Goal: Task Accomplishment & Management: Manage account settings

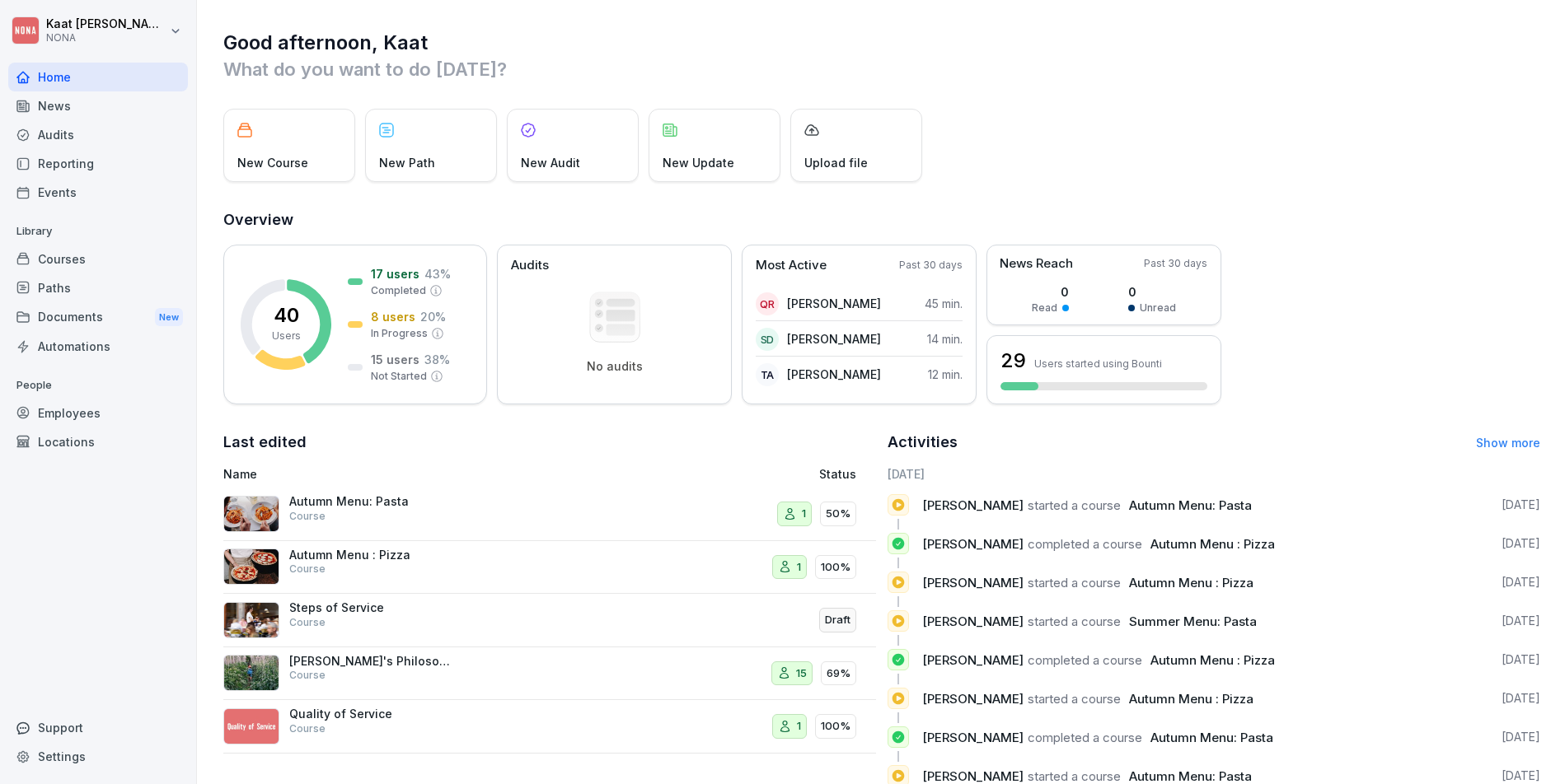
click at [94, 406] on div "Employees" at bounding box center [98, 413] width 180 height 28
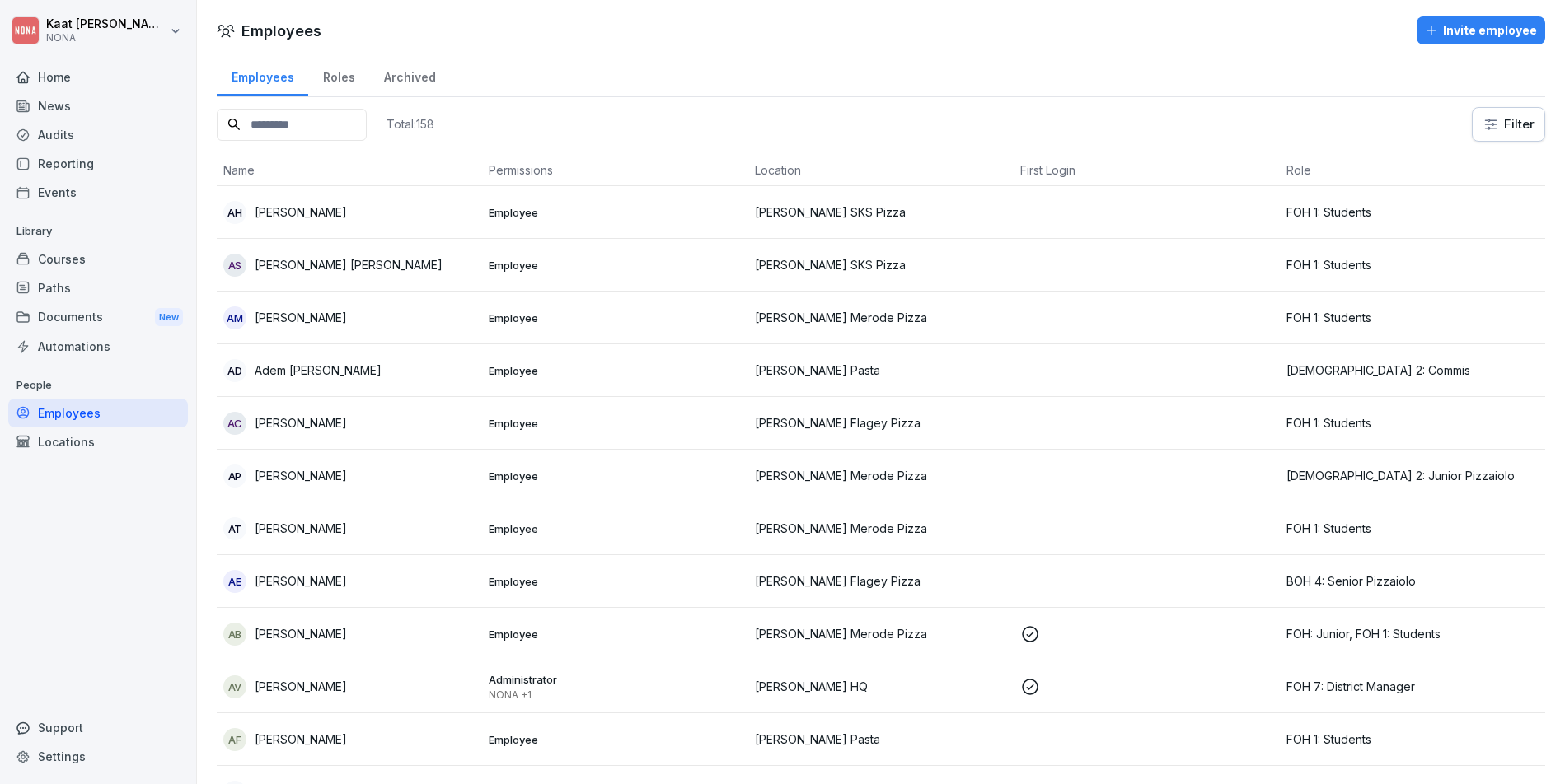
click at [499, 135] on div "Total: 158 Filter" at bounding box center [880, 124] width 1328 height 34
click at [434, 128] on p "Total: 158" at bounding box center [410, 124] width 48 height 16
click at [530, 122] on div "Total: 158 Filter" at bounding box center [880, 124] width 1328 height 34
click at [504, 125] on div "Total: 158 Filter" at bounding box center [880, 124] width 1328 height 34
click at [434, 125] on p "Total: 158" at bounding box center [410, 124] width 48 height 16
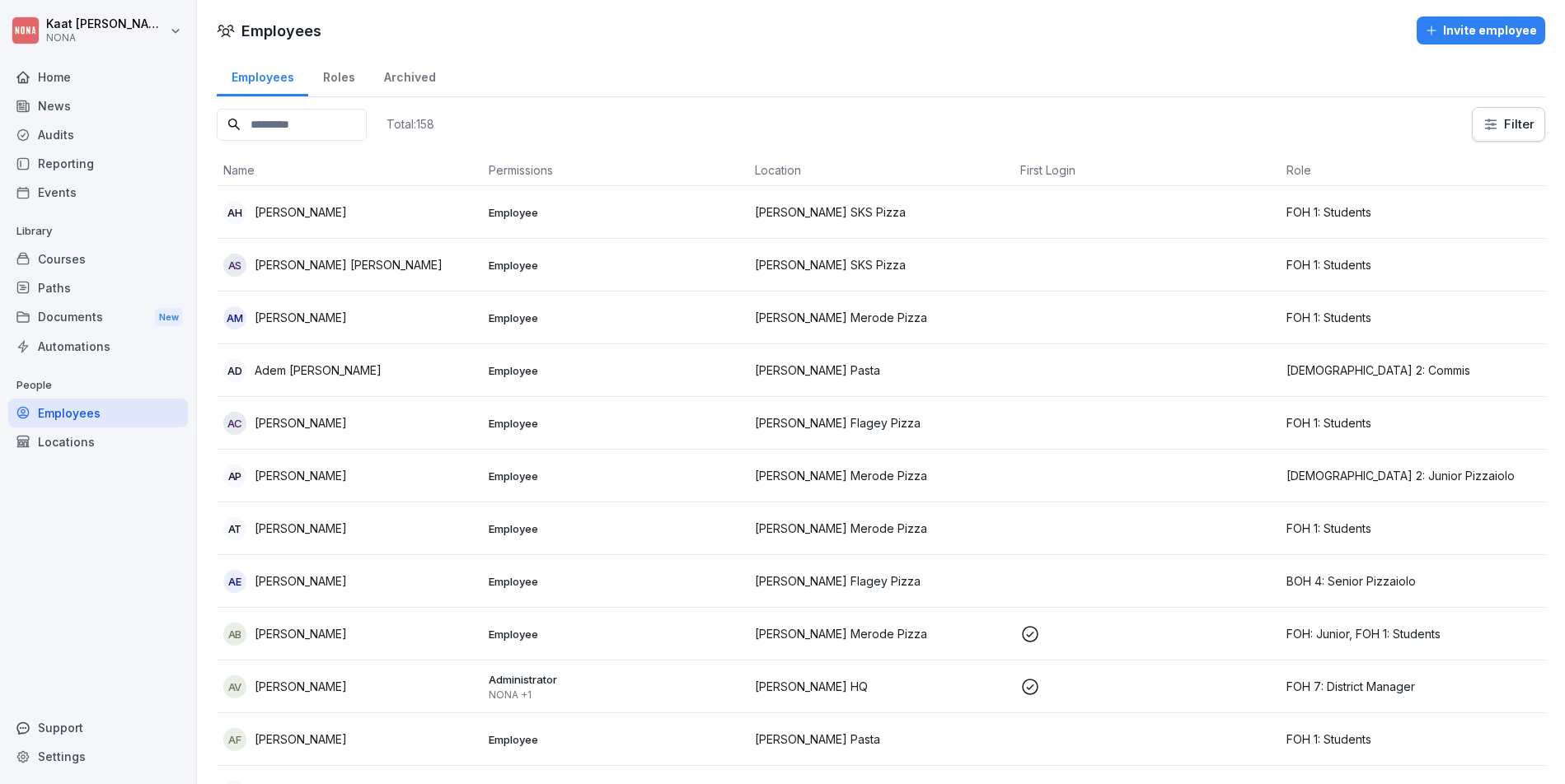
drag, startPoint x: 496, startPoint y: 125, endPoint x: 480, endPoint y: 128, distance: 16.3
click at [434, 128] on p "Total: 158" at bounding box center [410, 124] width 48 height 16
click at [515, 126] on div "Total: 158 Filter" at bounding box center [880, 124] width 1328 height 34
click at [434, 128] on p "Total: 158" at bounding box center [410, 124] width 48 height 16
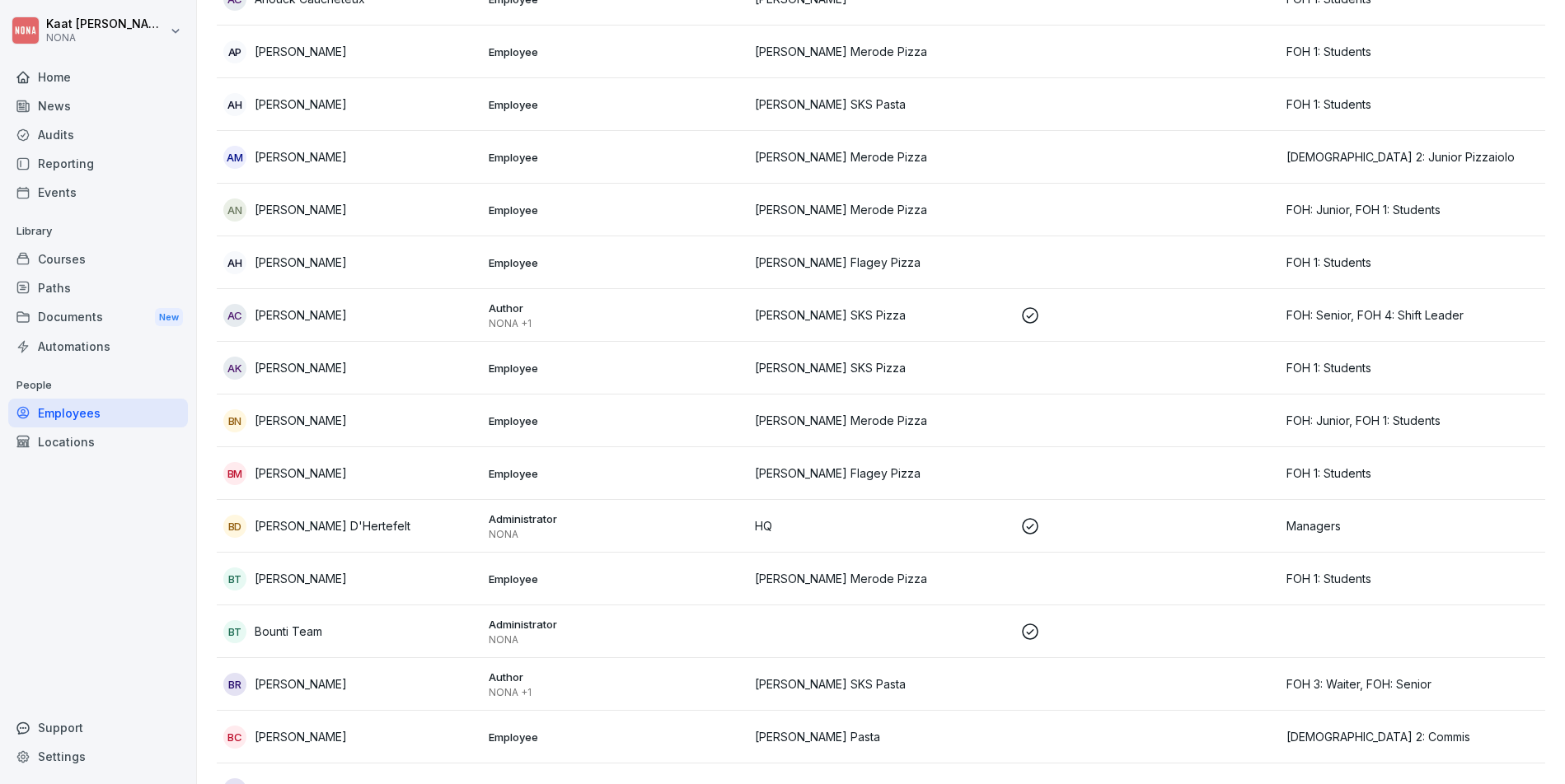
scroll to position [258, 0]
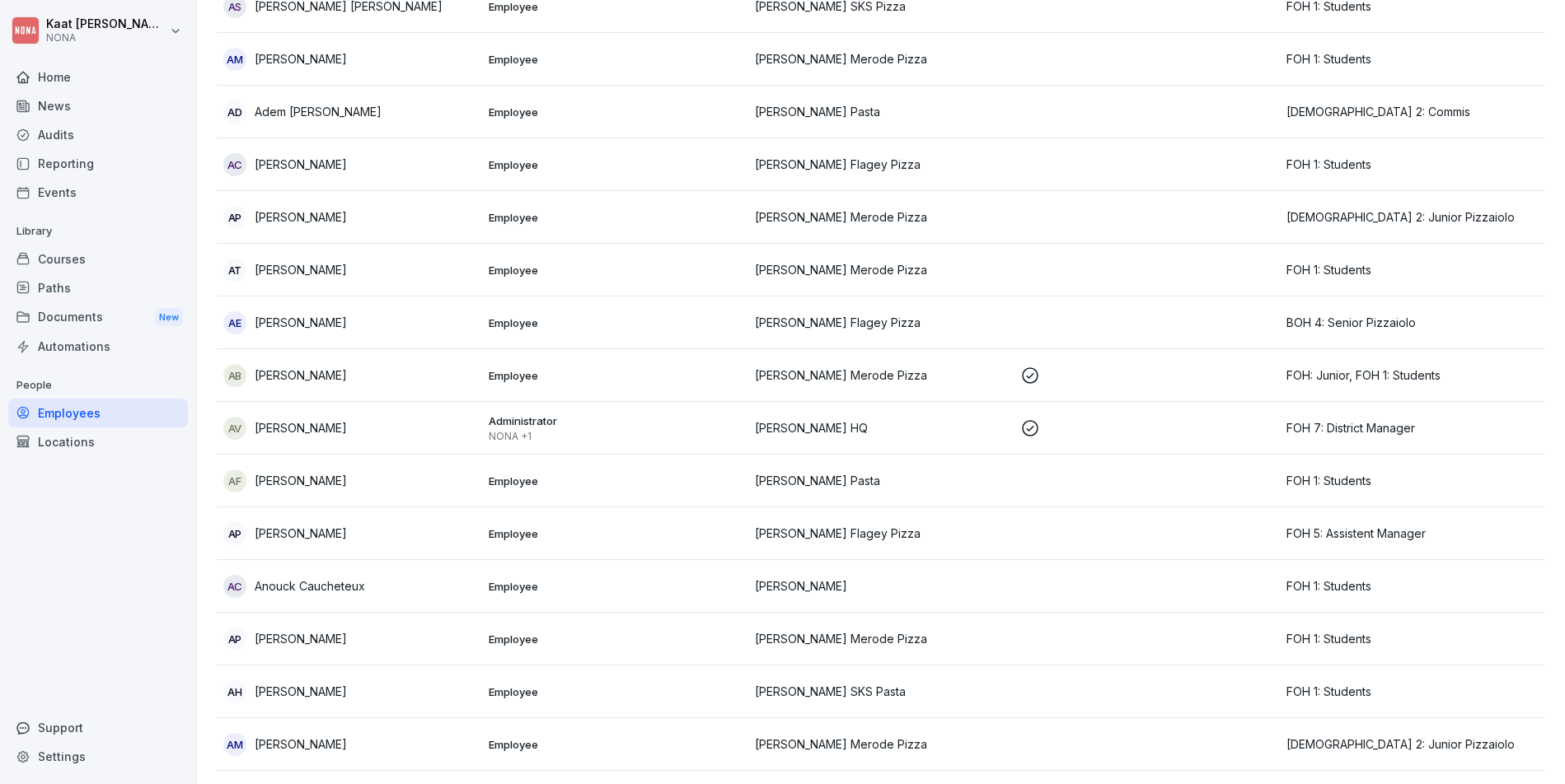
click at [52, 257] on div "Courses" at bounding box center [98, 259] width 180 height 28
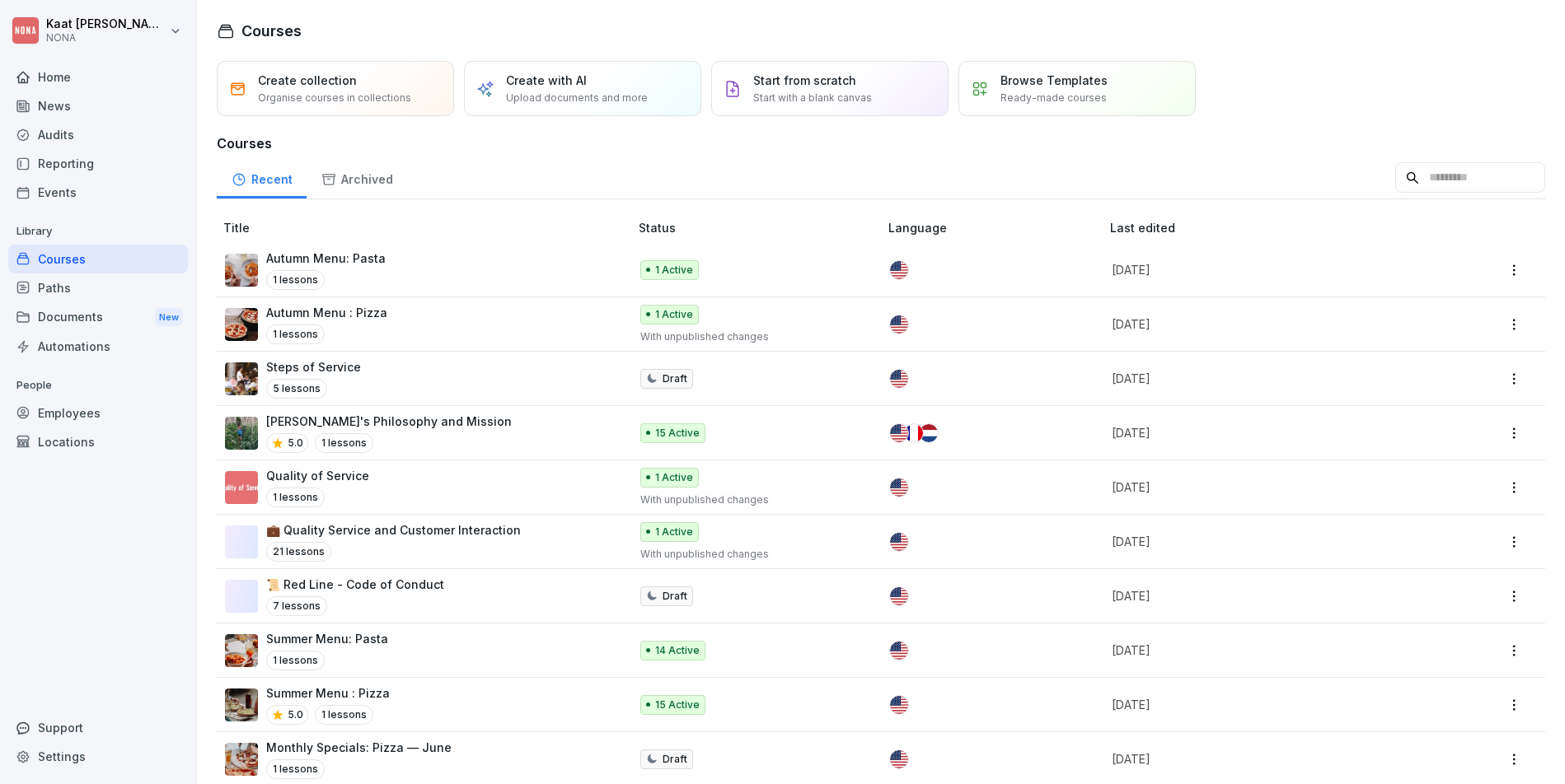
click at [372, 262] on p "Autumn Menu: Pasta" at bounding box center [325, 258] width 120 height 18
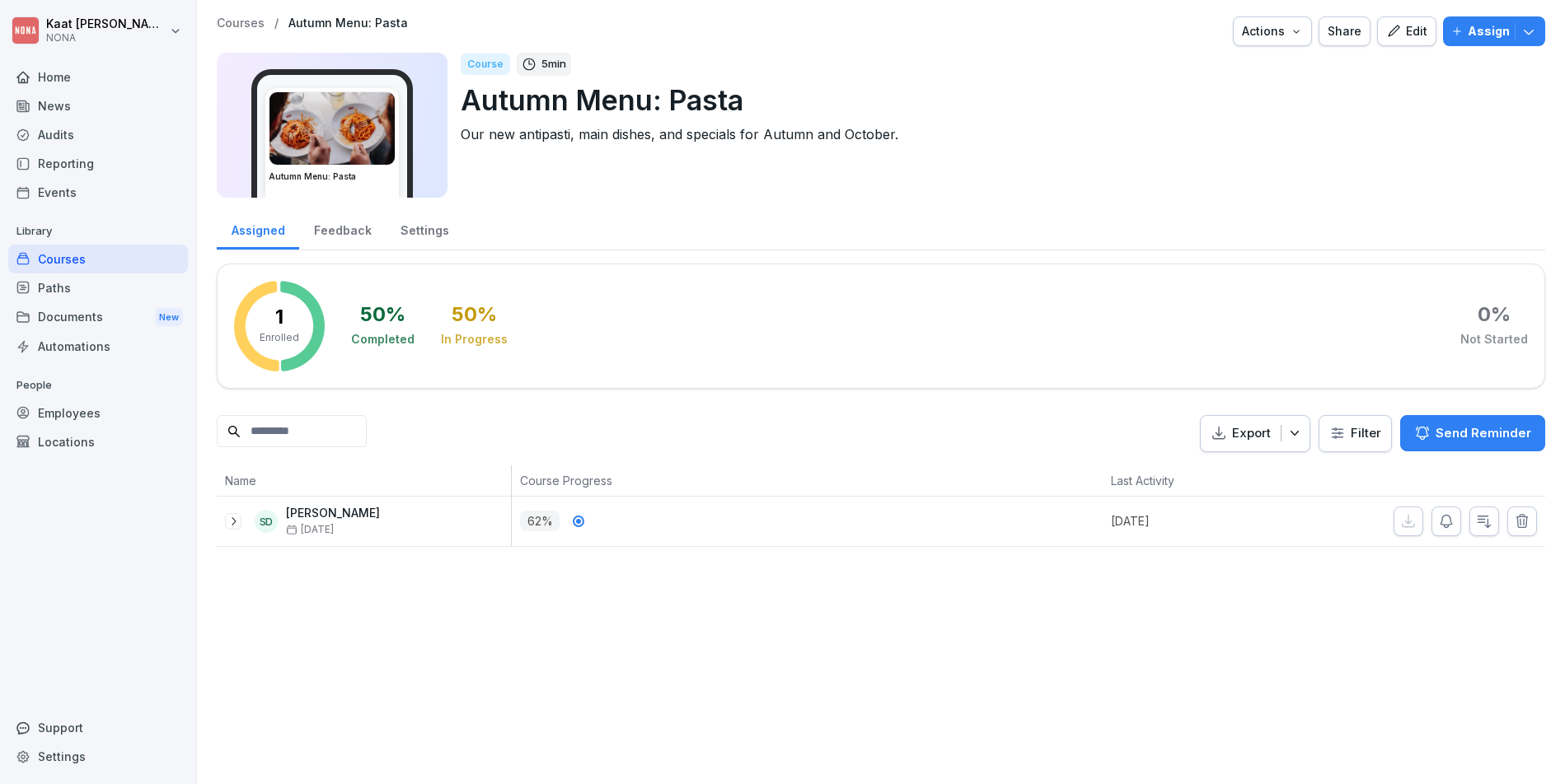
click at [1389, 31] on icon "button" at bounding box center [1394, 32] width 15 height 15
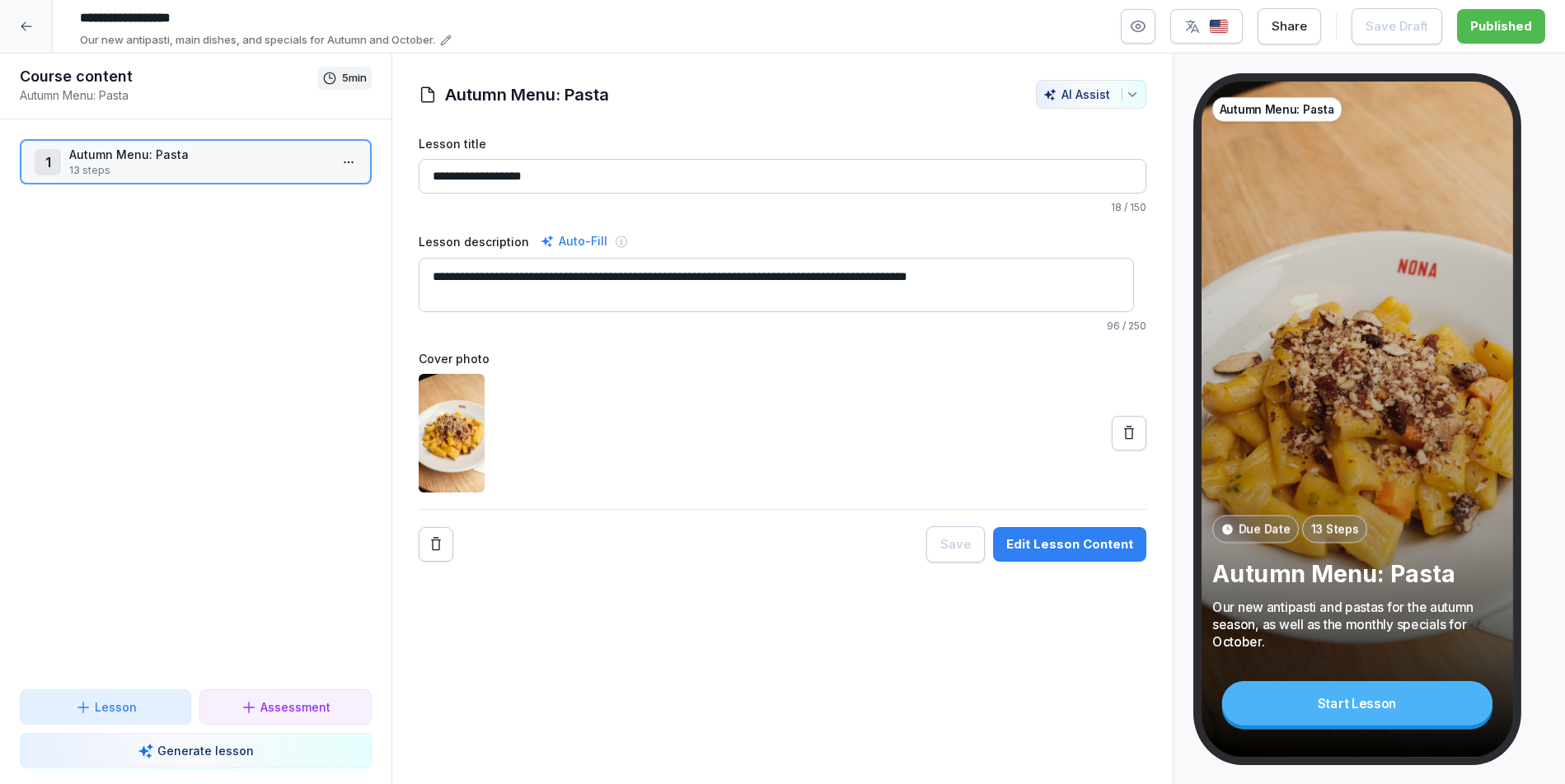
click at [1078, 552] on div "Edit Lesson Content" at bounding box center [1069, 545] width 127 height 18
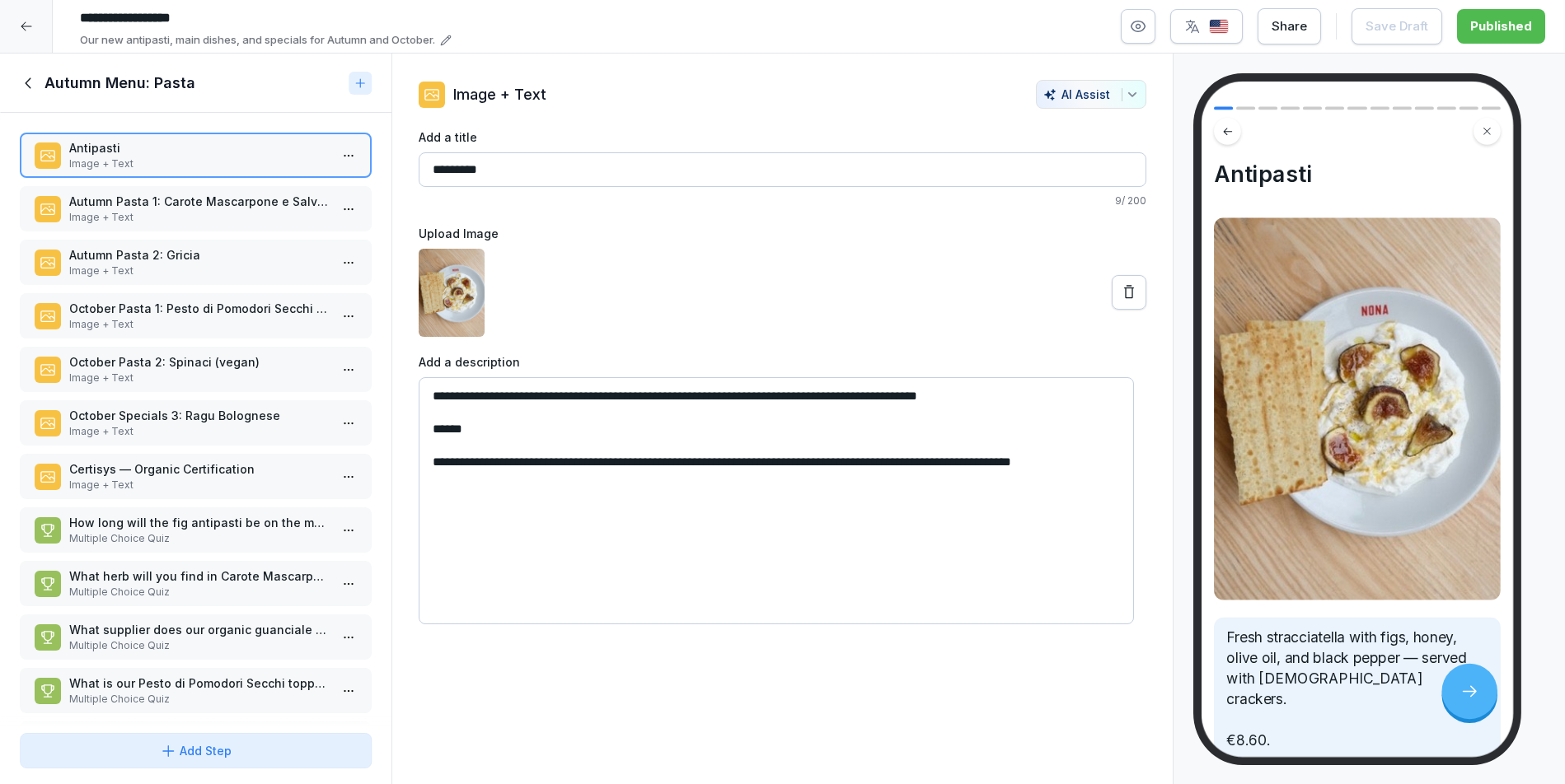
click at [194, 208] on p "Autumn Pasta 1: Carote Mascarpone e Salvia (vegetarian)" at bounding box center [199, 201] width 259 height 18
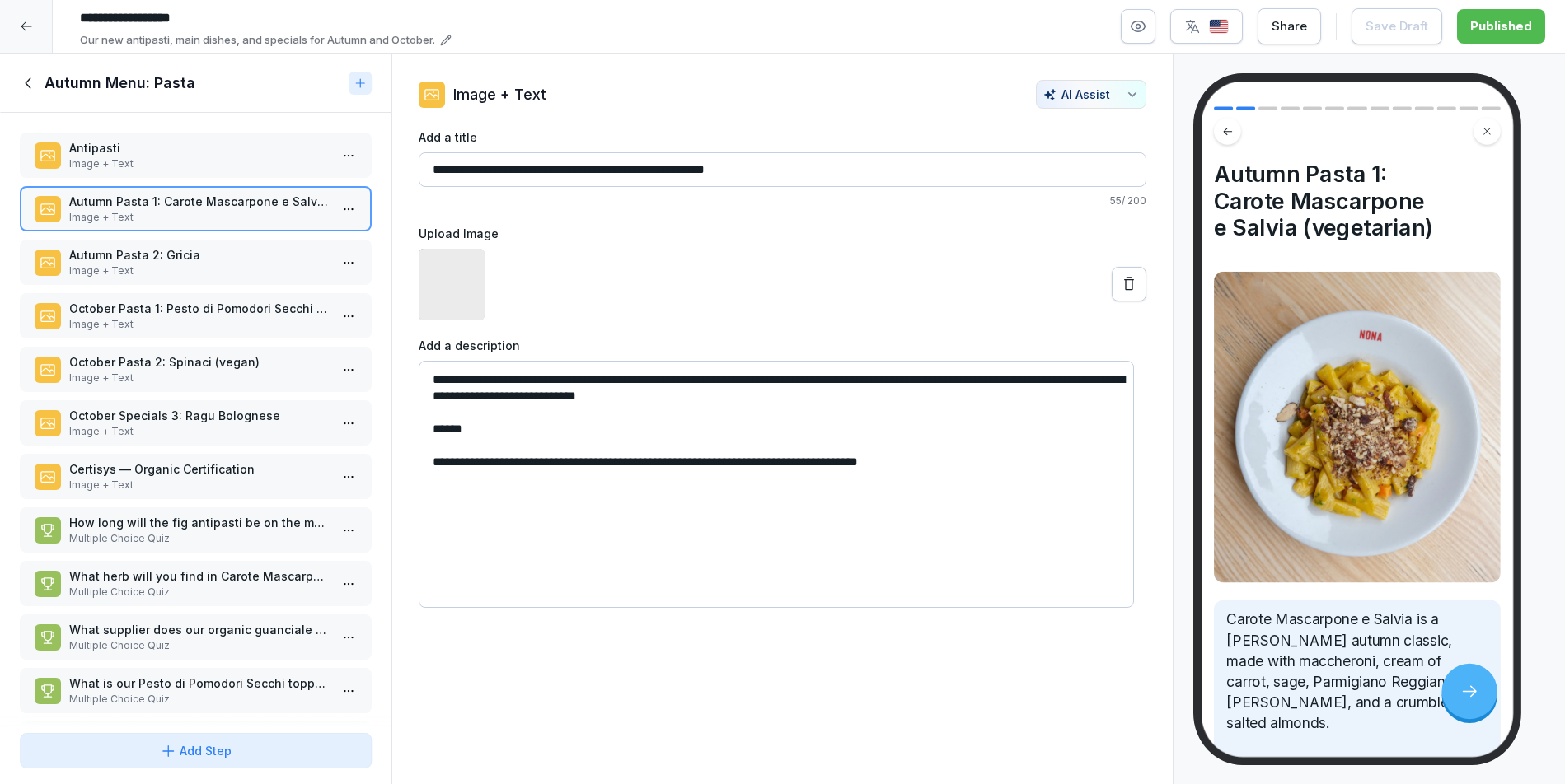
click at [183, 247] on div "Autumn Pasta 2: Gricia Image + Text" at bounding box center [196, 262] width 352 height 45
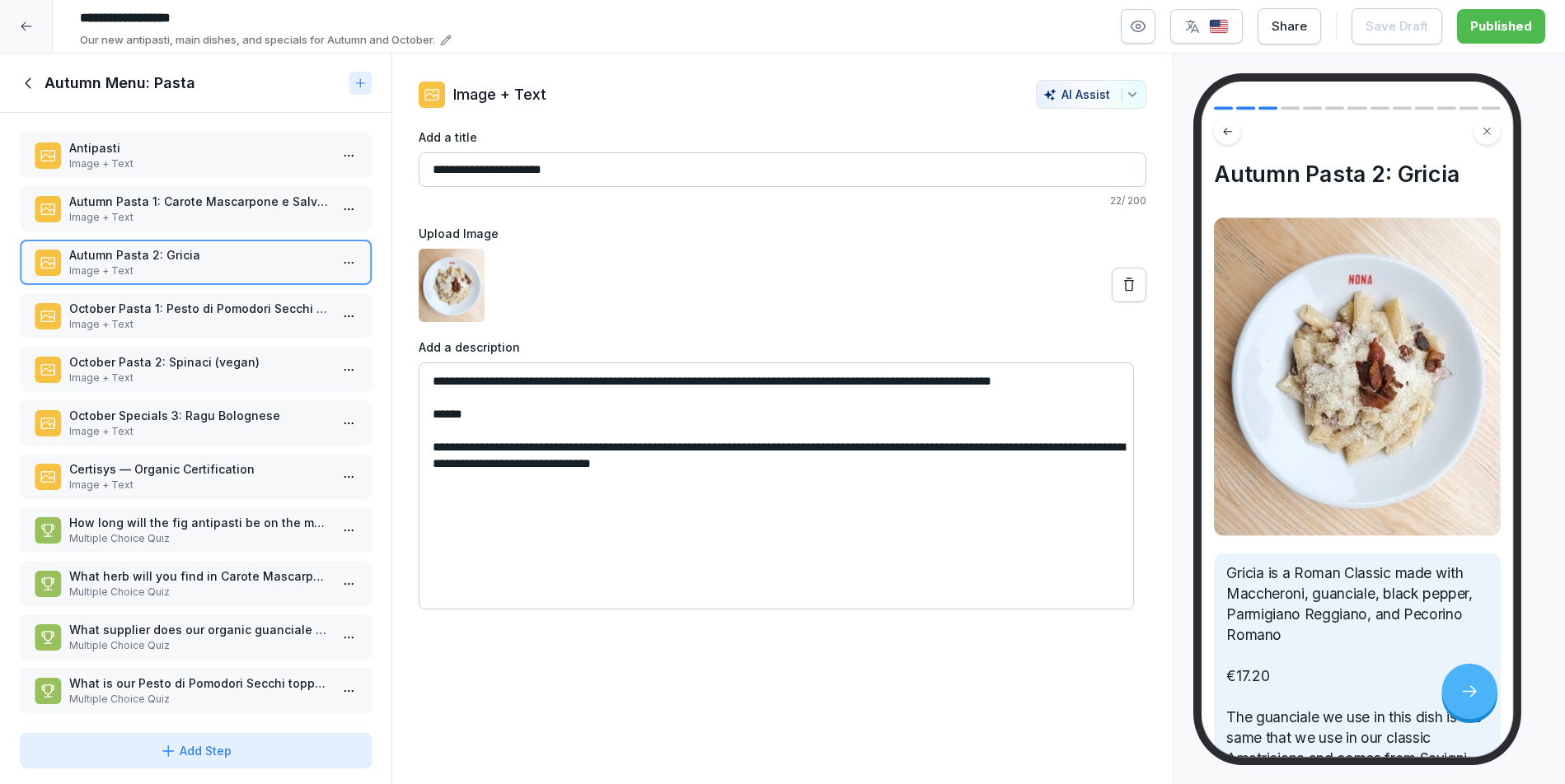
click at [173, 274] on p "Image + Text" at bounding box center [199, 271] width 259 height 15
click at [169, 311] on p "October Pasta 1: Pesto di Pomodori Secchi (vegetarian)" at bounding box center [199, 308] width 259 height 18
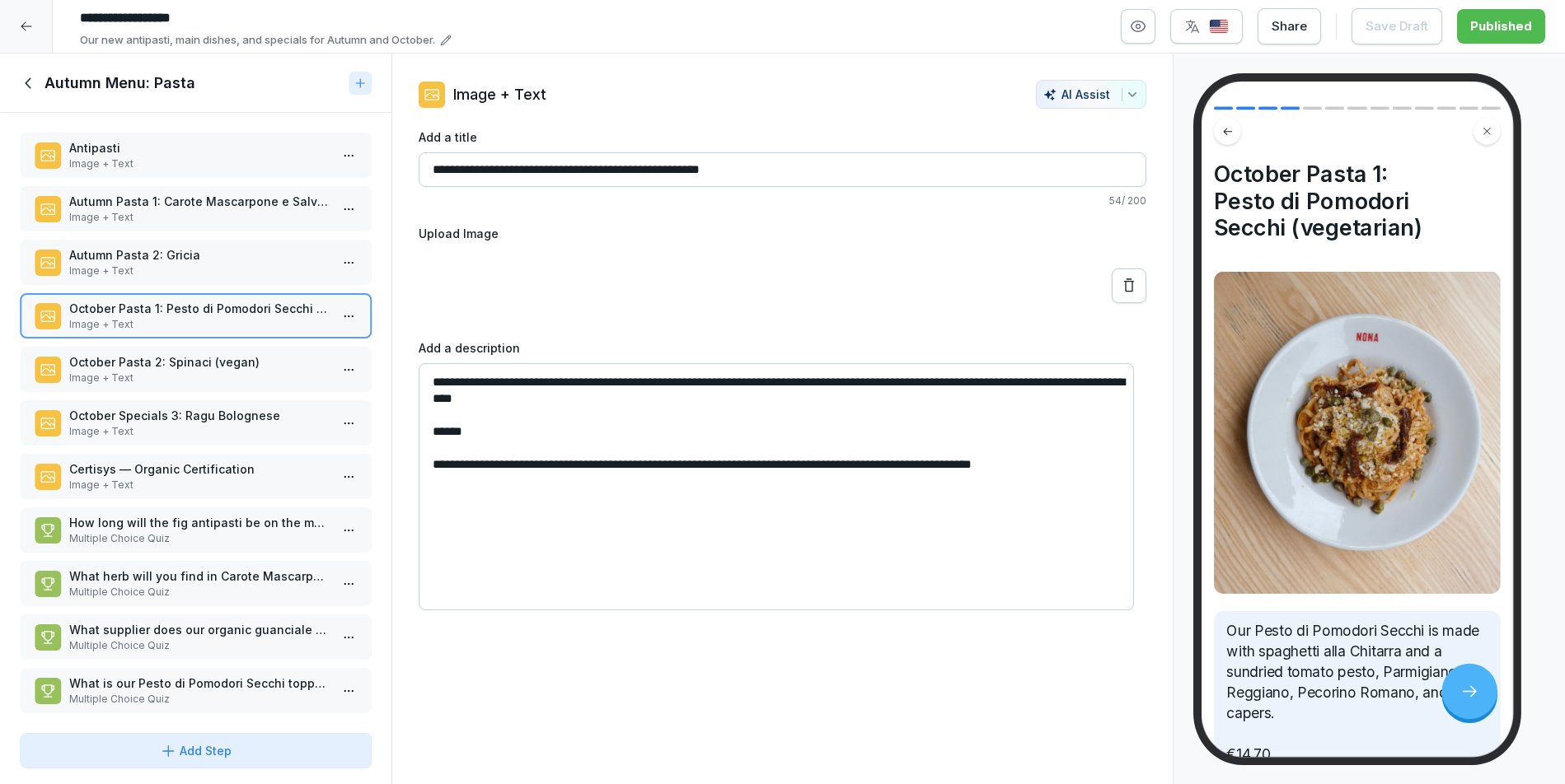
scroll to position [133, 0]
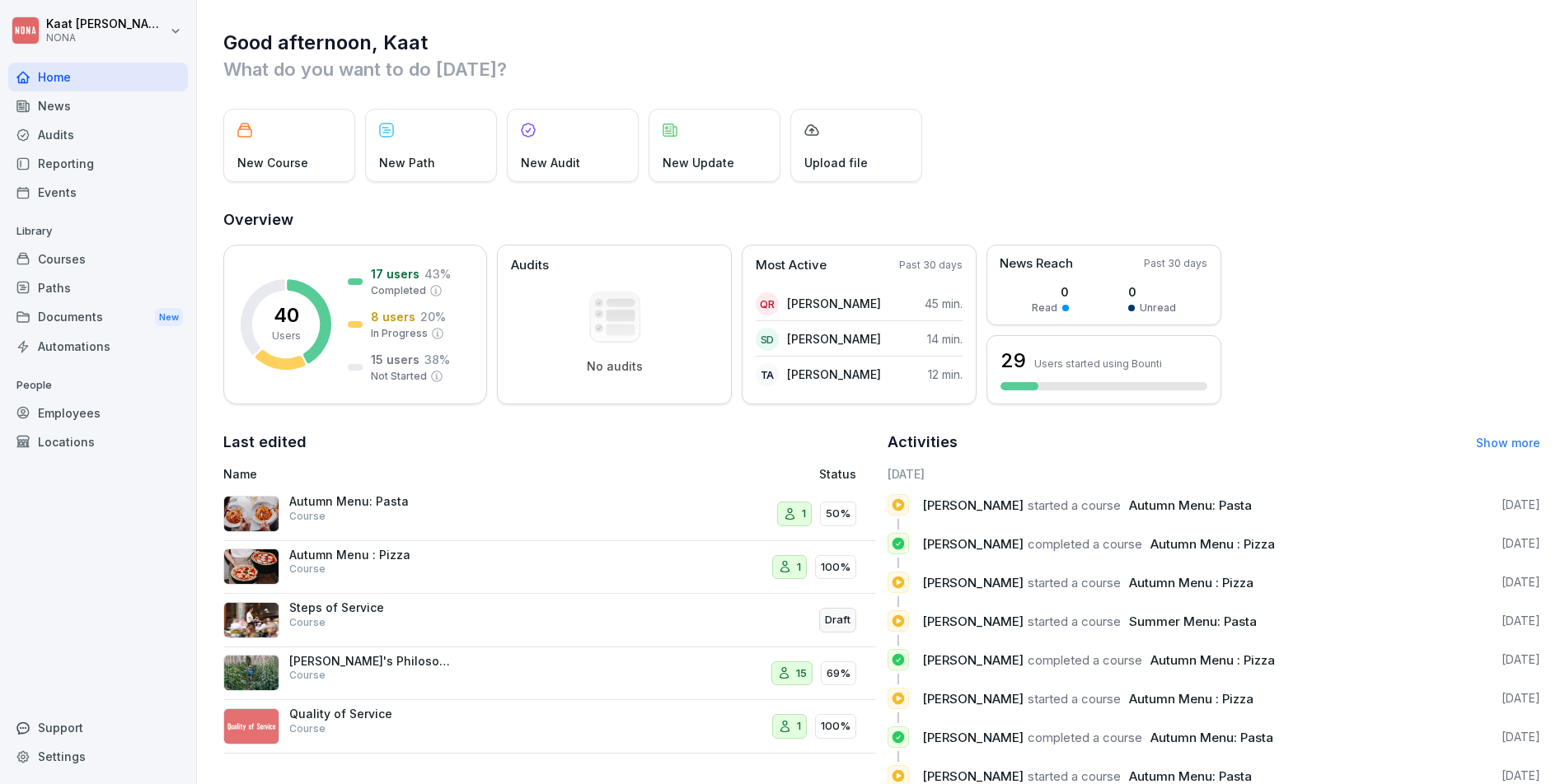
scroll to position [58, 0]
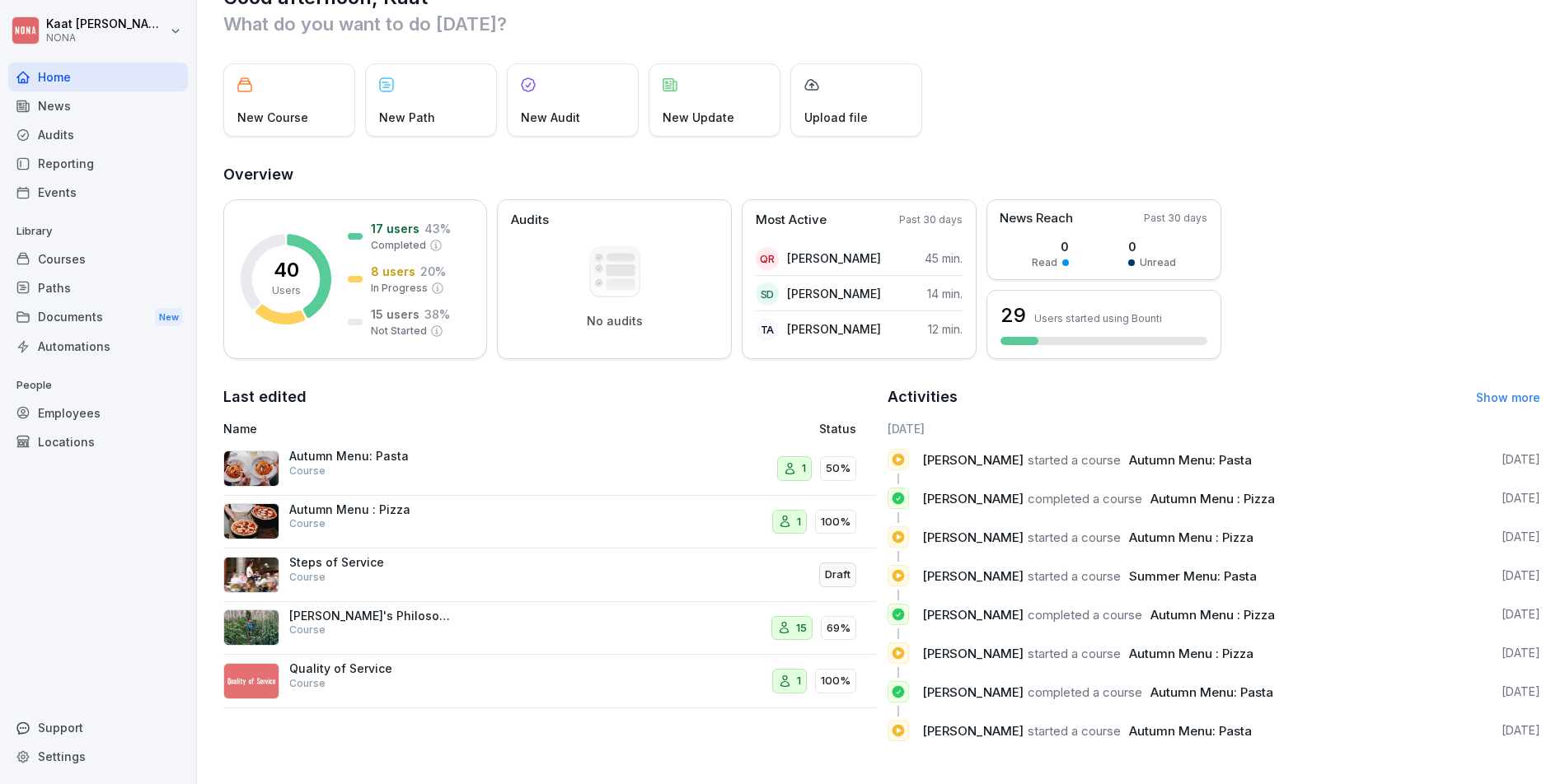
click at [94, 260] on div "Courses" at bounding box center [98, 259] width 180 height 28
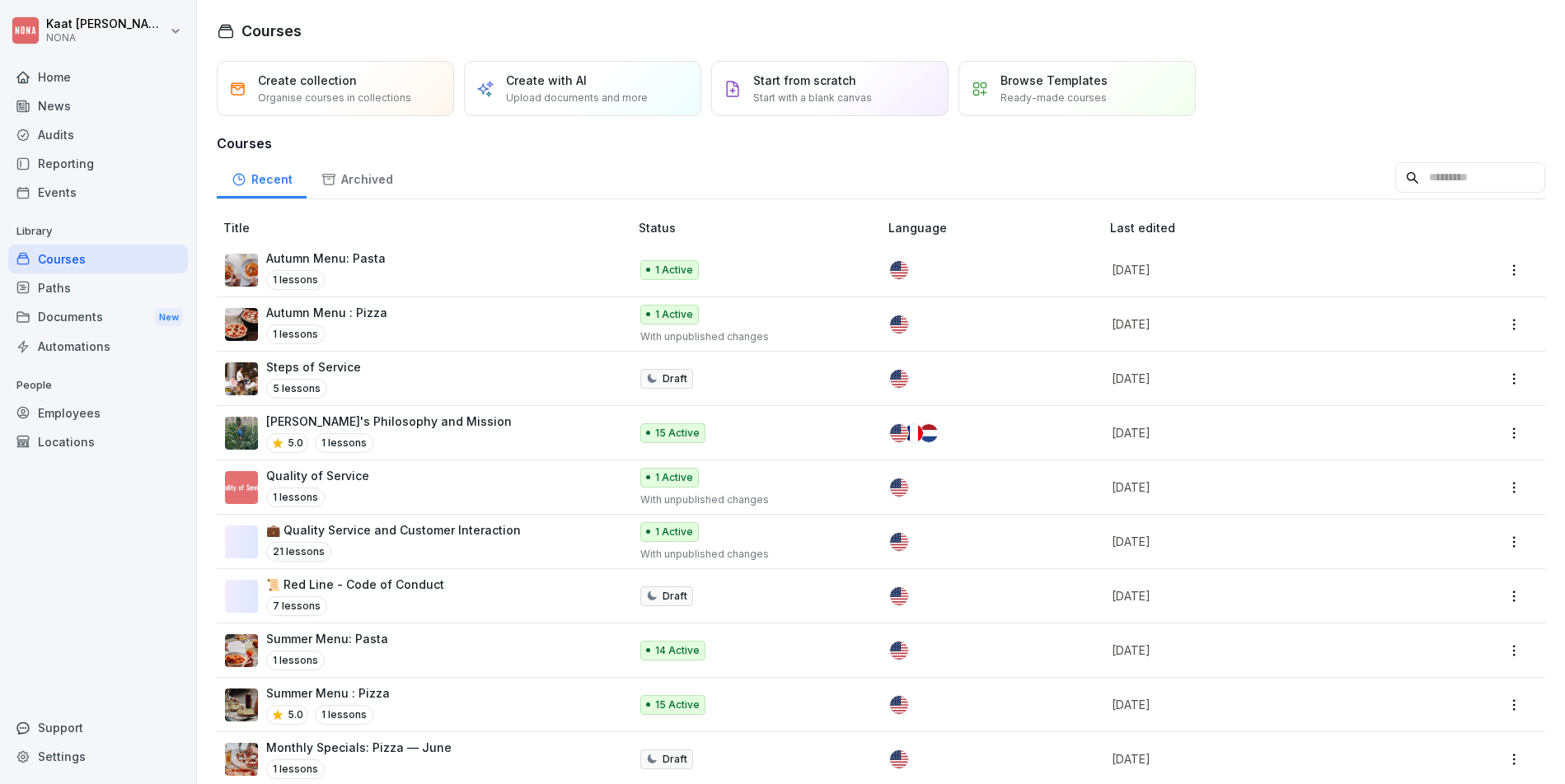
click at [88, 414] on div "Employees" at bounding box center [98, 413] width 180 height 28
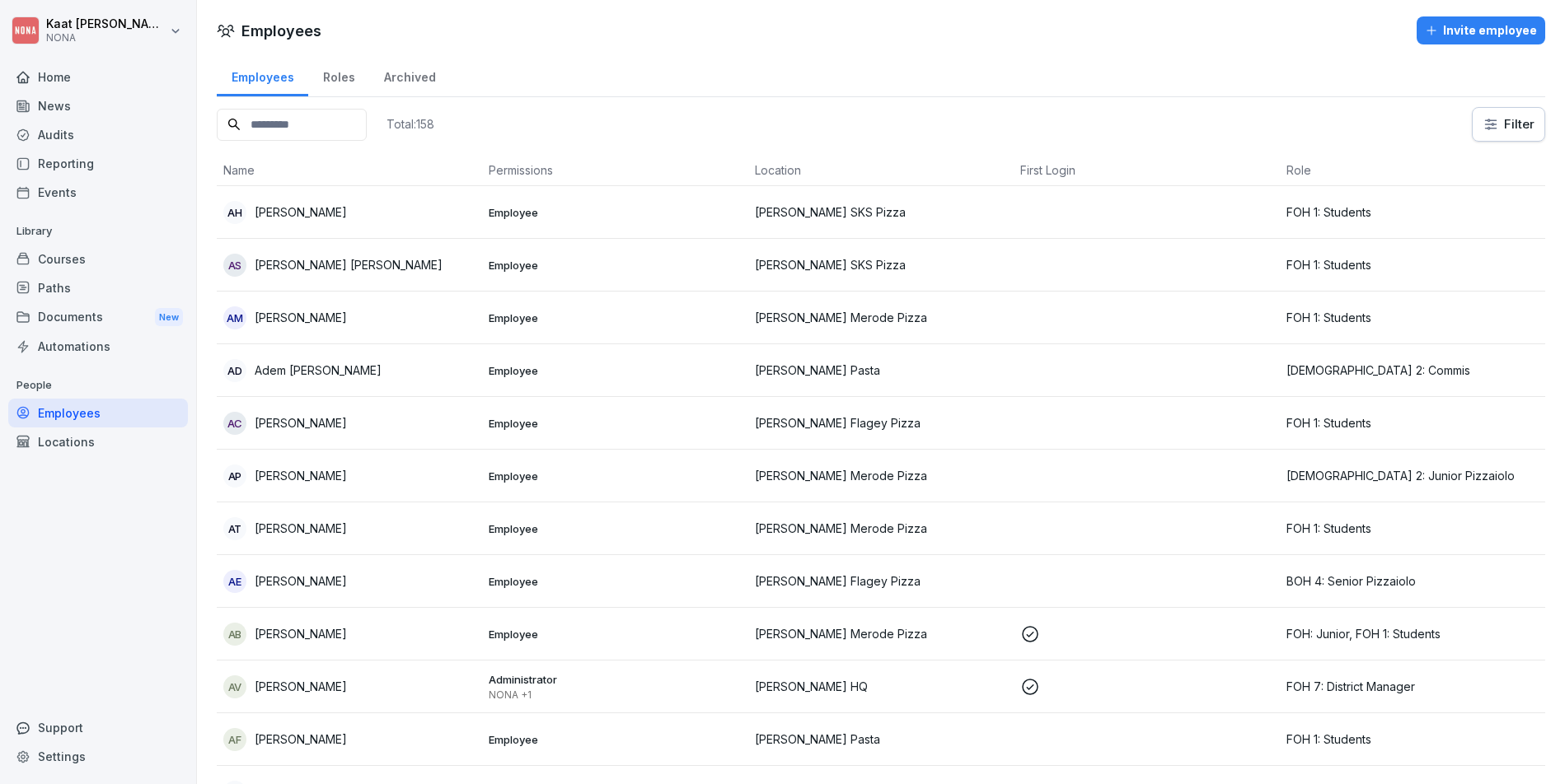
click at [357, 70] on div "Roles" at bounding box center [339, 75] width 61 height 42
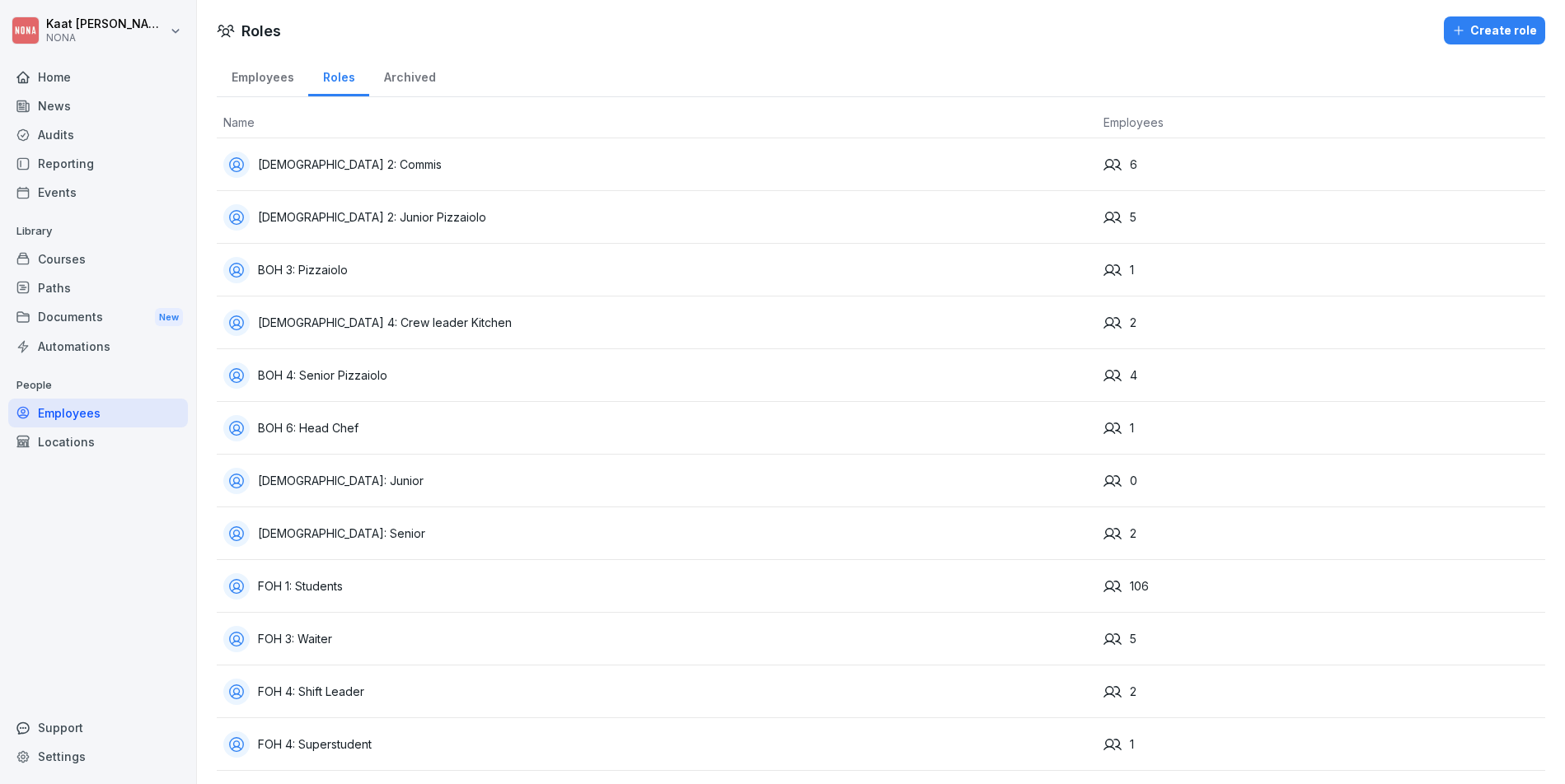
click at [415, 85] on div "Archived" at bounding box center [410, 75] width 81 height 42
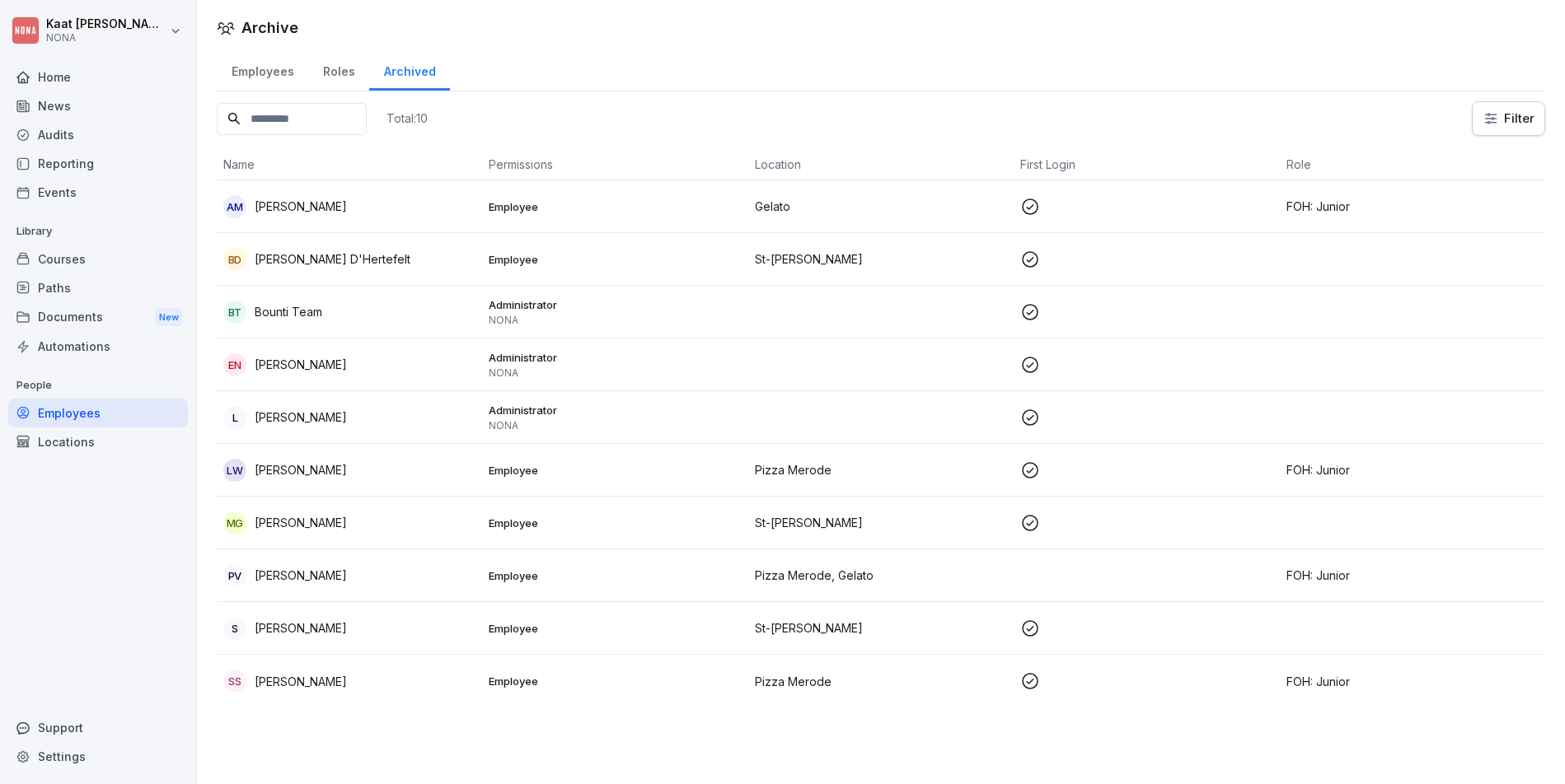
click at [248, 69] on div "Employees" at bounding box center [262, 69] width 91 height 42
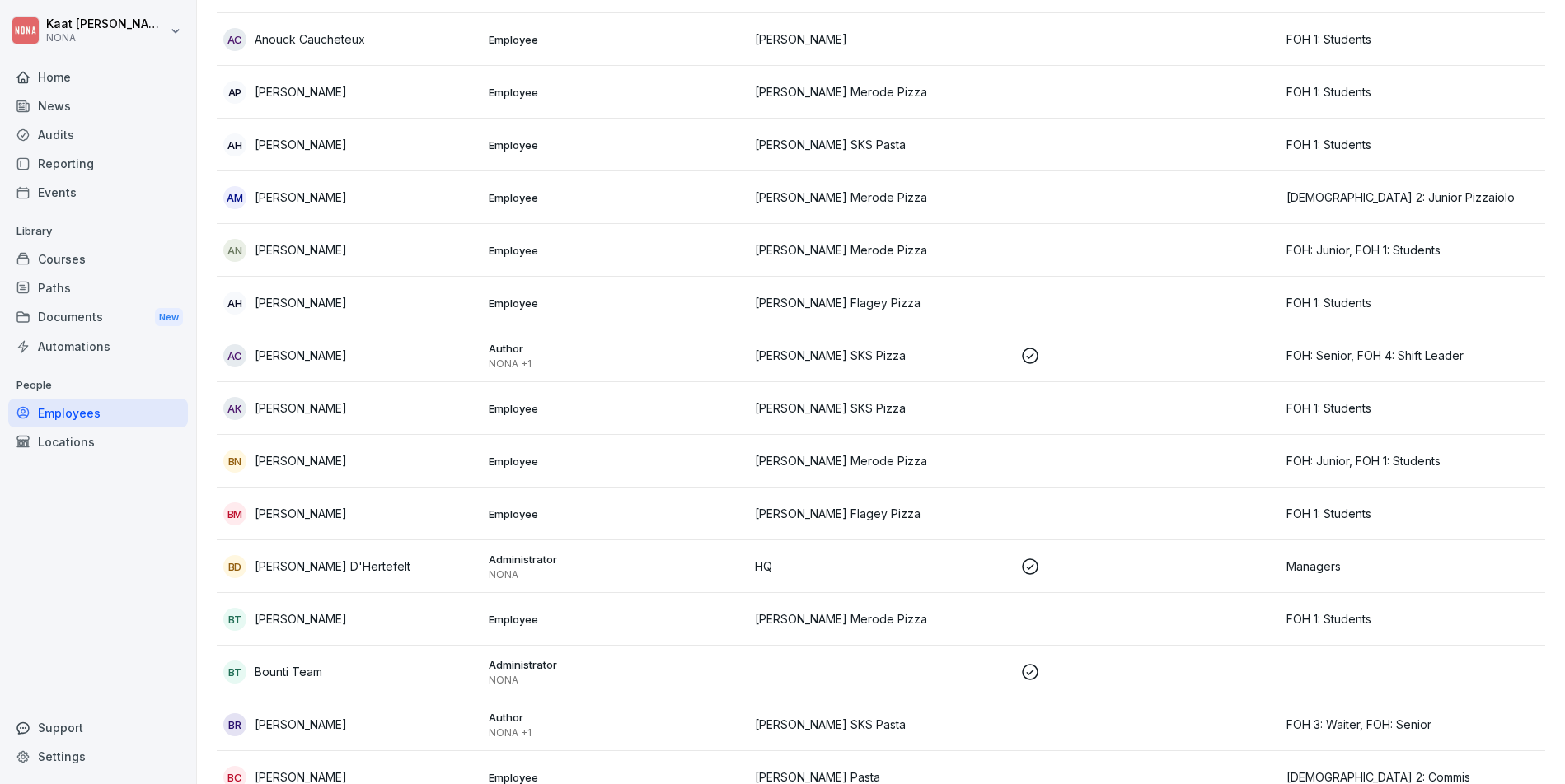
scroll to position [824, 0]
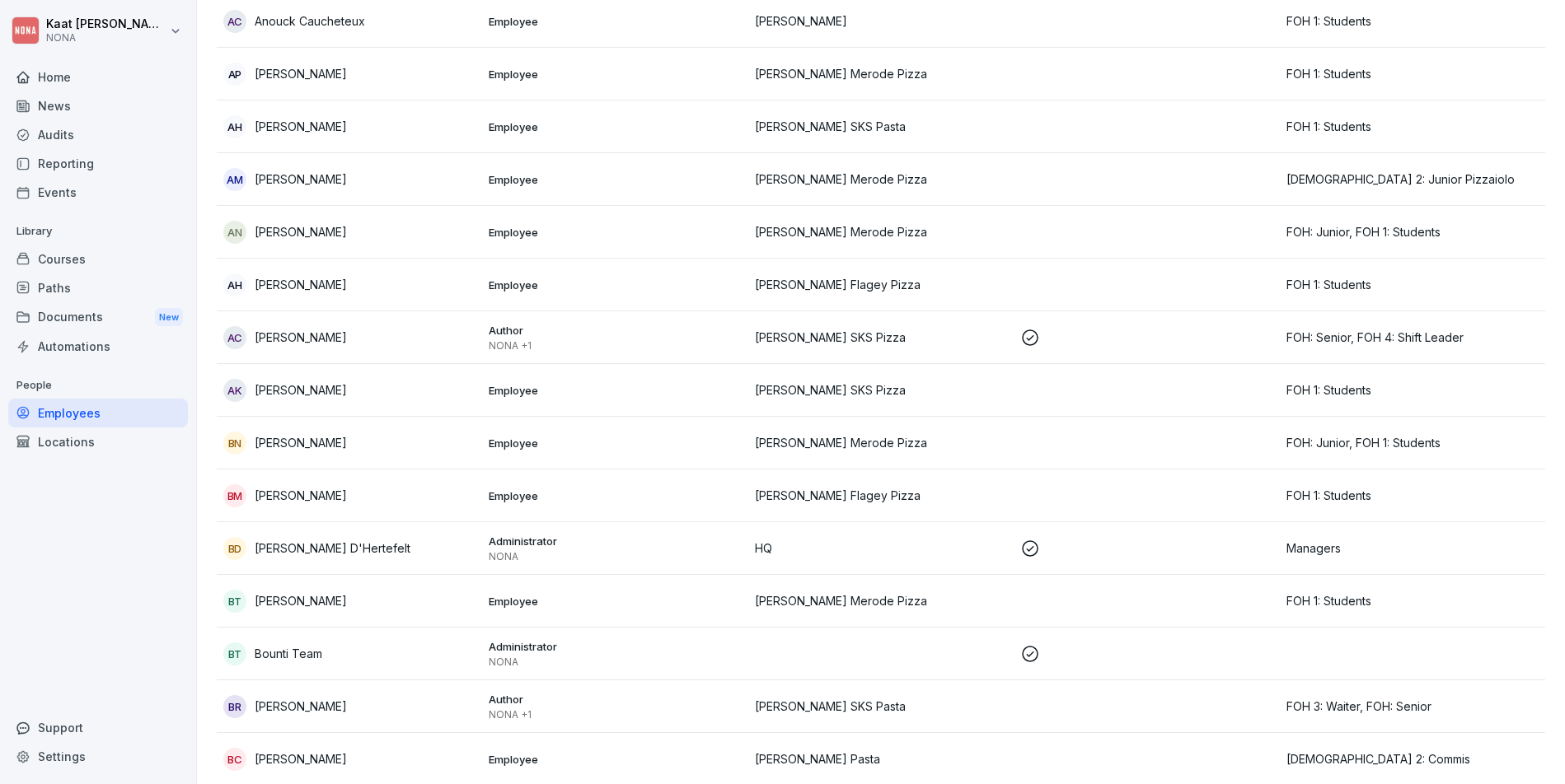
click at [326, 552] on p "[PERSON_NAME] D'Hertefelt" at bounding box center [333, 548] width 155 height 18
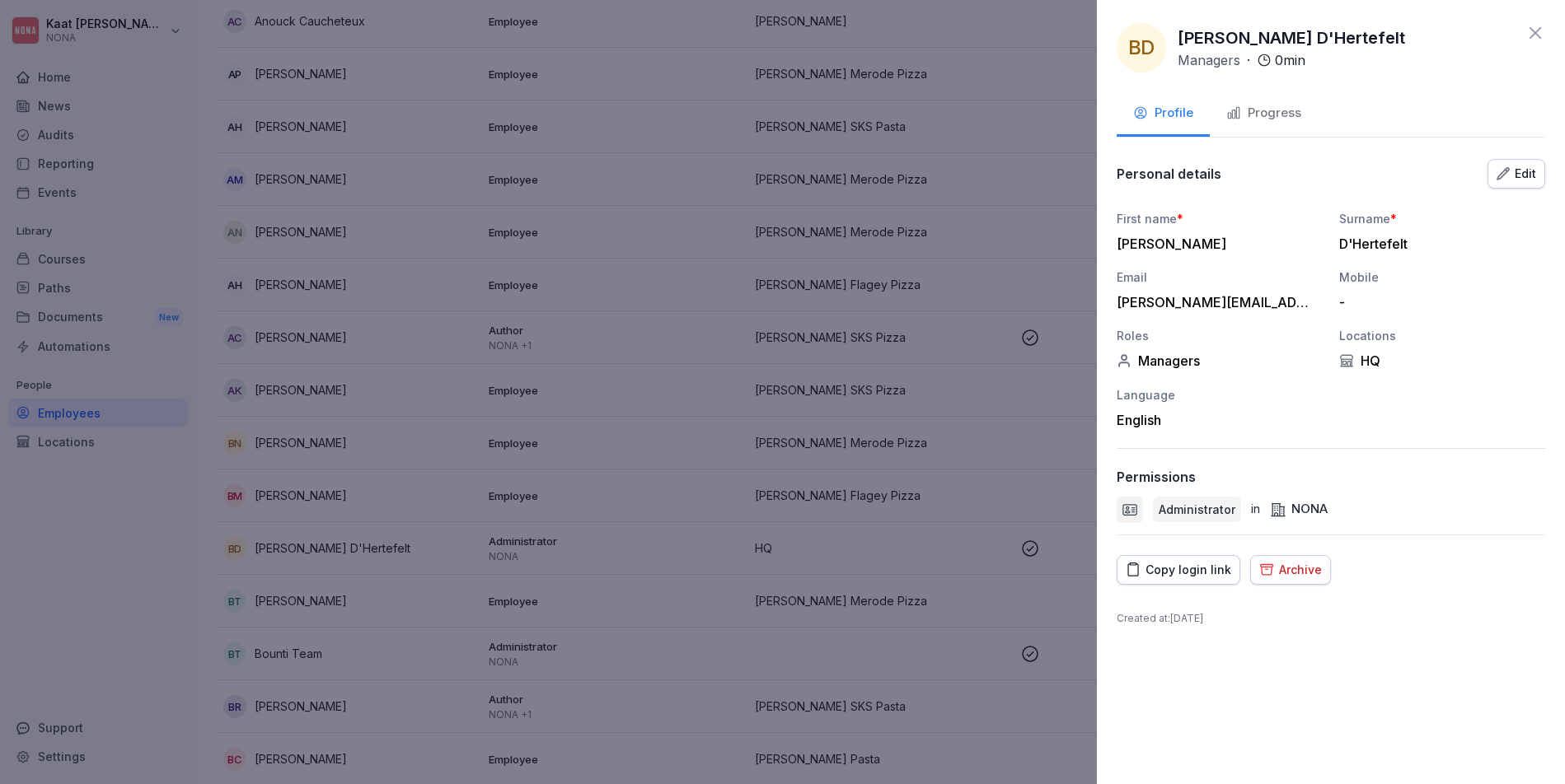
click at [1308, 573] on div "Archive" at bounding box center [1290, 570] width 63 height 18
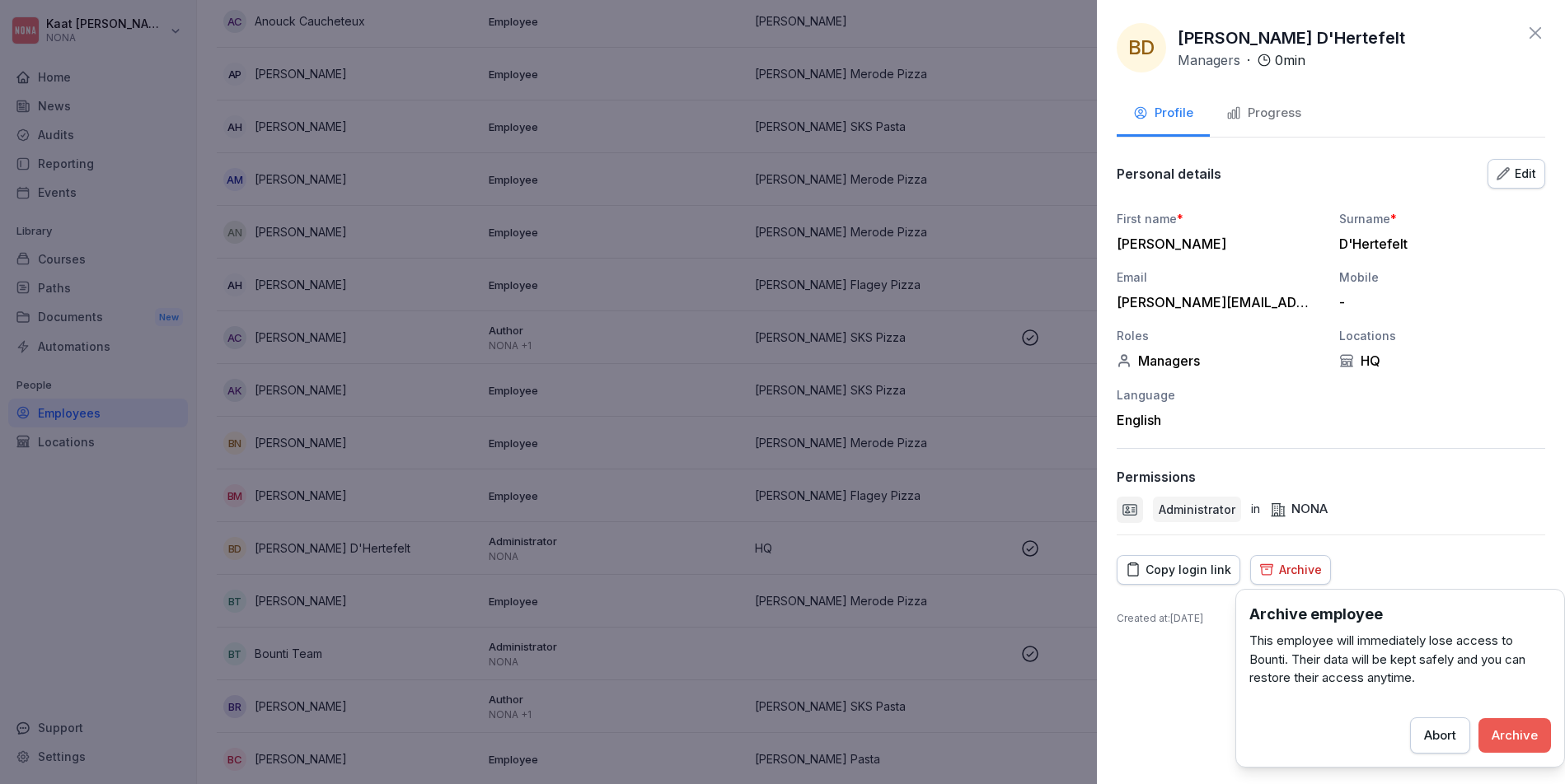
click at [1517, 739] on div "Archive" at bounding box center [1514, 736] width 46 height 18
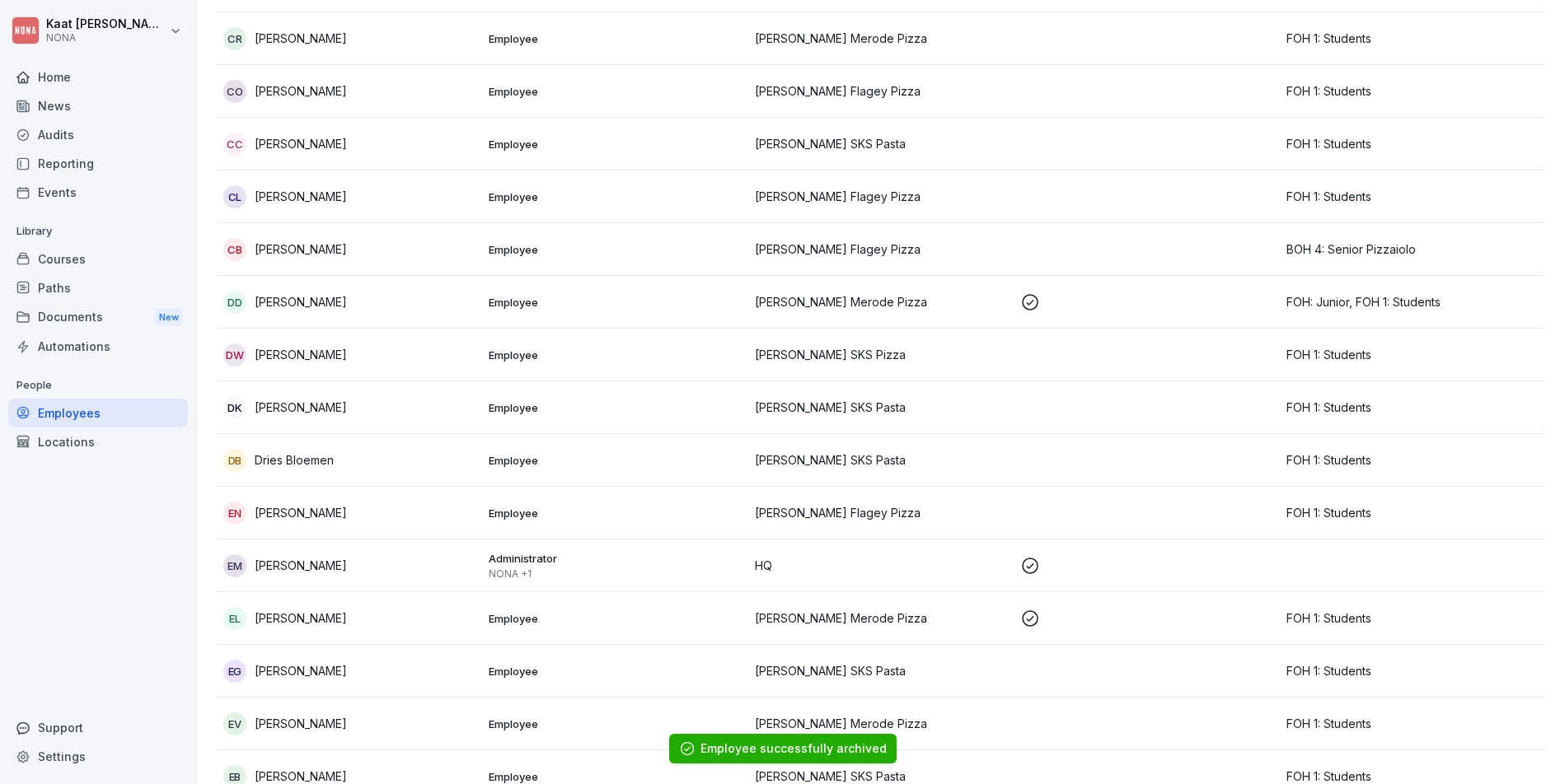
scroll to position [1036, 0]
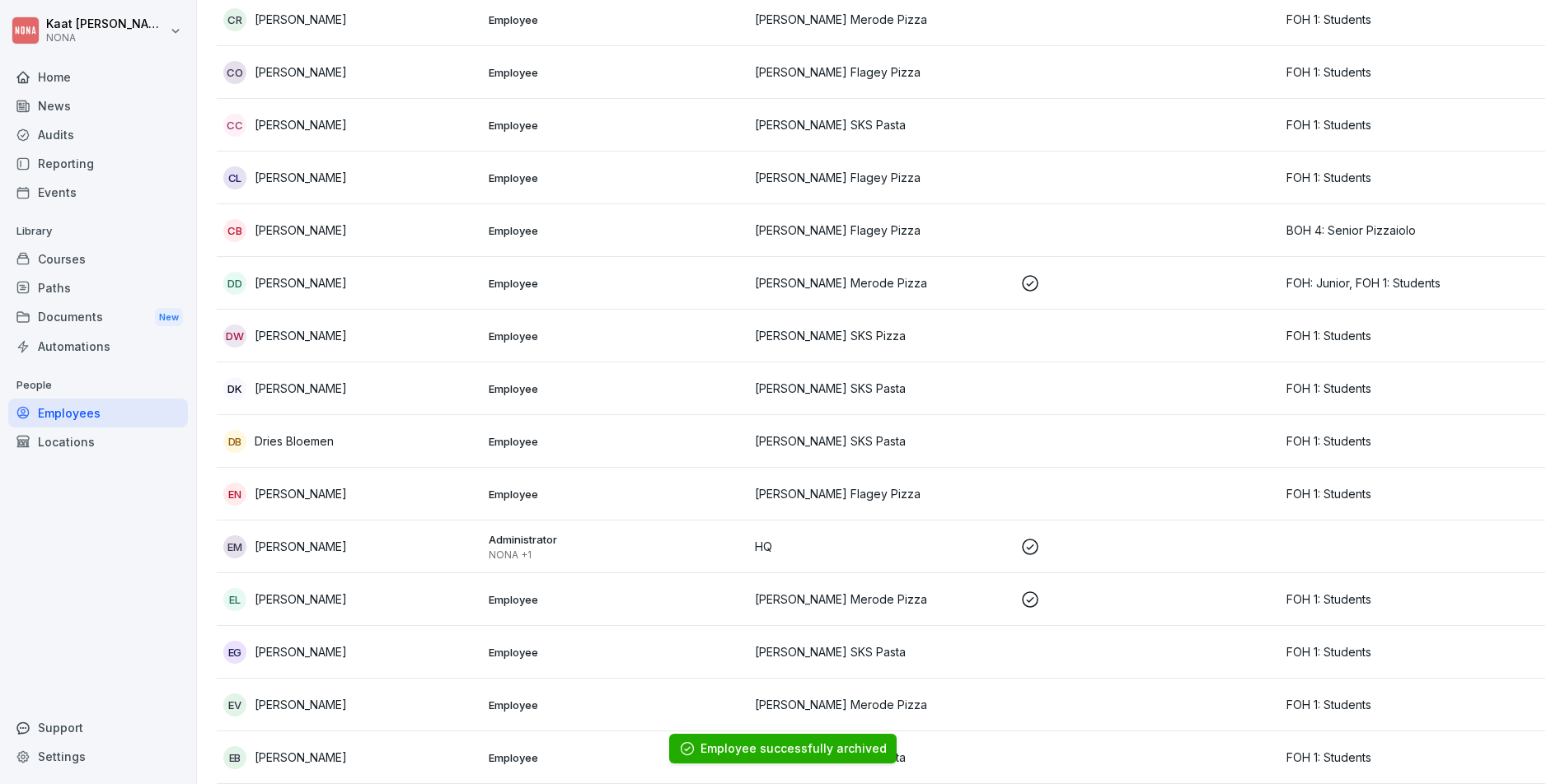
click at [637, 547] on div "Administrator NONA +1" at bounding box center [614, 547] width 252 height 29
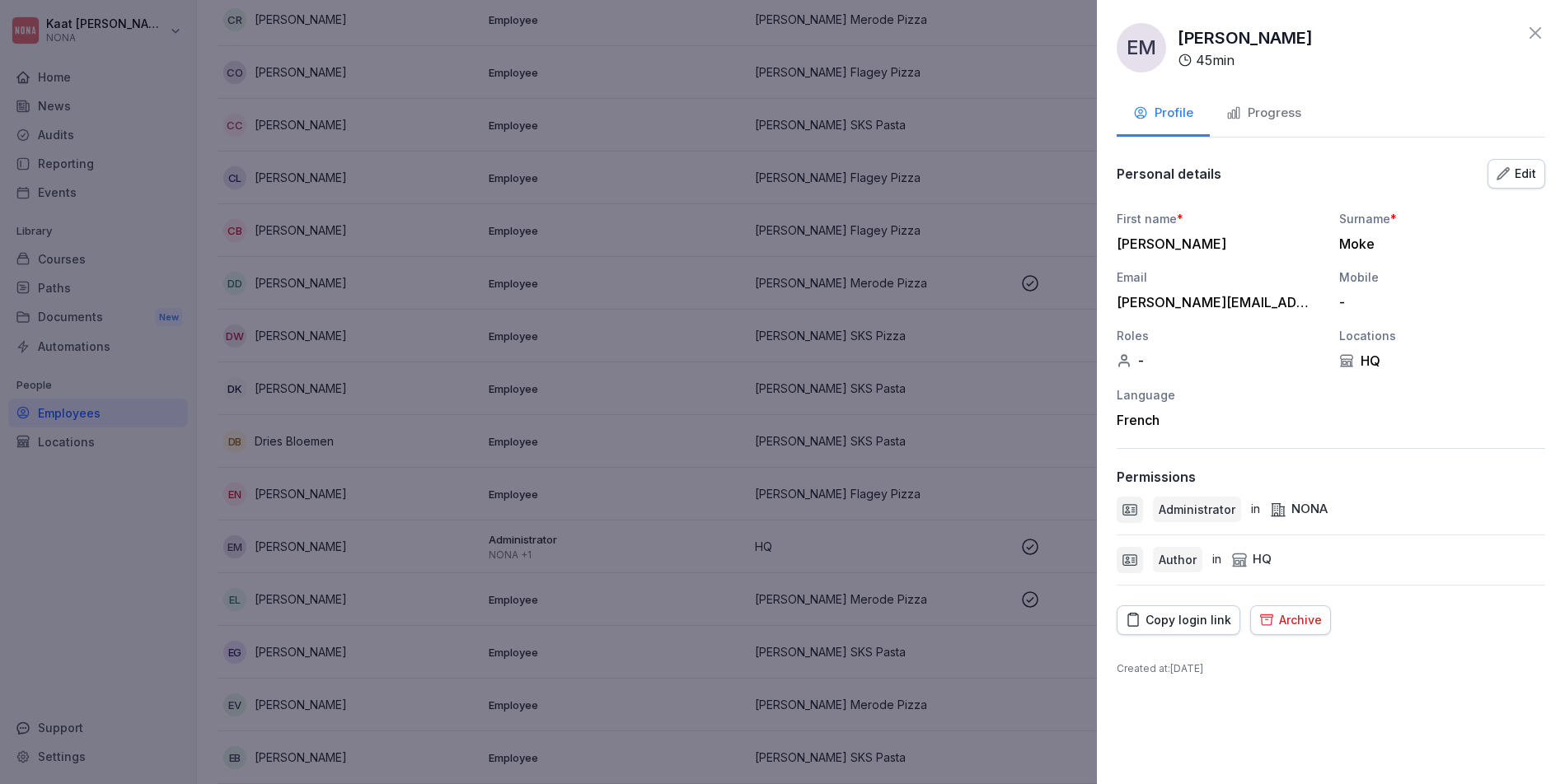
click at [1286, 624] on div "Archive" at bounding box center [1290, 620] width 63 height 18
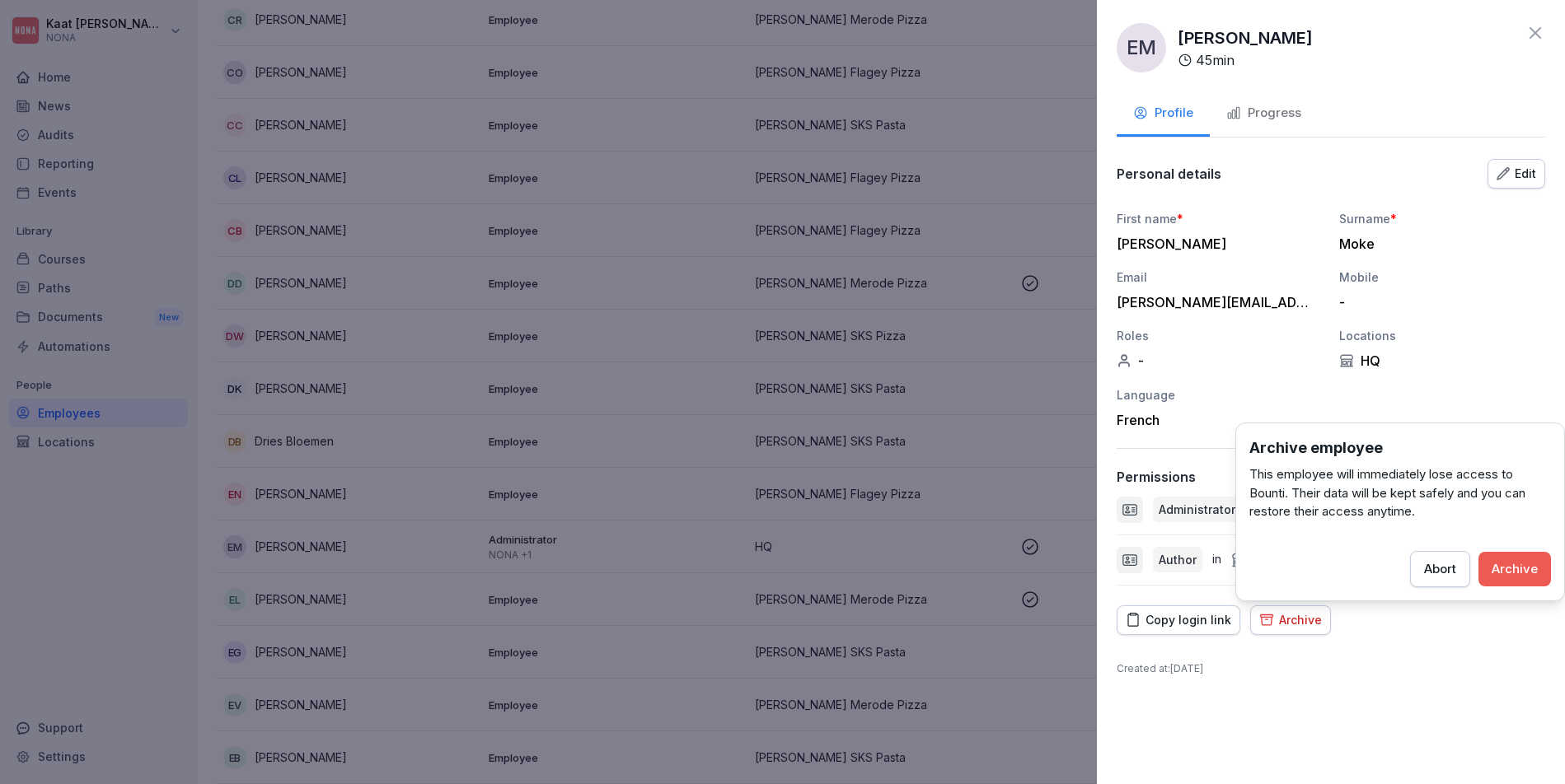
click at [1512, 561] on div "Archive" at bounding box center [1514, 569] width 46 height 18
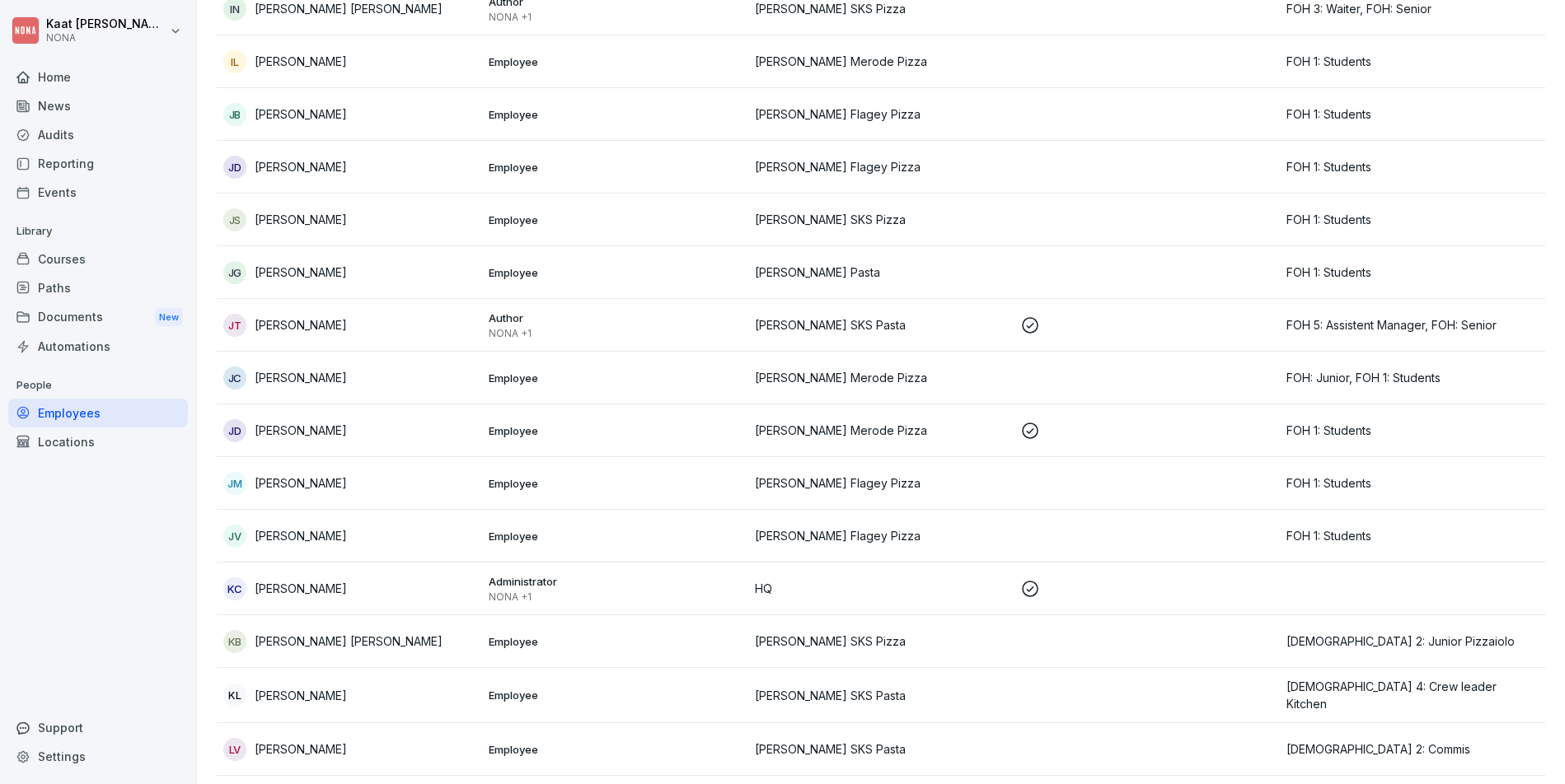
scroll to position [2093, 0]
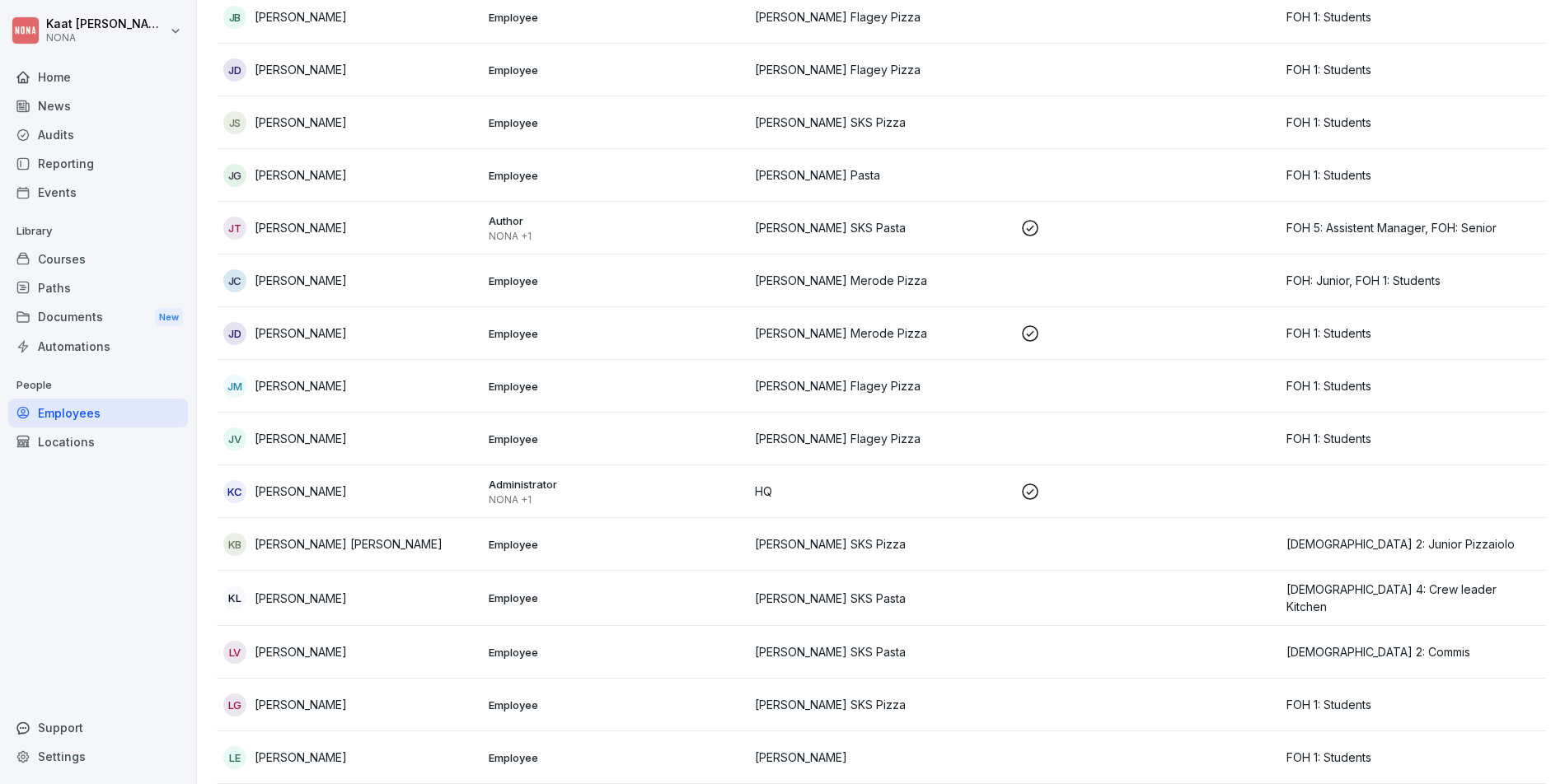
click at [941, 486] on p "HQ" at bounding box center [881, 491] width 252 height 18
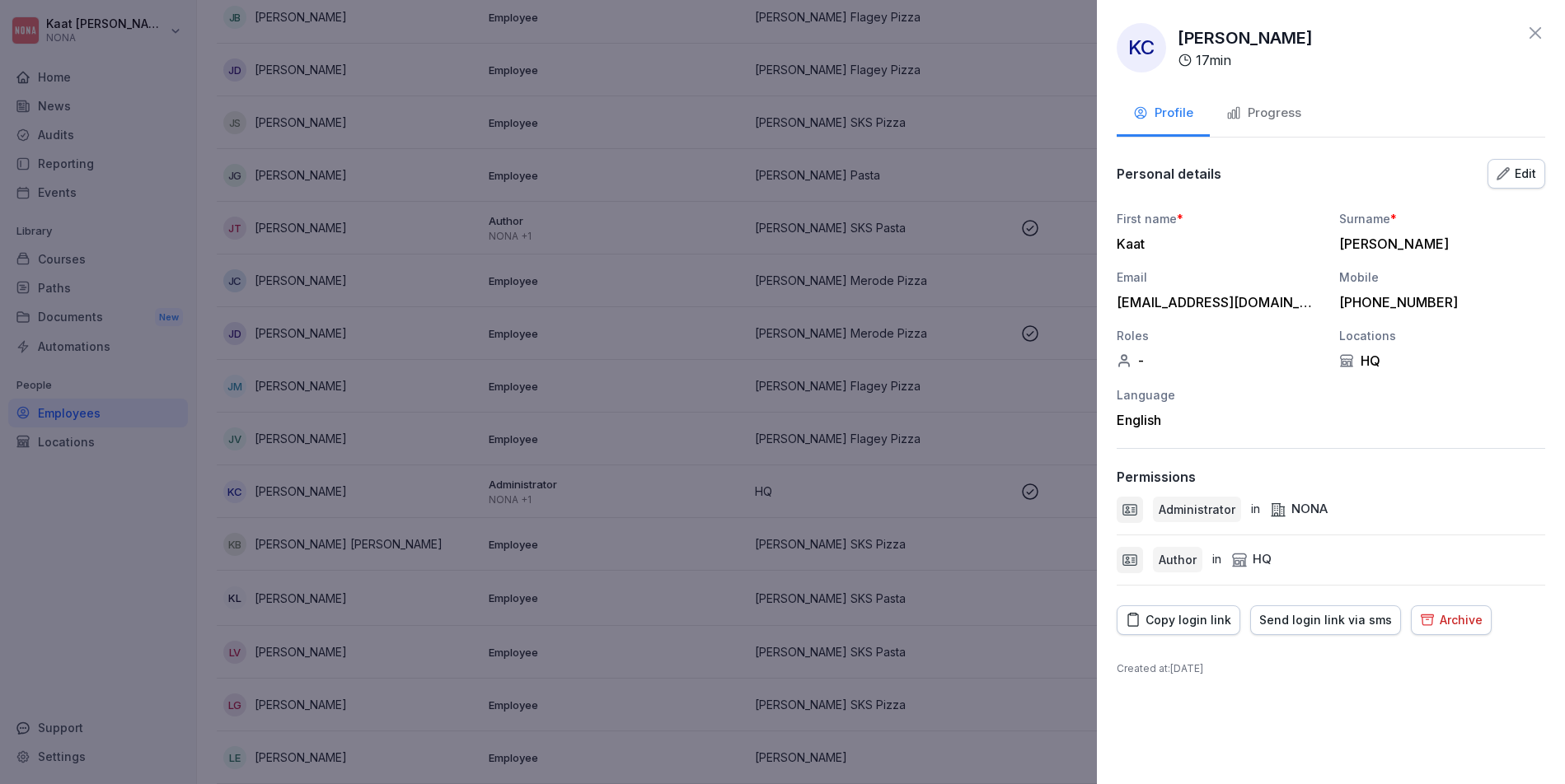
click at [742, 405] on div at bounding box center [782, 392] width 1565 height 784
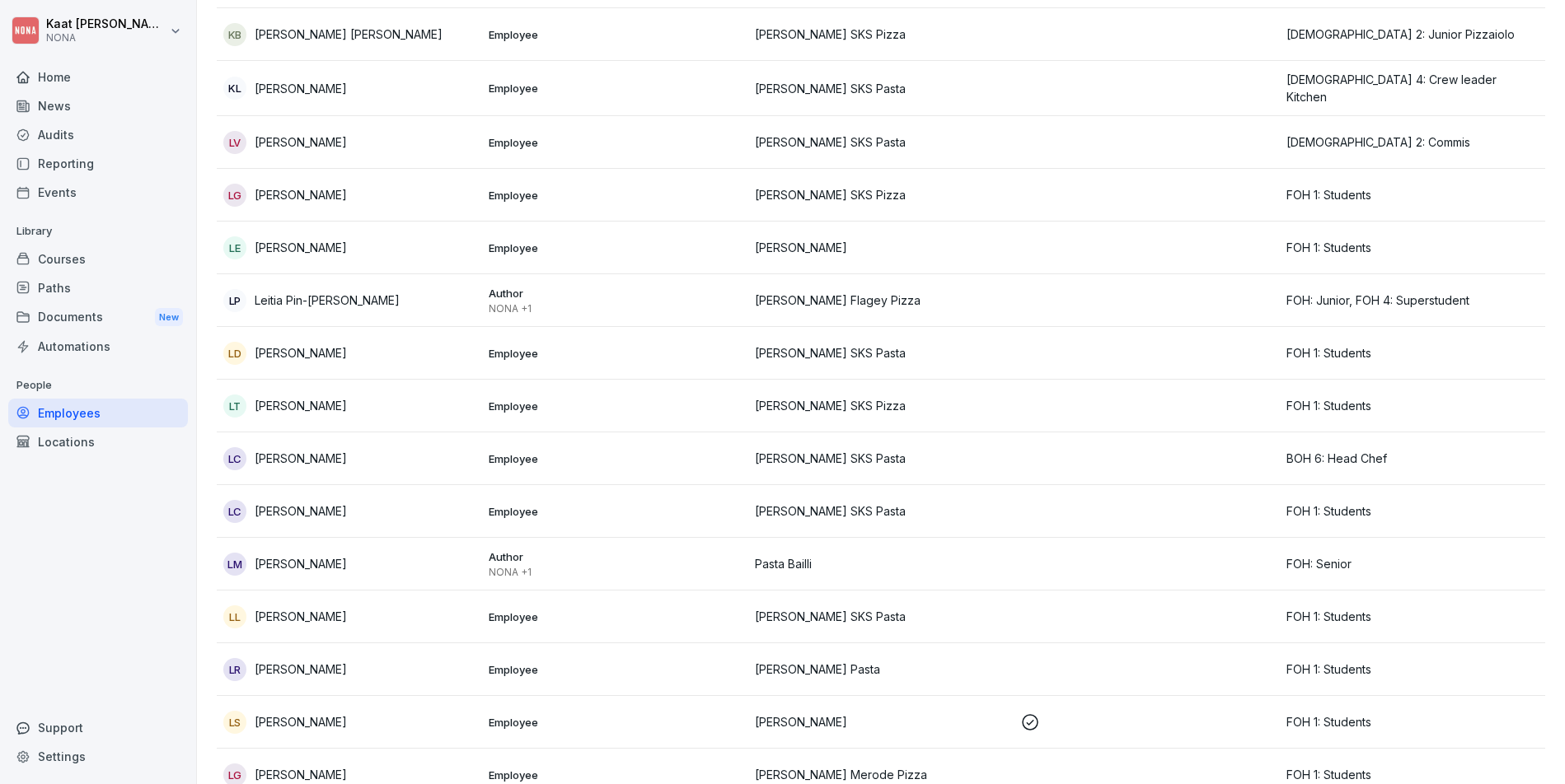
scroll to position [2708, 0]
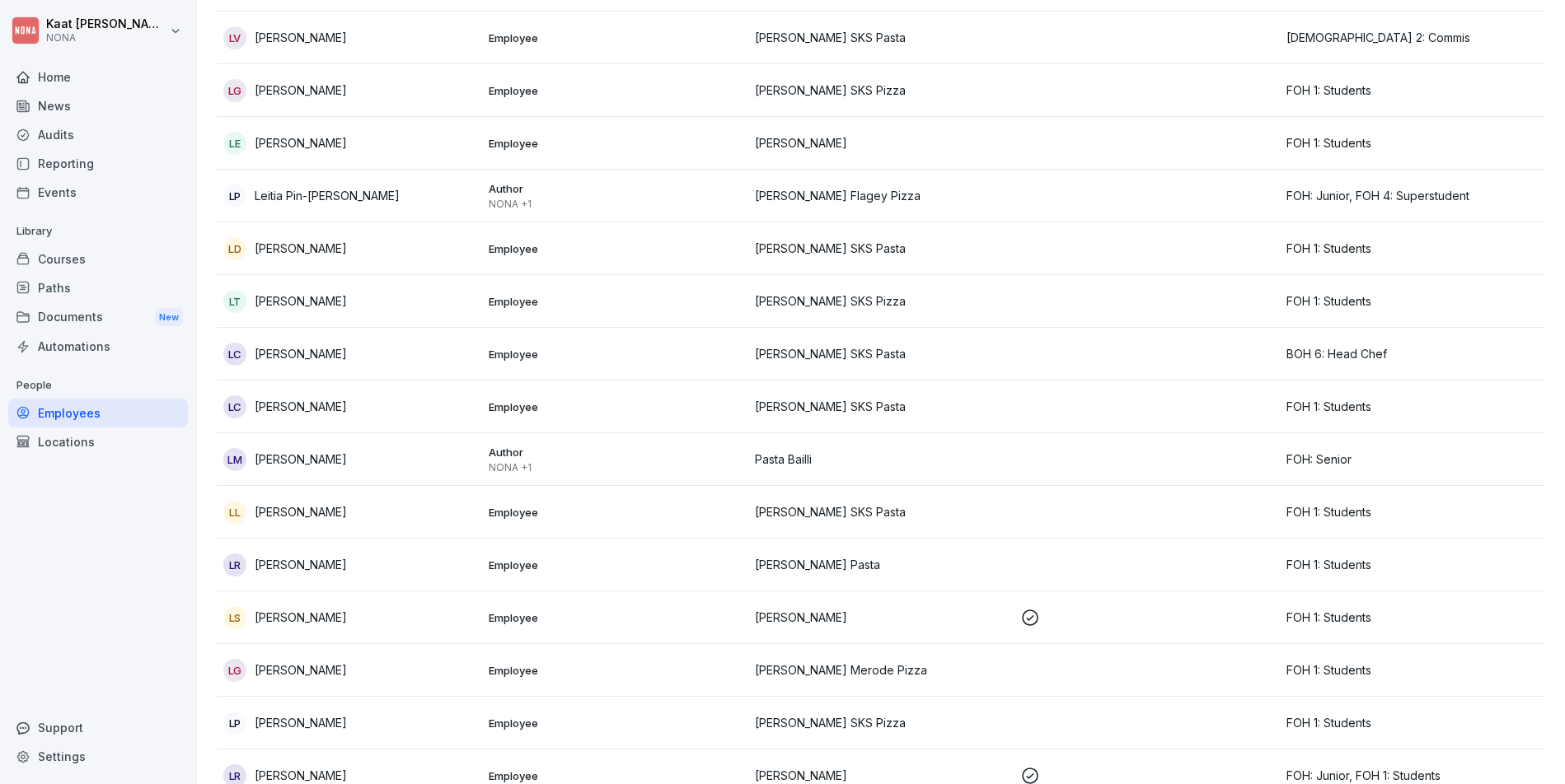
click at [144, 30] on html "Kaat Vander Cluyzen NONA Home News Audits Reporting Events Library Courses Path…" at bounding box center [782, 392] width 1565 height 784
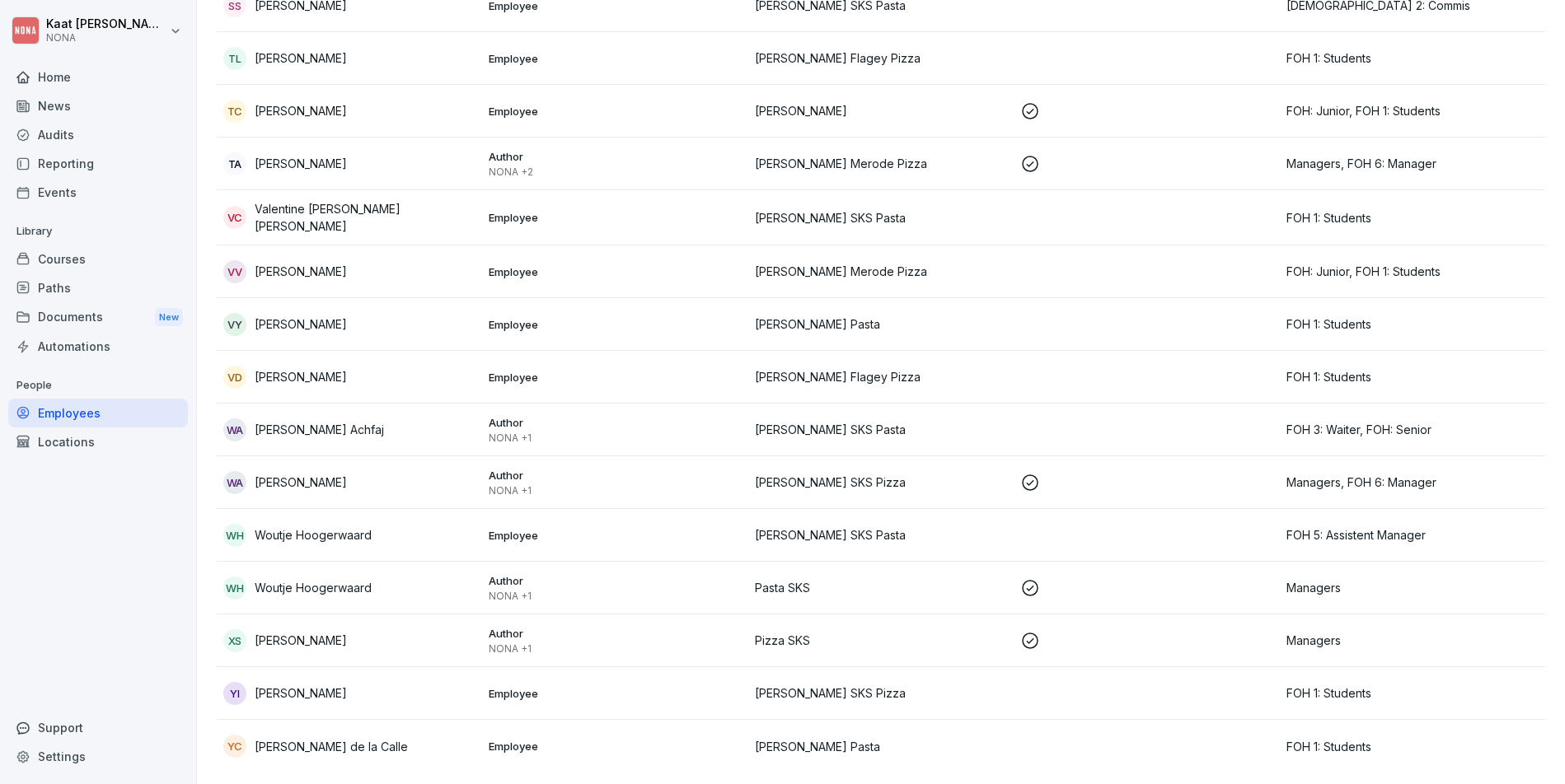
scroll to position [5913, 0]
click at [819, 578] on p "Pasta SKS" at bounding box center [881, 586] width 252 height 18
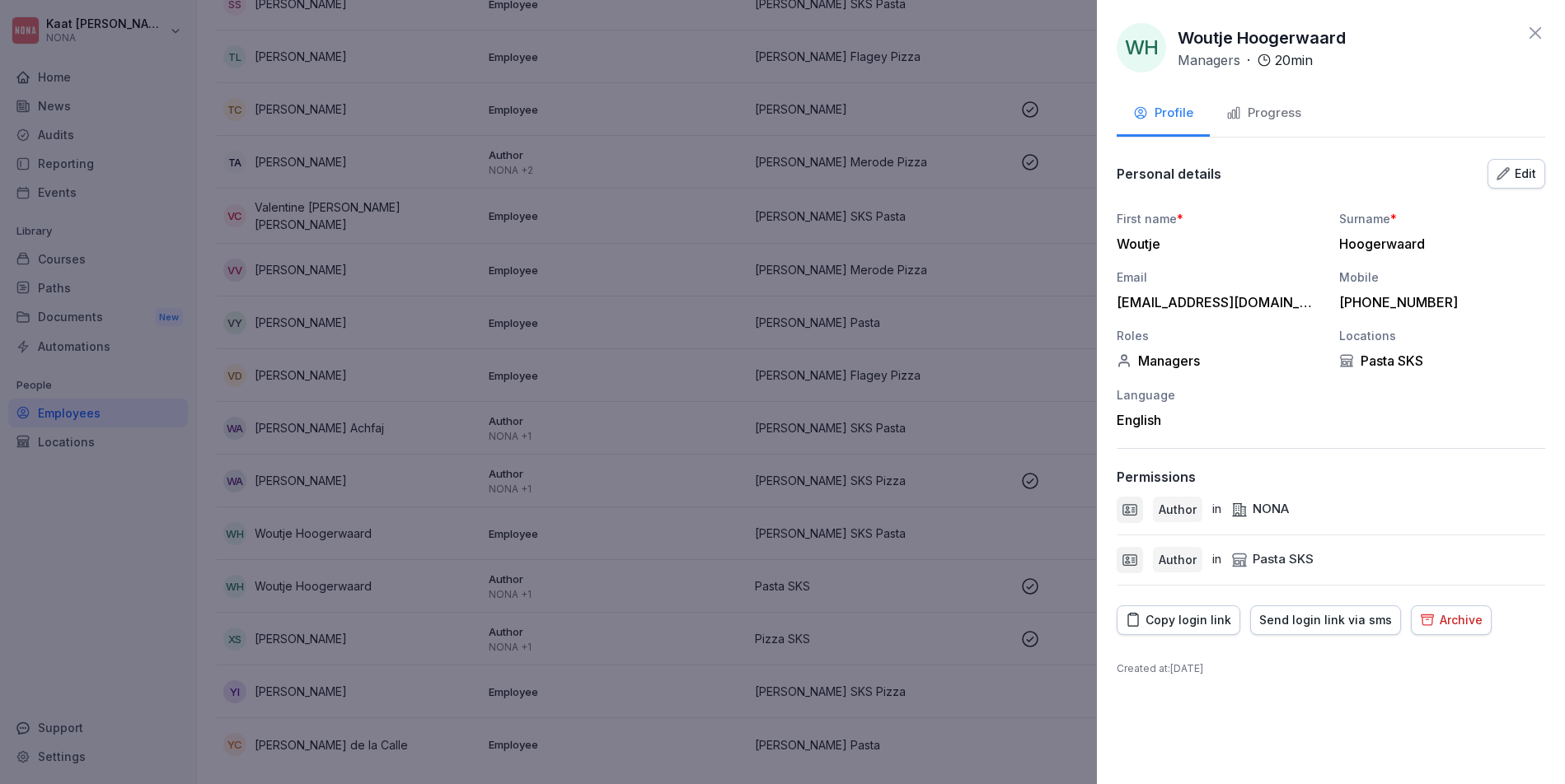
click at [1455, 623] on div "Archive" at bounding box center [1450, 620] width 63 height 18
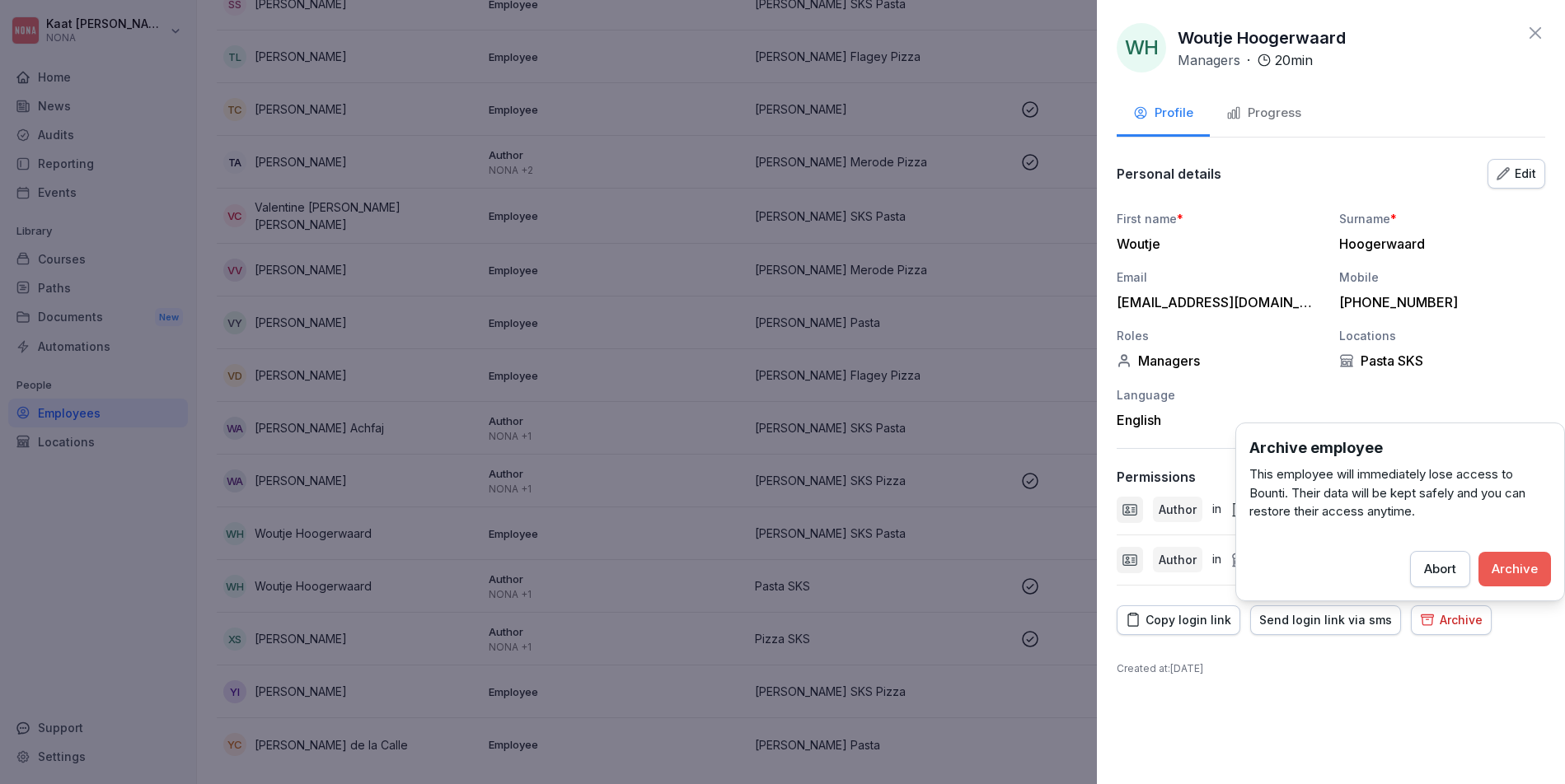
click at [1516, 572] on div "Archive" at bounding box center [1514, 569] width 46 height 18
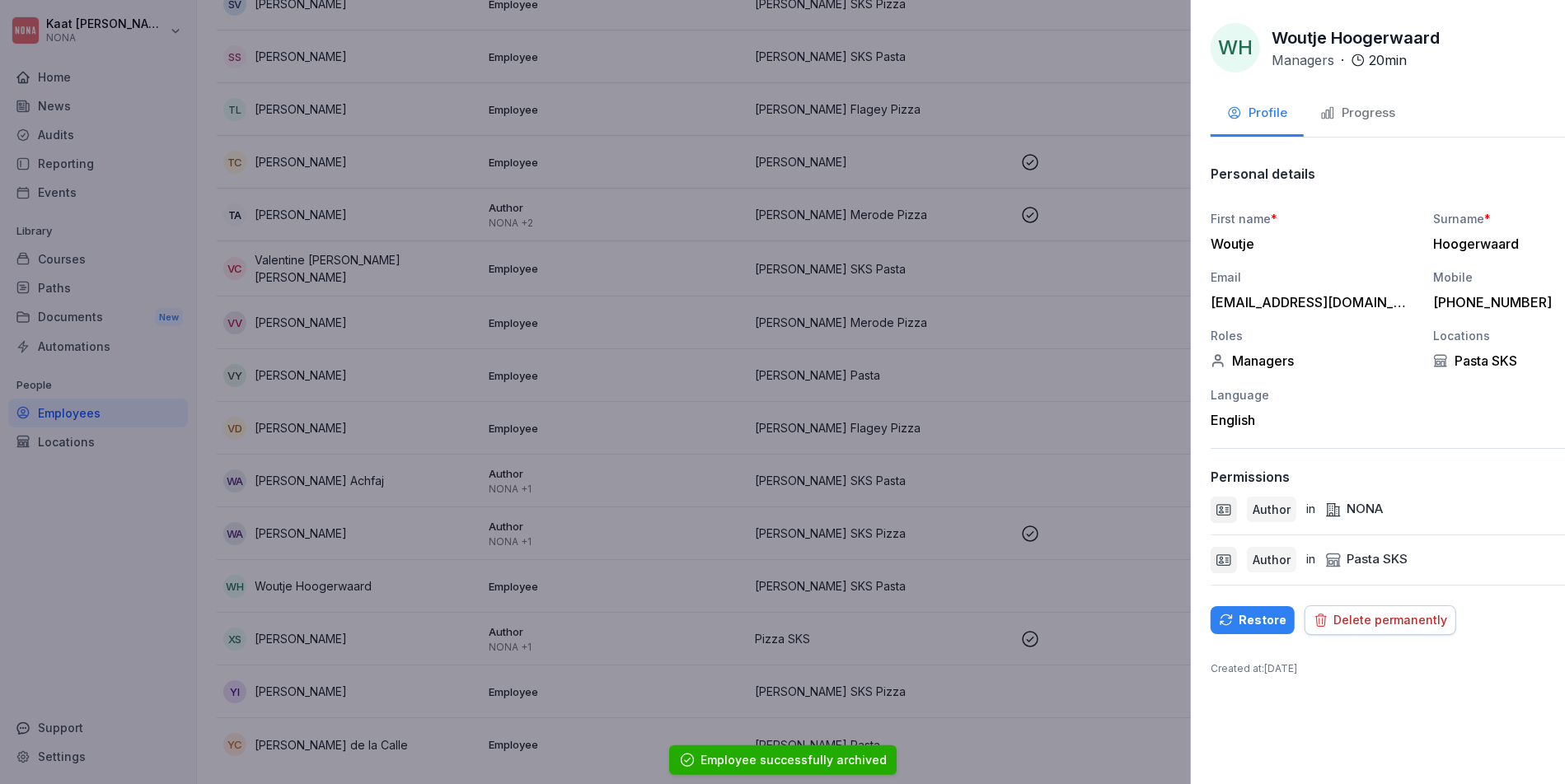
scroll to position [2802, 0]
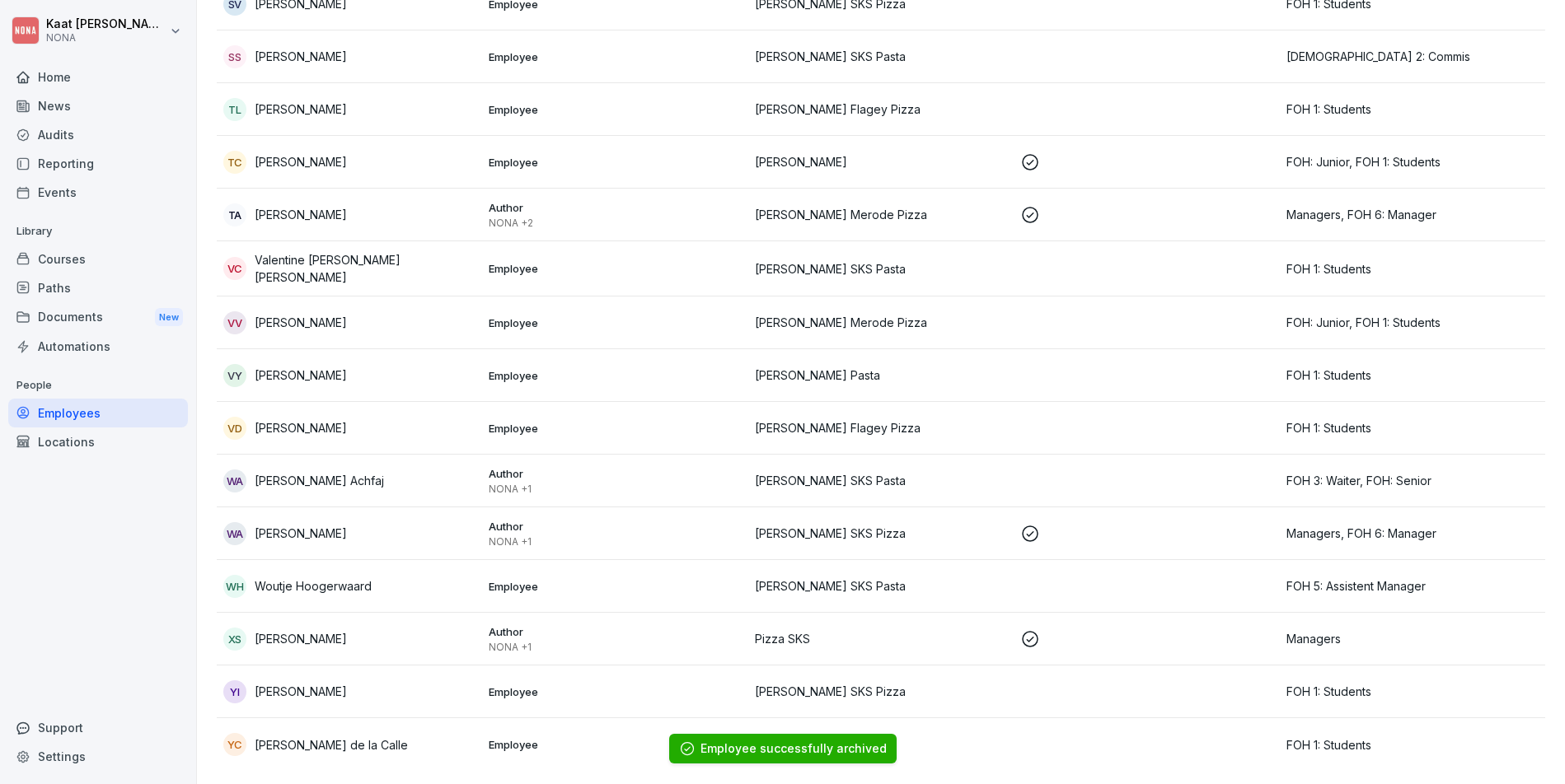
click at [701, 624] on p "Author" at bounding box center [614, 632] width 252 height 15
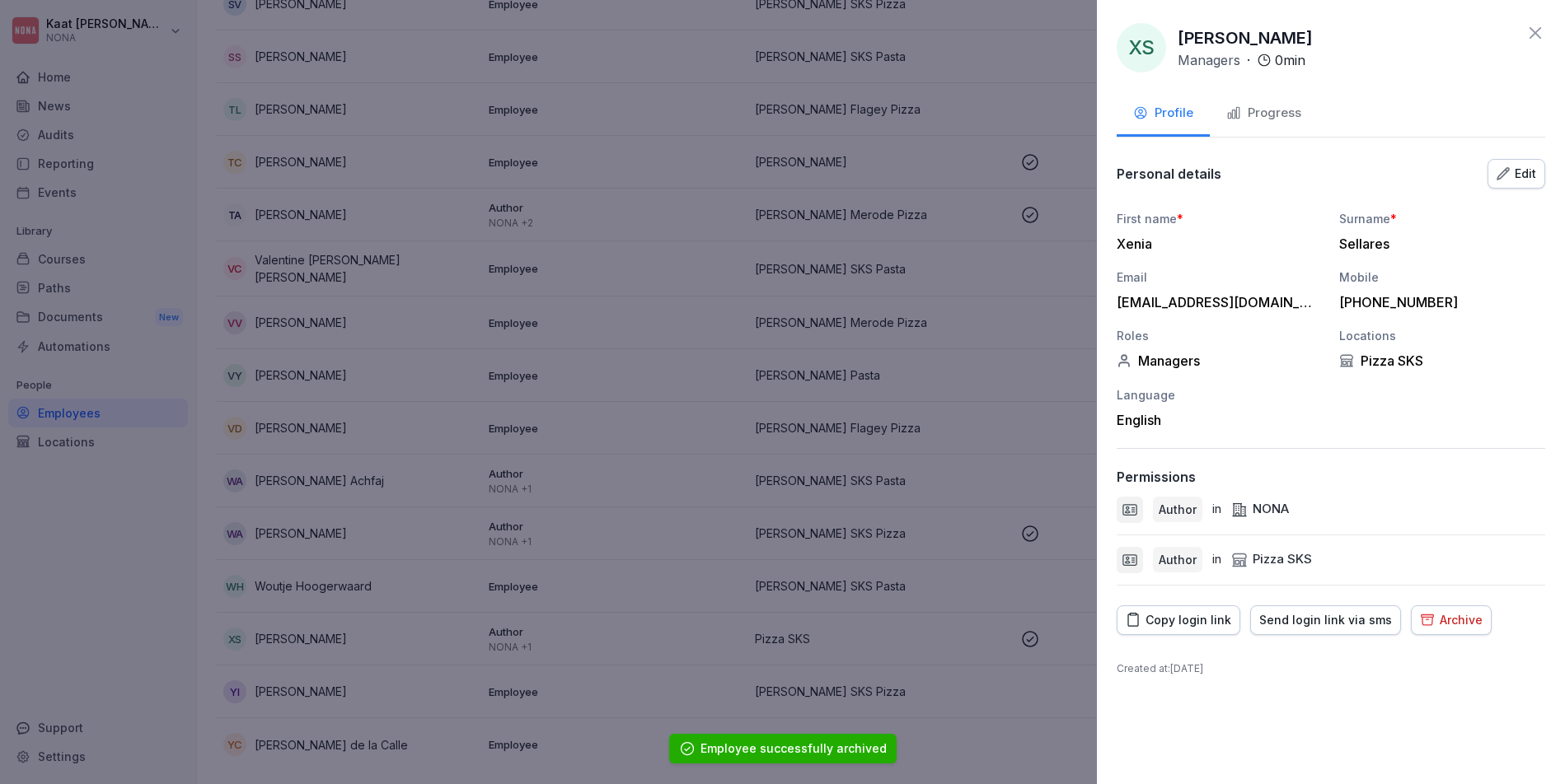
click at [1454, 624] on div "Archive" at bounding box center [1450, 620] width 63 height 18
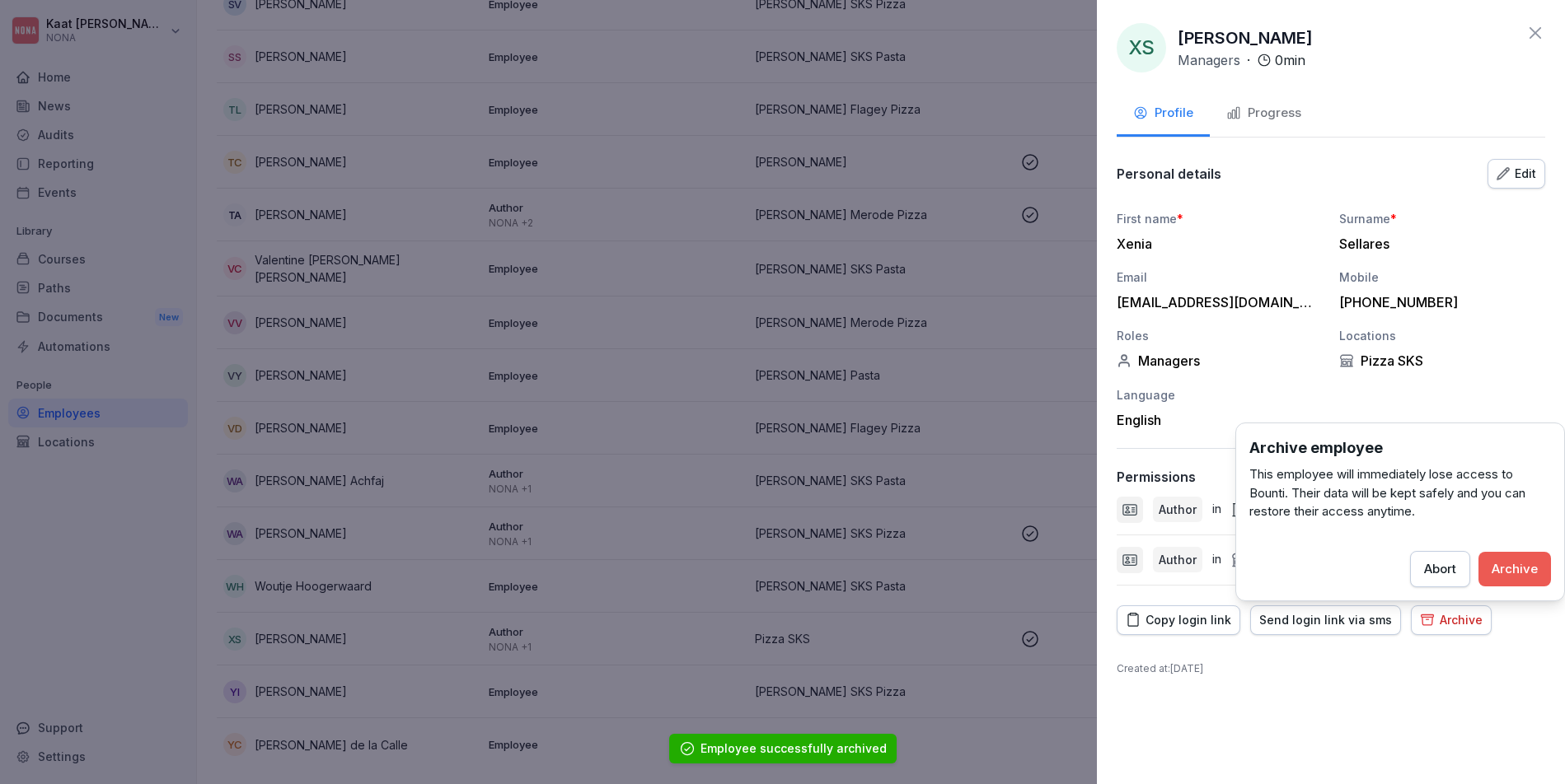
click at [1513, 568] on div "Archive" at bounding box center [1514, 569] width 46 height 18
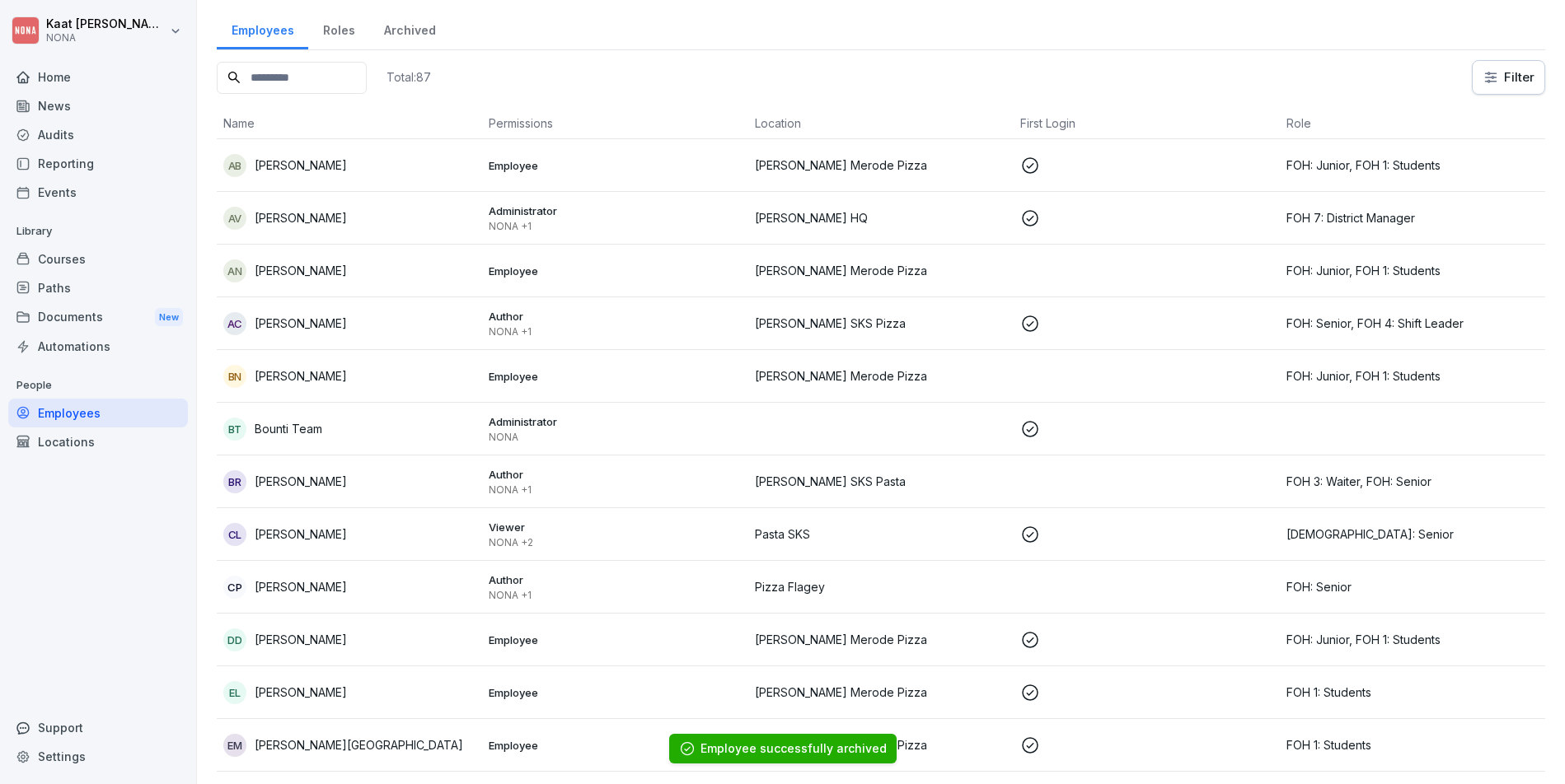
scroll to position [0, 0]
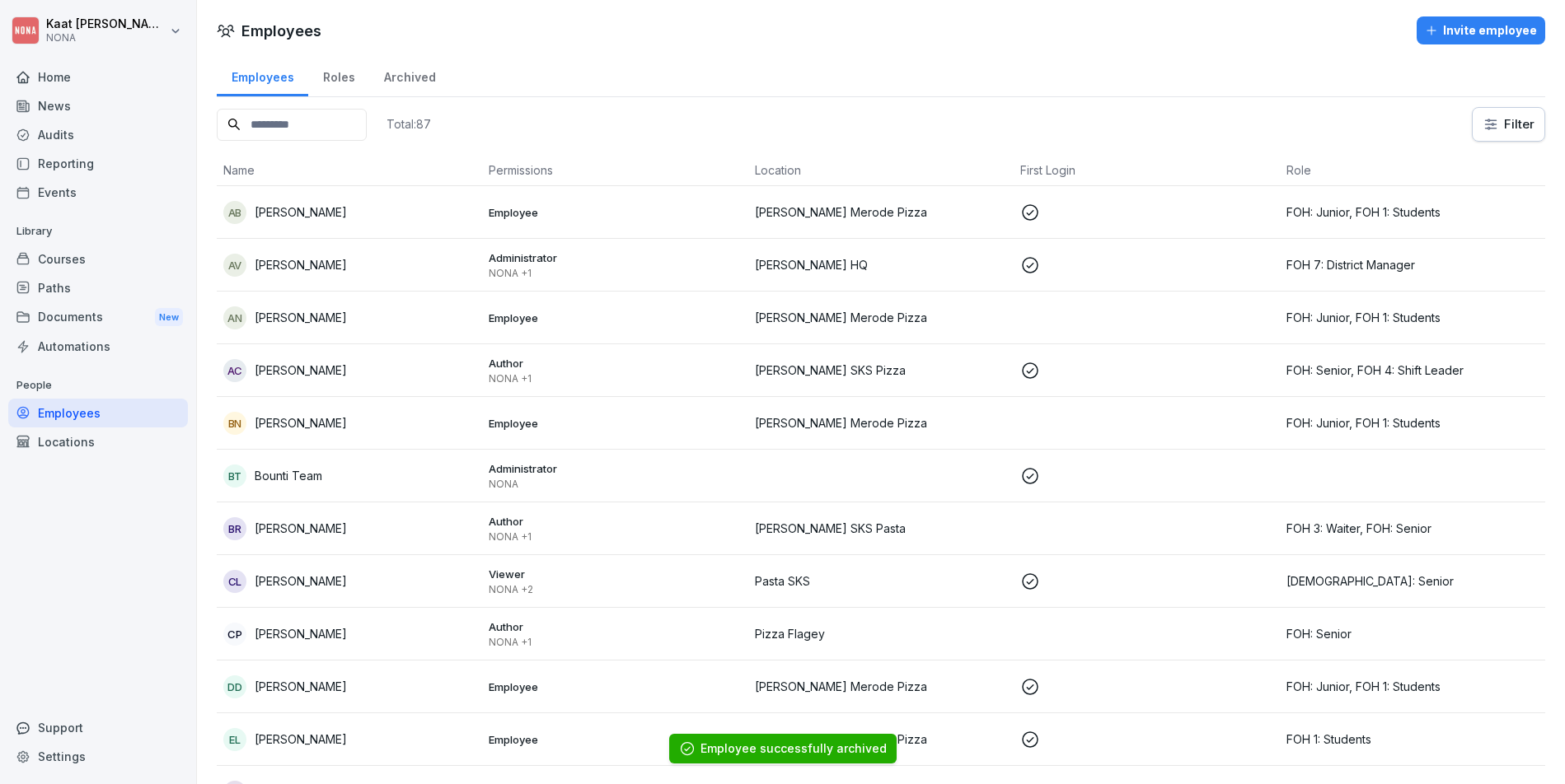
click at [329, 74] on div "Roles" at bounding box center [339, 75] width 61 height 42
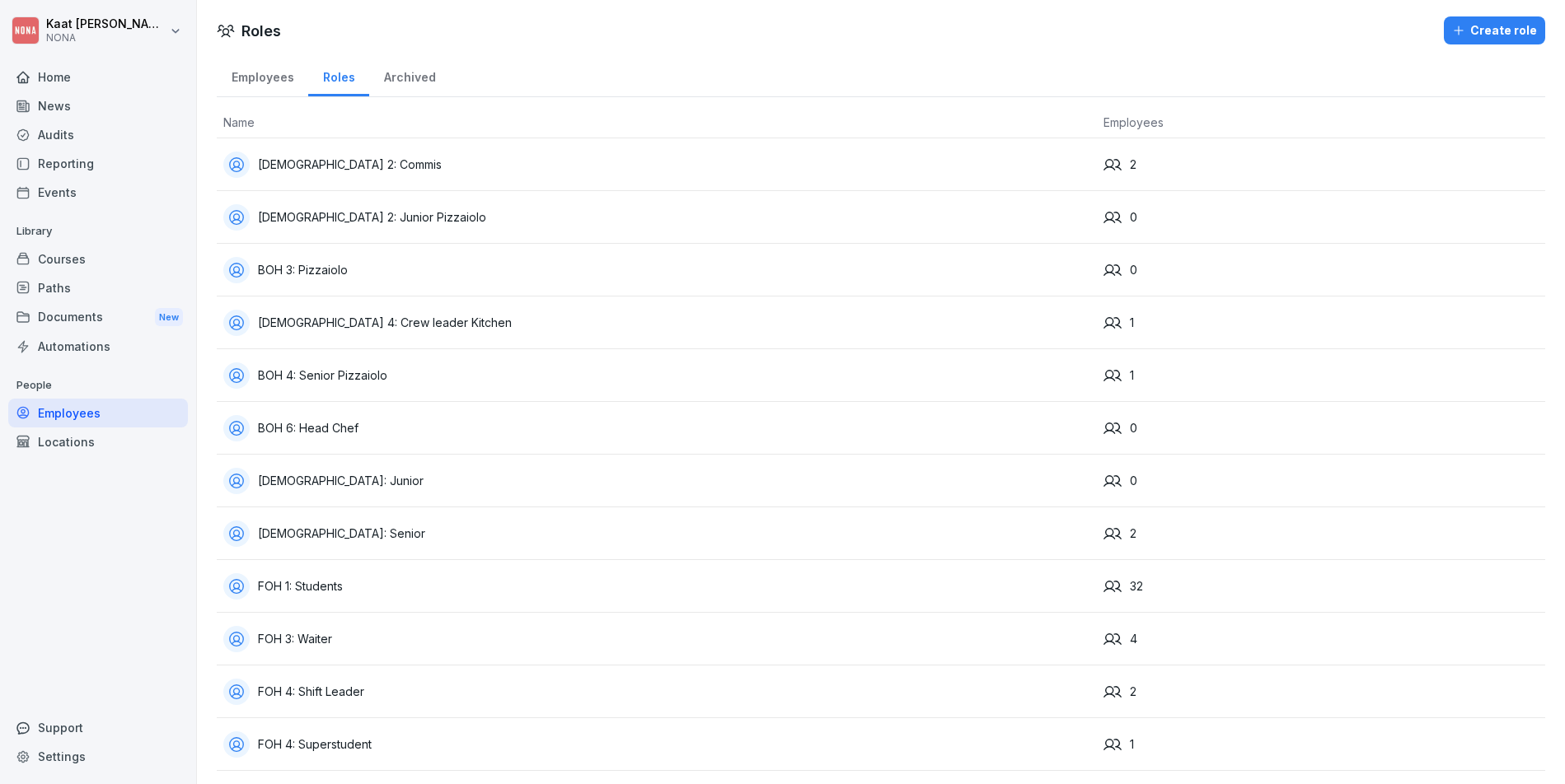
click at [262, 73] on div "Employees" at bounding box center [262, 75] width 91 height 42
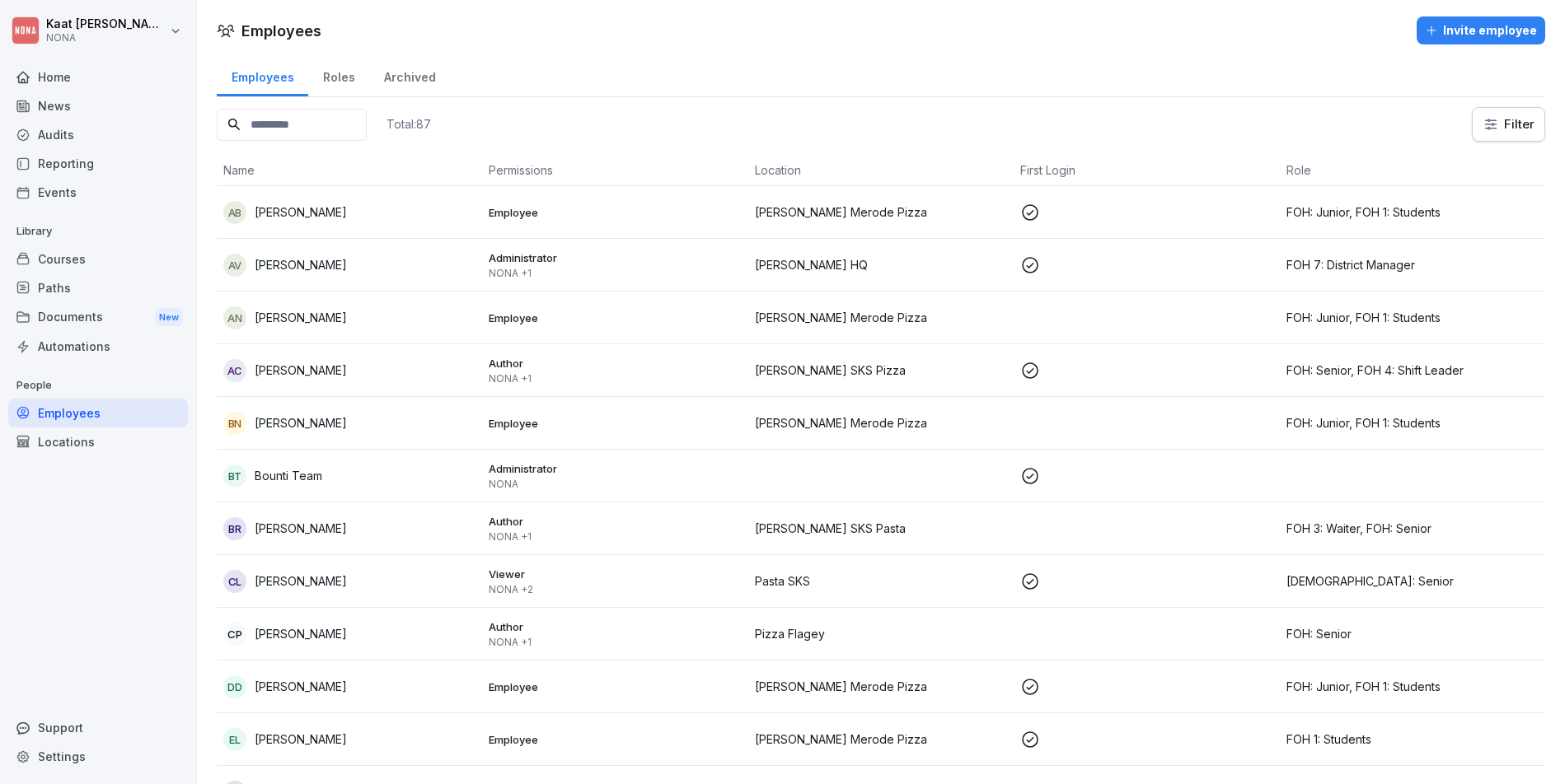
click at [354, 124] on input at bounding box center [291, 125] width 150 height 32
click at [571, 127] on div "Total: 87 Filter" at bounding box center [880, 124] width 1328 height 34
click at [114, 448] on div "Locations" at bounding box center [98, 442] width 180 height 28
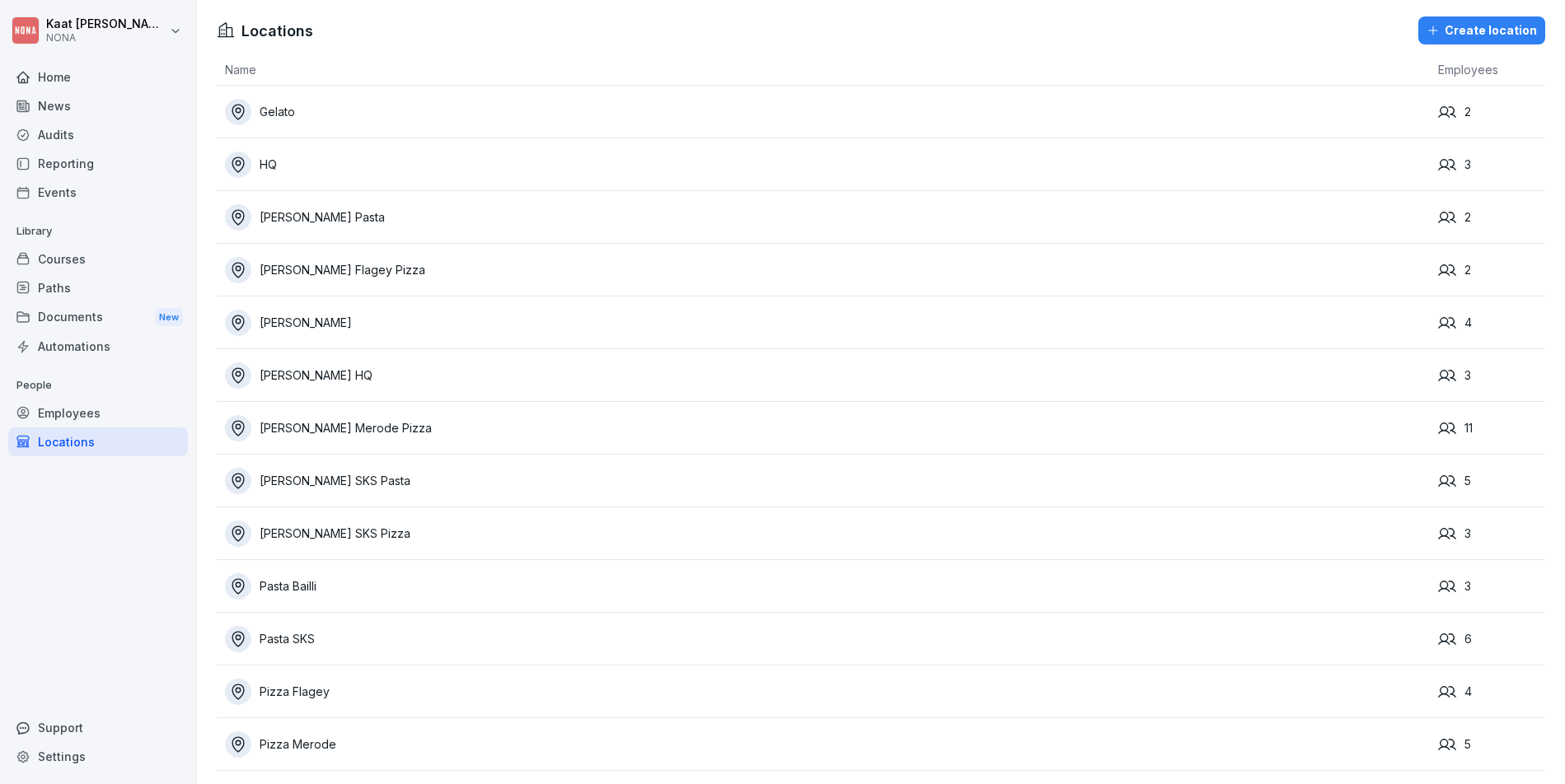
click at [105, 404] on div "Employees" at bounding box center [98, 413] width 180 height 28
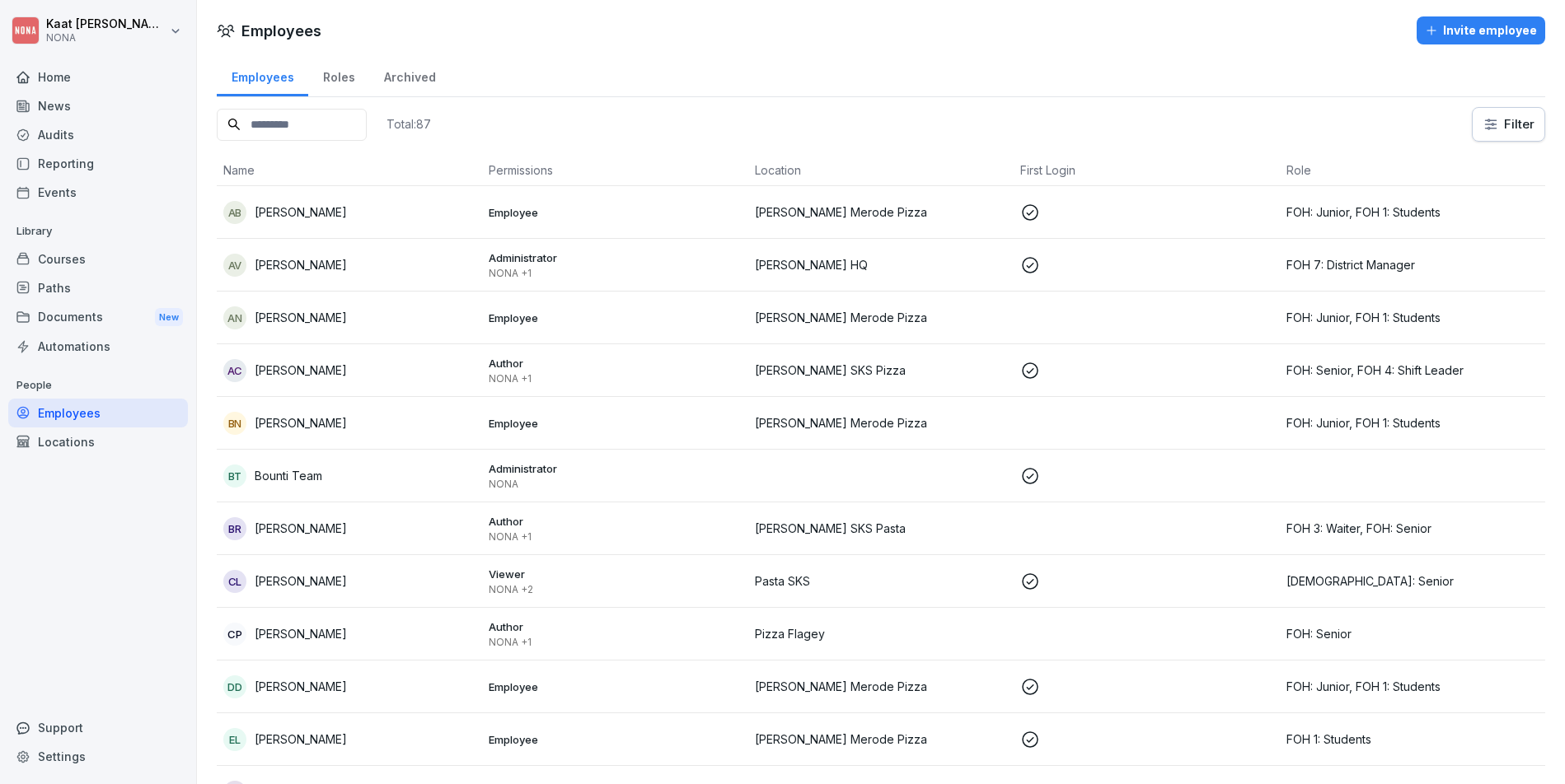
drag, startPoint x: 400, startPoint y: 78, endPoint x: 392, endPoint y: 79, distance: 8.1
click at [400, 78] on div "Archived" at bounding box center [410, 75] width 81 height 42
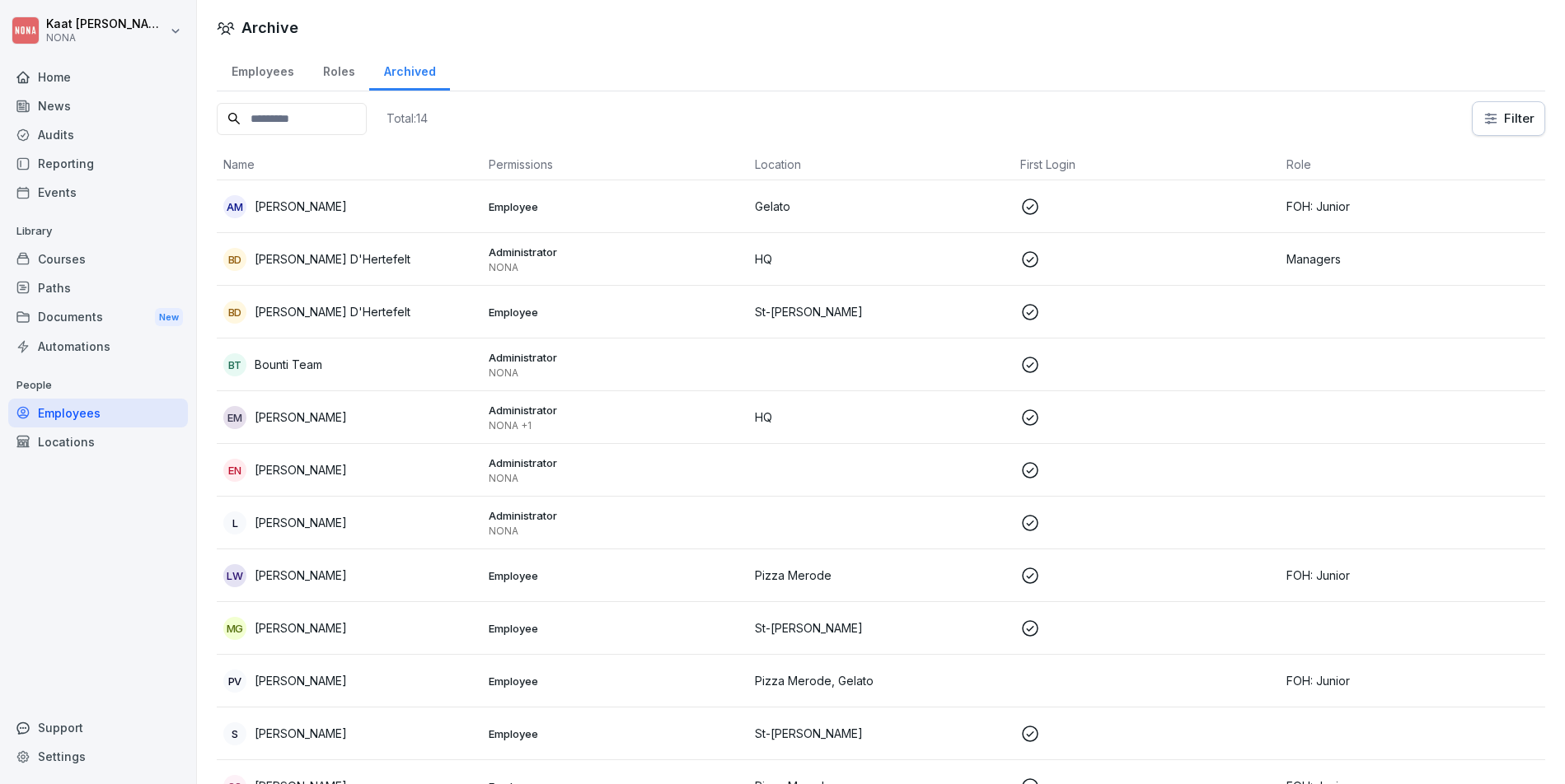
click at [331, 75] on div "Roles" at bounding box center [339, 69] width 61 height 42
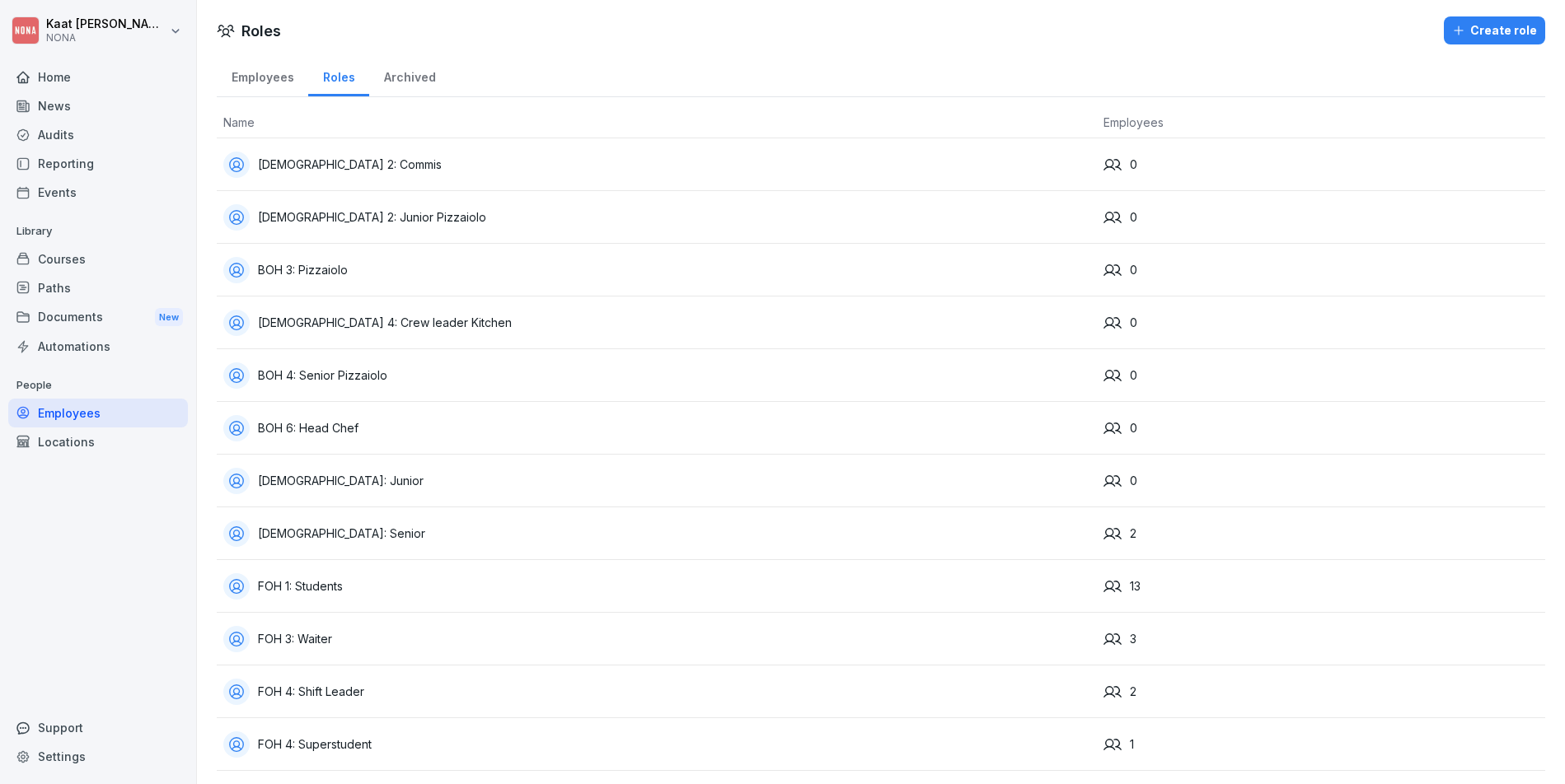
click at [408, 79] on div "Archived" at bounding box center [410, 75] width 81 height 42
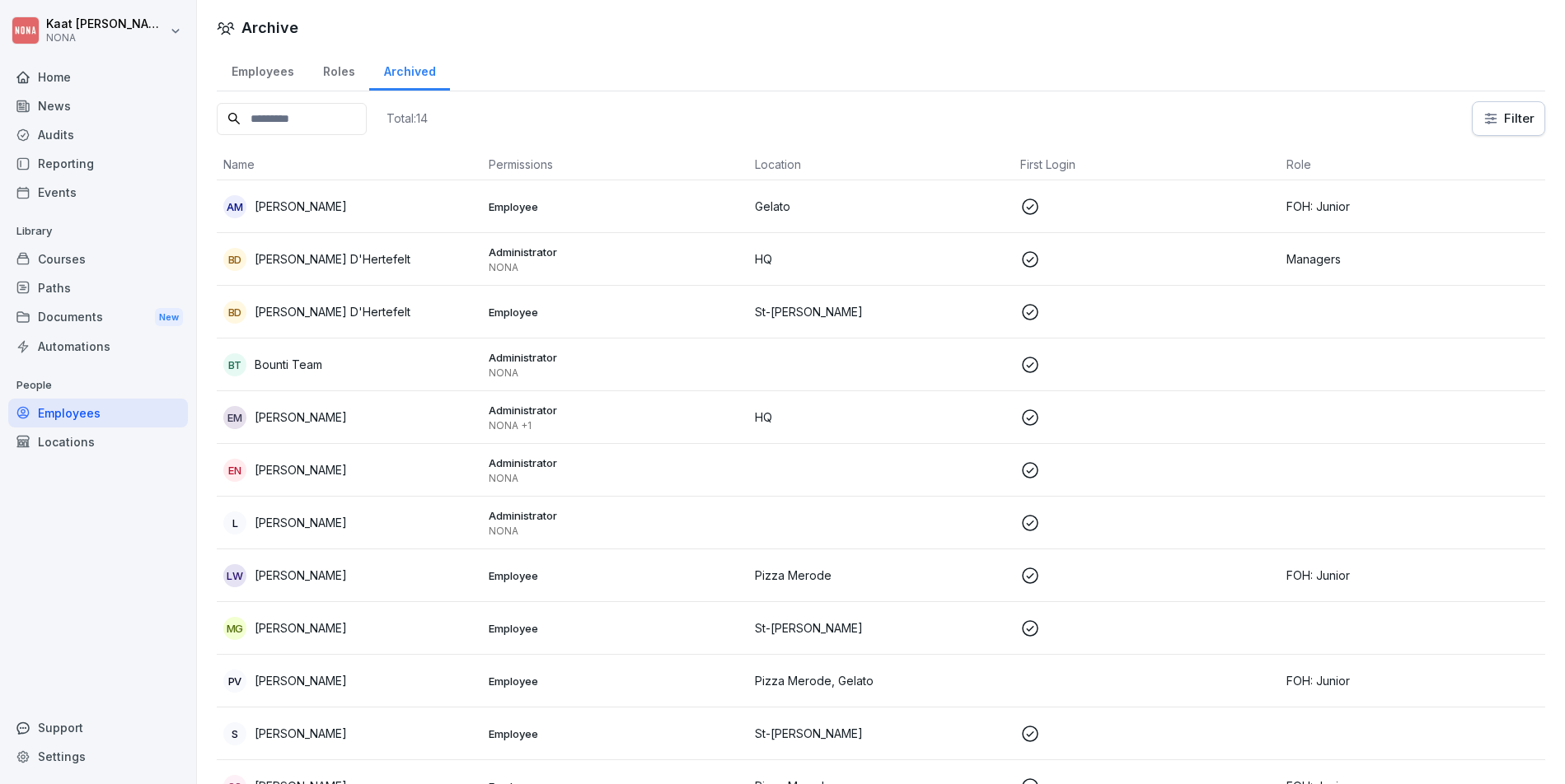
click at [264, 72] on div "Employees" at bounding box center [262, 69] width 91 height 42
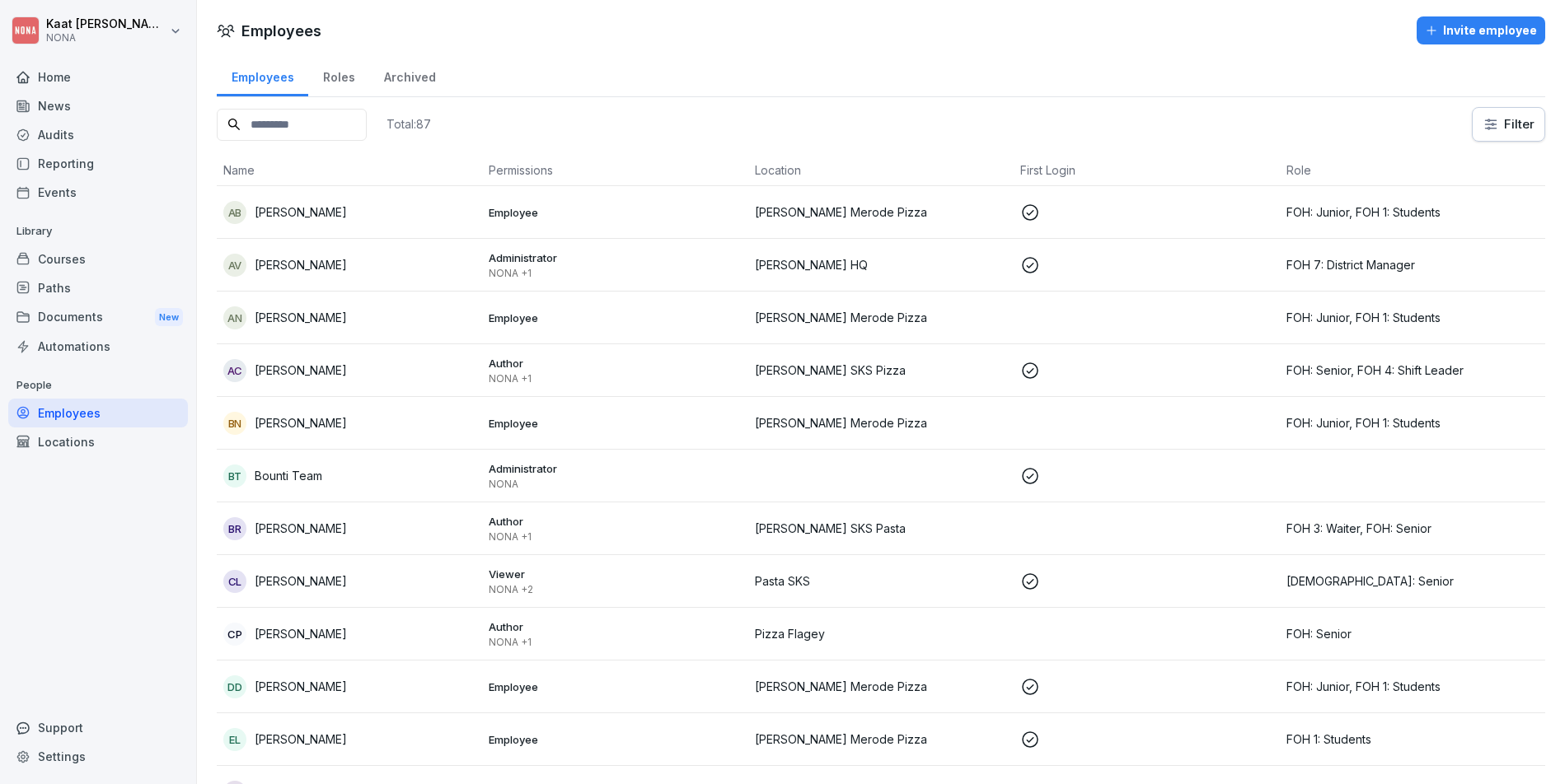
click at [126, 152] on div "Reporting" at bounding box center [98, 163] width 180 height 28
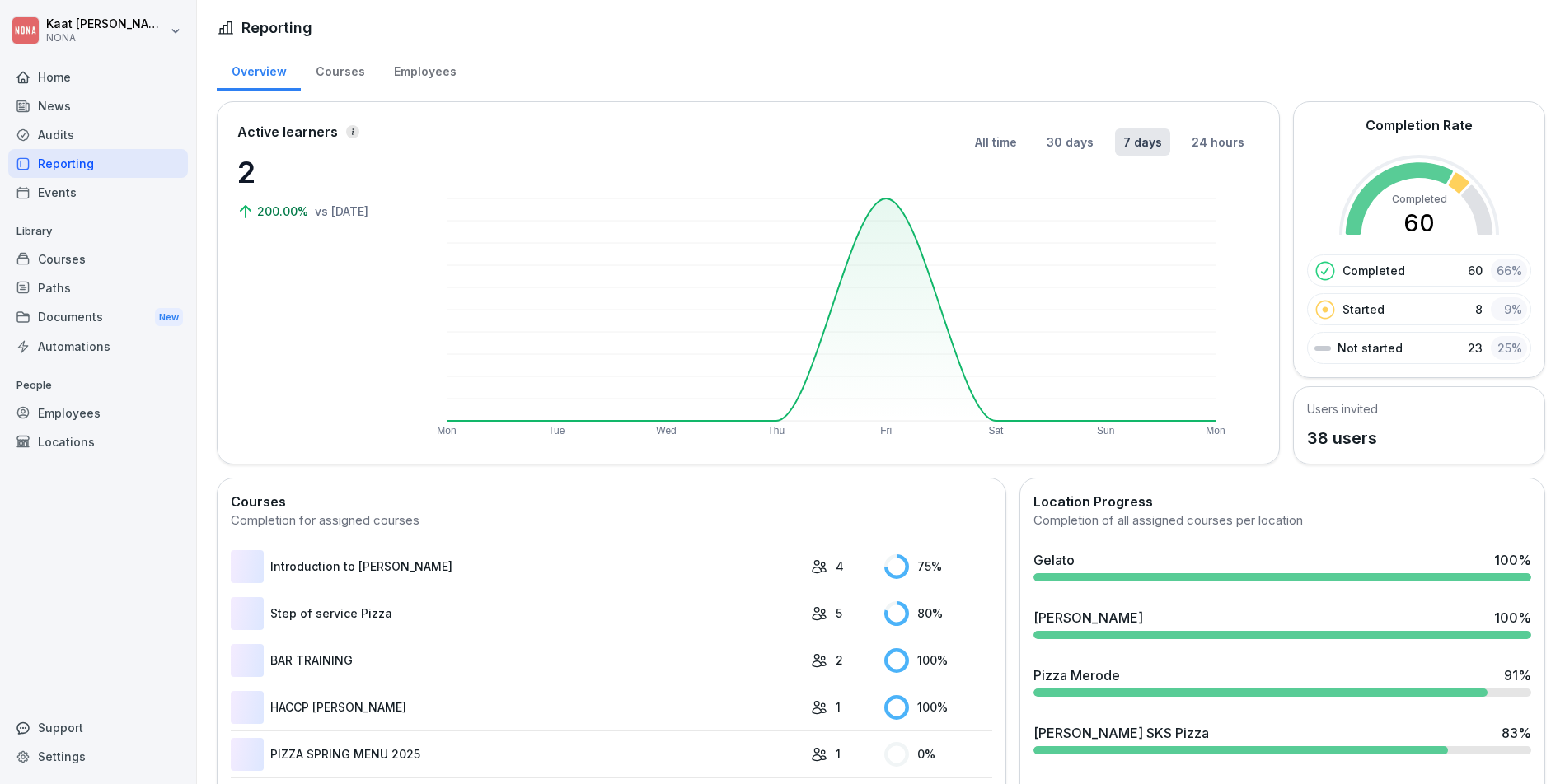
click at [99, 260] on div "Courses" at bounding box center [98, 259] width 180 height 28
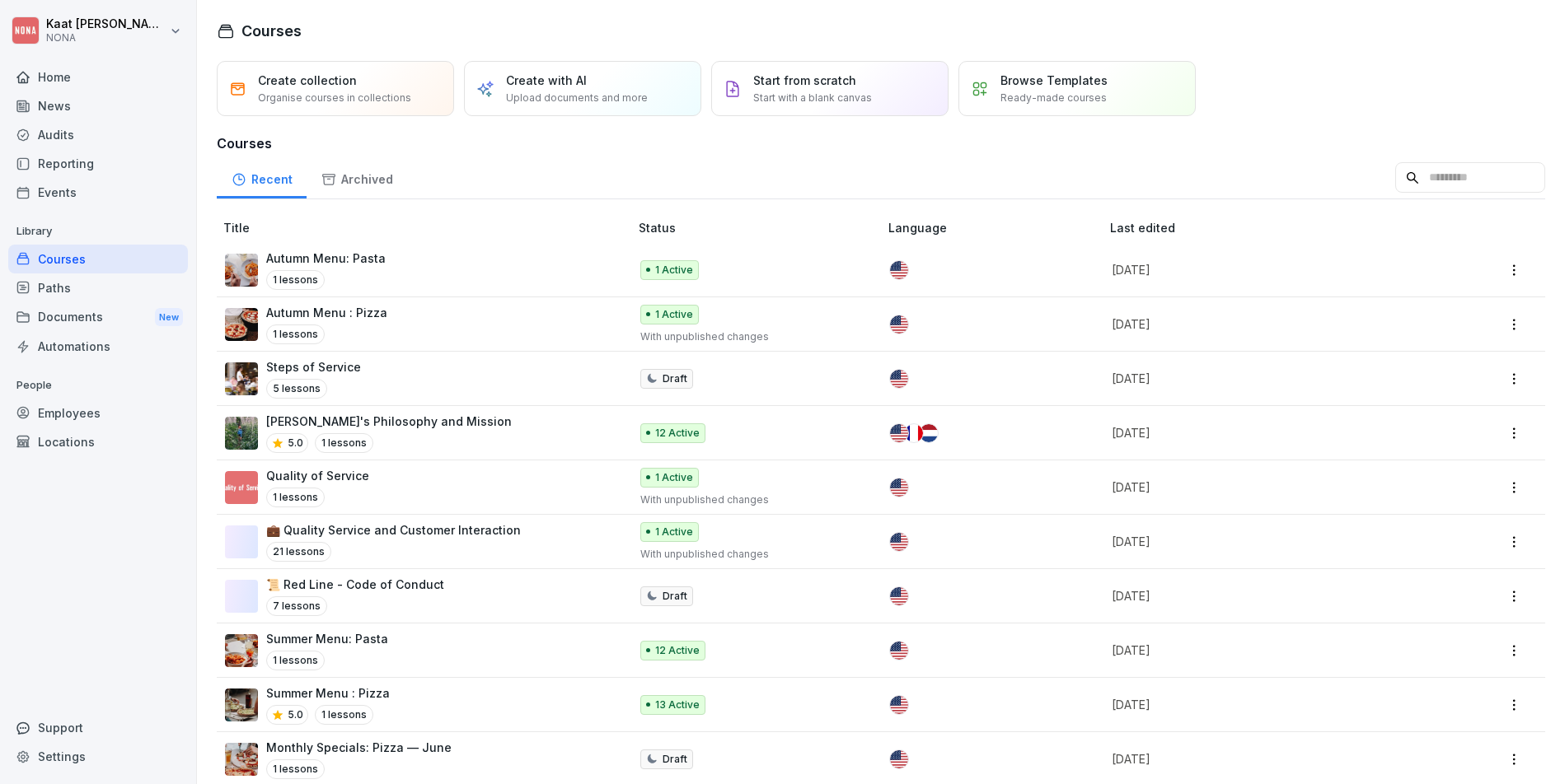
click at [83, 420] on div "Employees" at bounding box center [98, 413] width 180 height 28
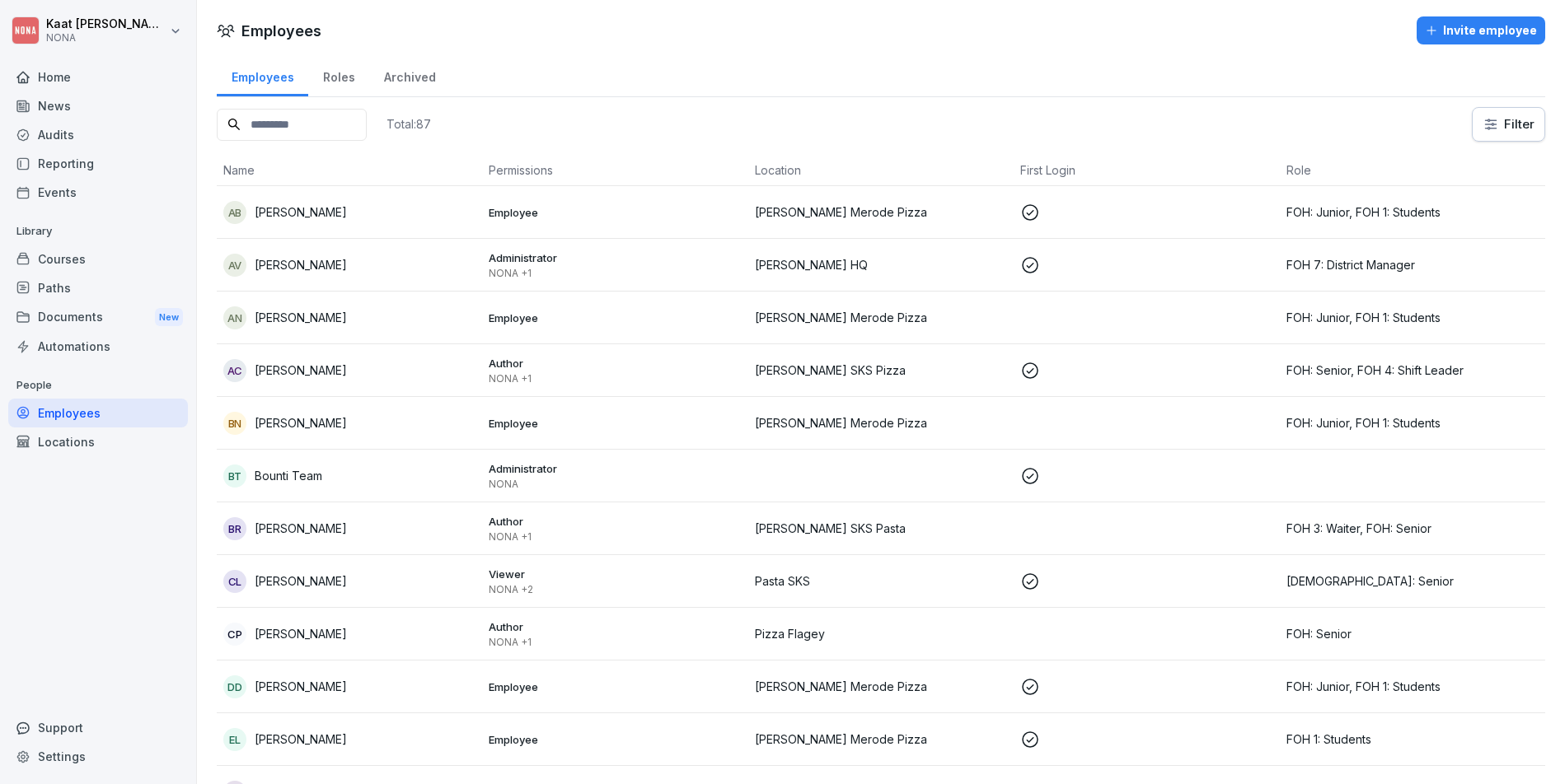
click at [573, 113] on div "Total: 87 Filter" at bounding box center [880, 124] width 1328 height 34
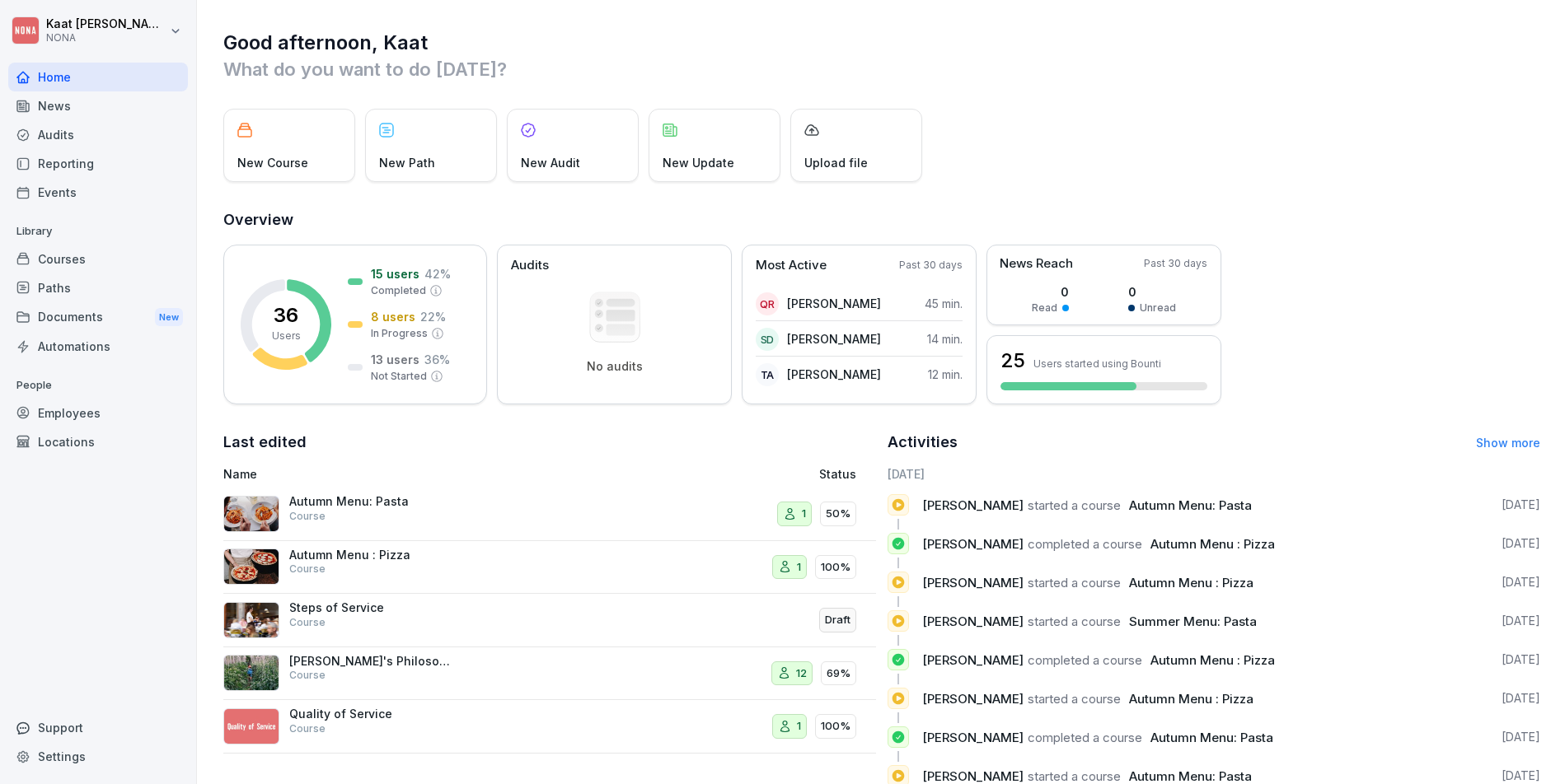
click at [135, 395] on p "People" at bounding box center [98, 385] width 180 height 27
click at [119, 414] on div "Employees" at bounding box center [98, 413] width 180 height 28
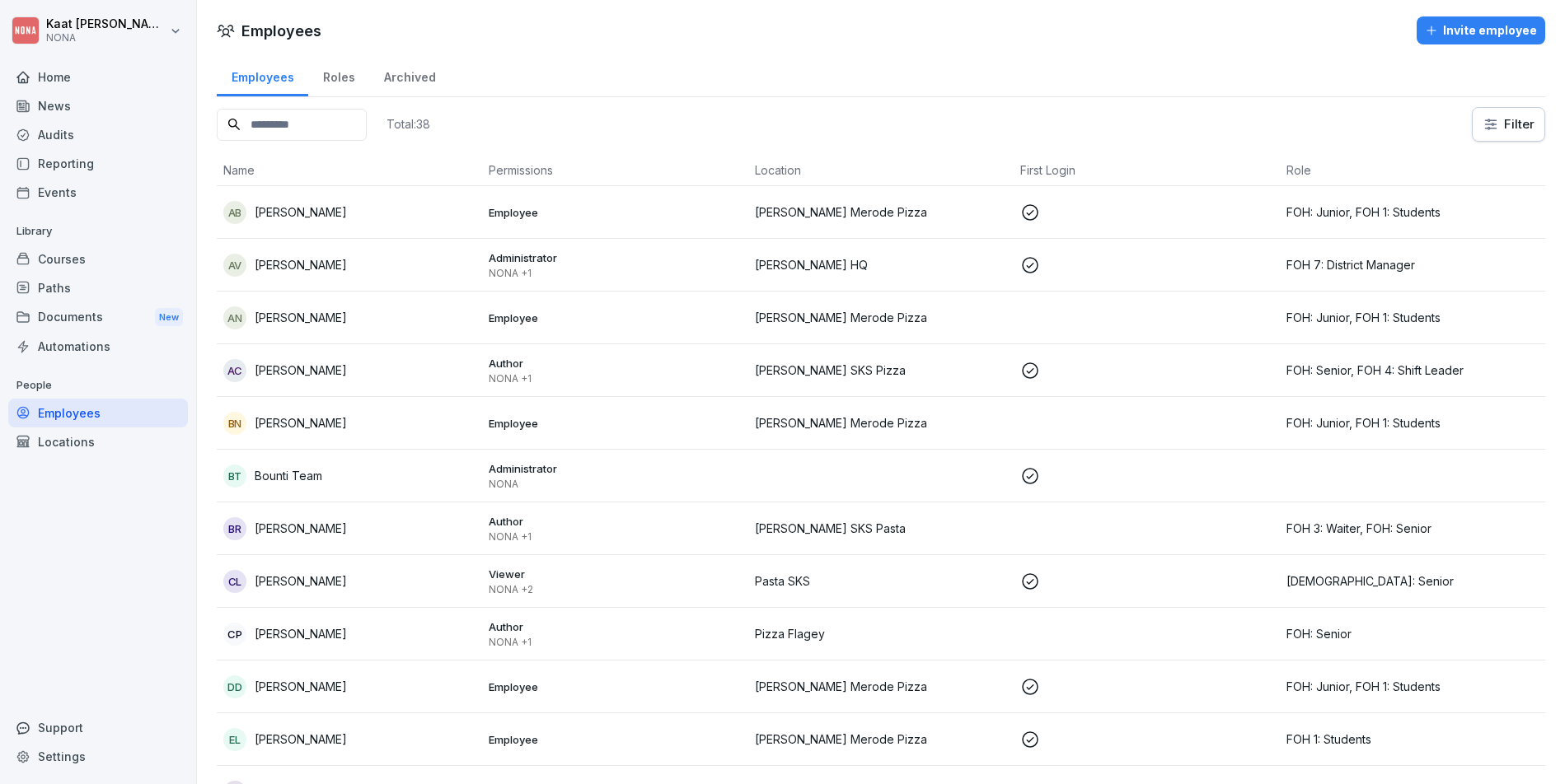
click at [349, 78] on div "Roles" at bounding box center [339, 75] width 61 height 42
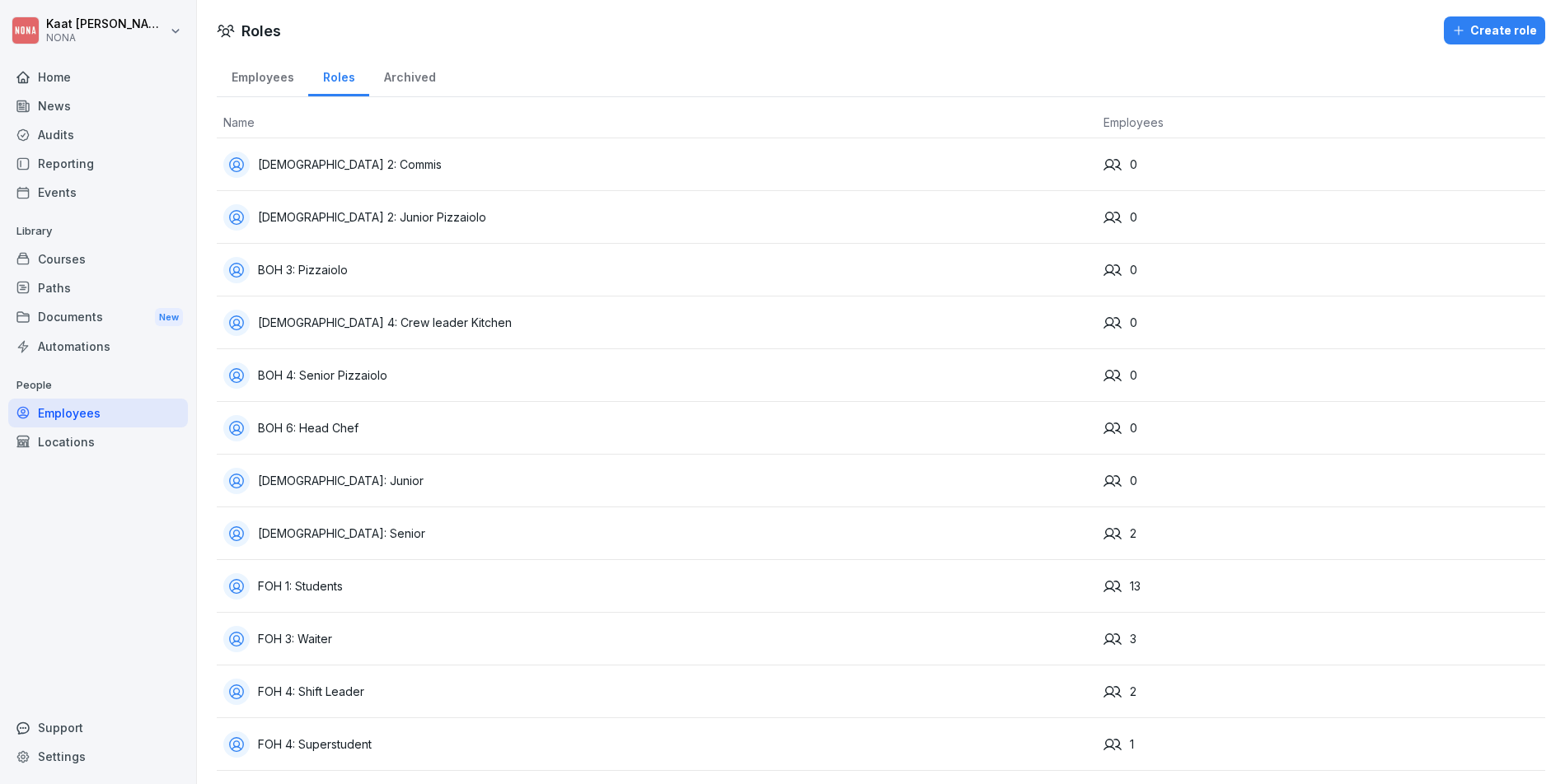
click at [269, 85] on div "Employees" at bounding box center [262, 75] width 91 height 42
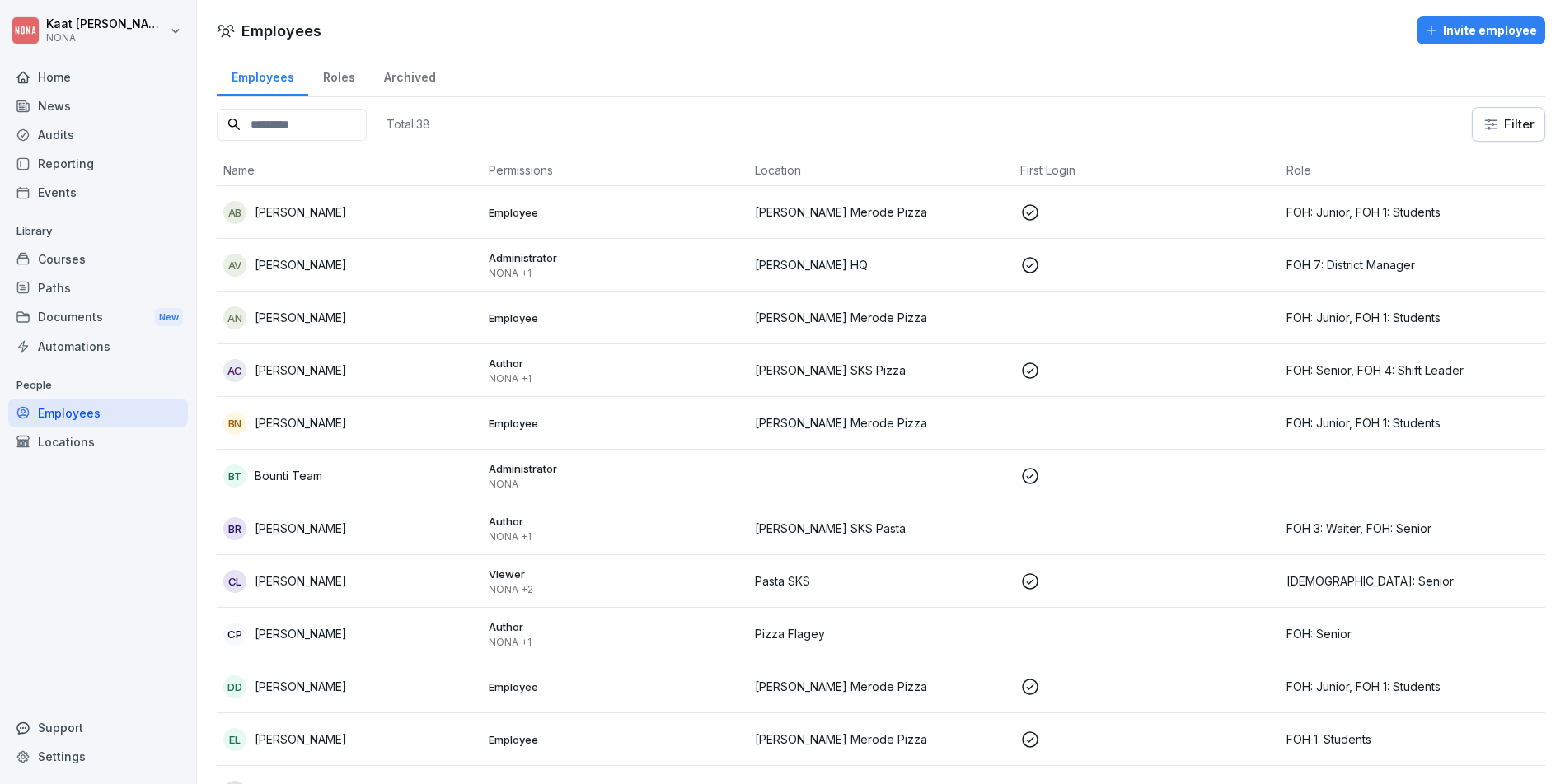
click at [339, 74] on div "Roles" at bounding box center [339, 75] width 61 height 42
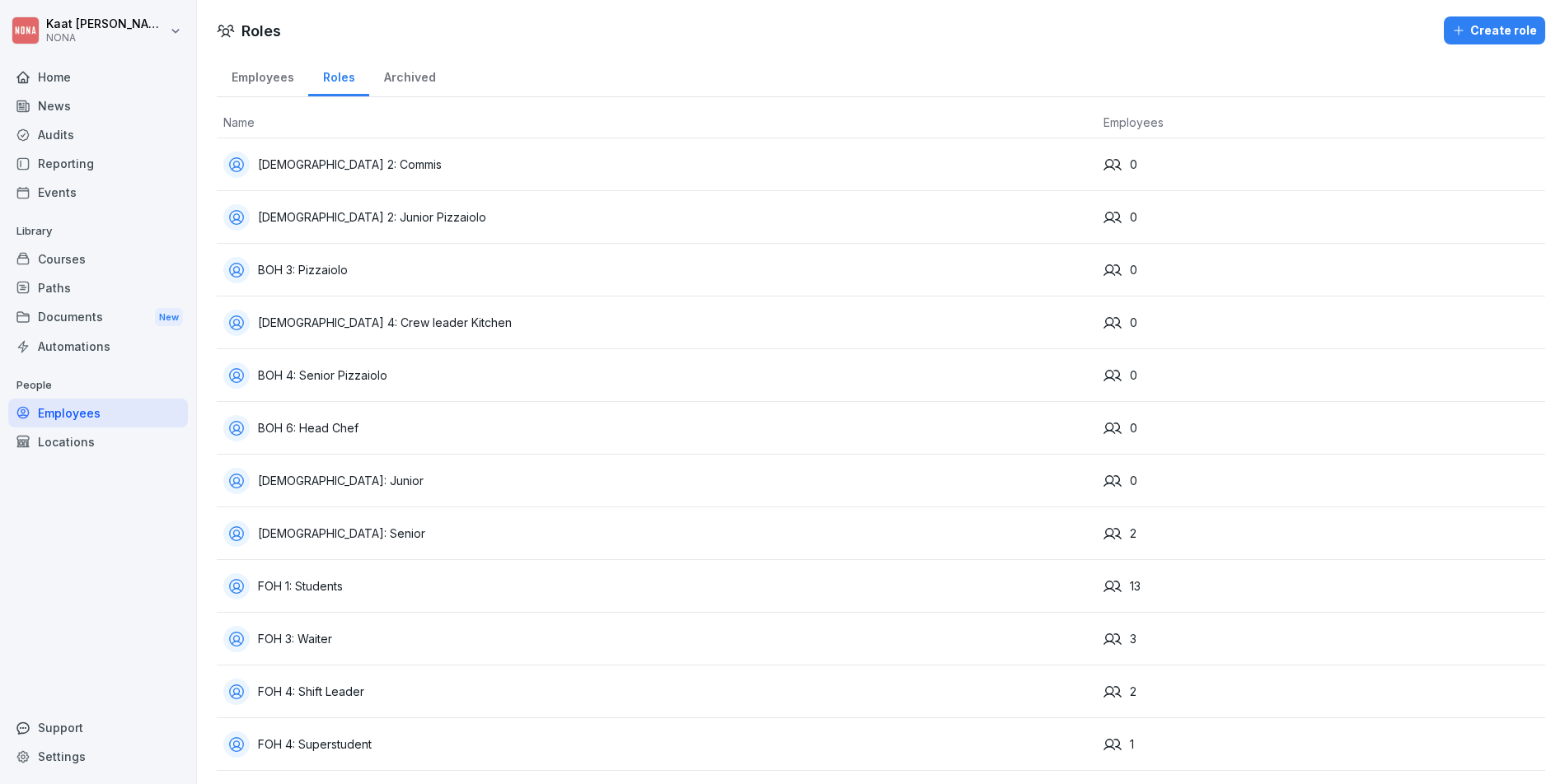
click at [254, 86] on div "Employees" at bounding box center [262, 75] width 91 height 42
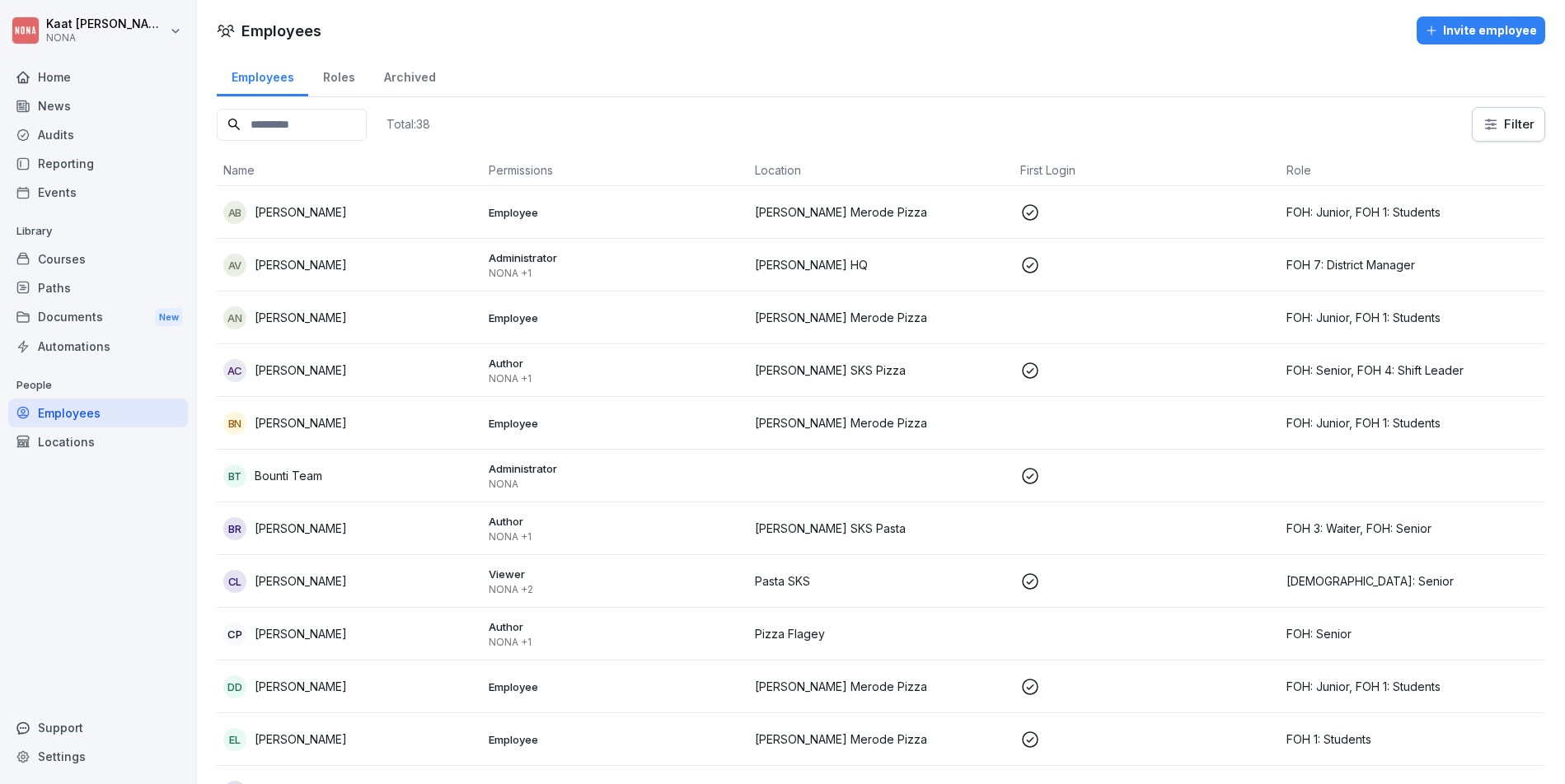
click at [404, 74] on div "Archived" at bounding box center [410, 75] width 81 height 42
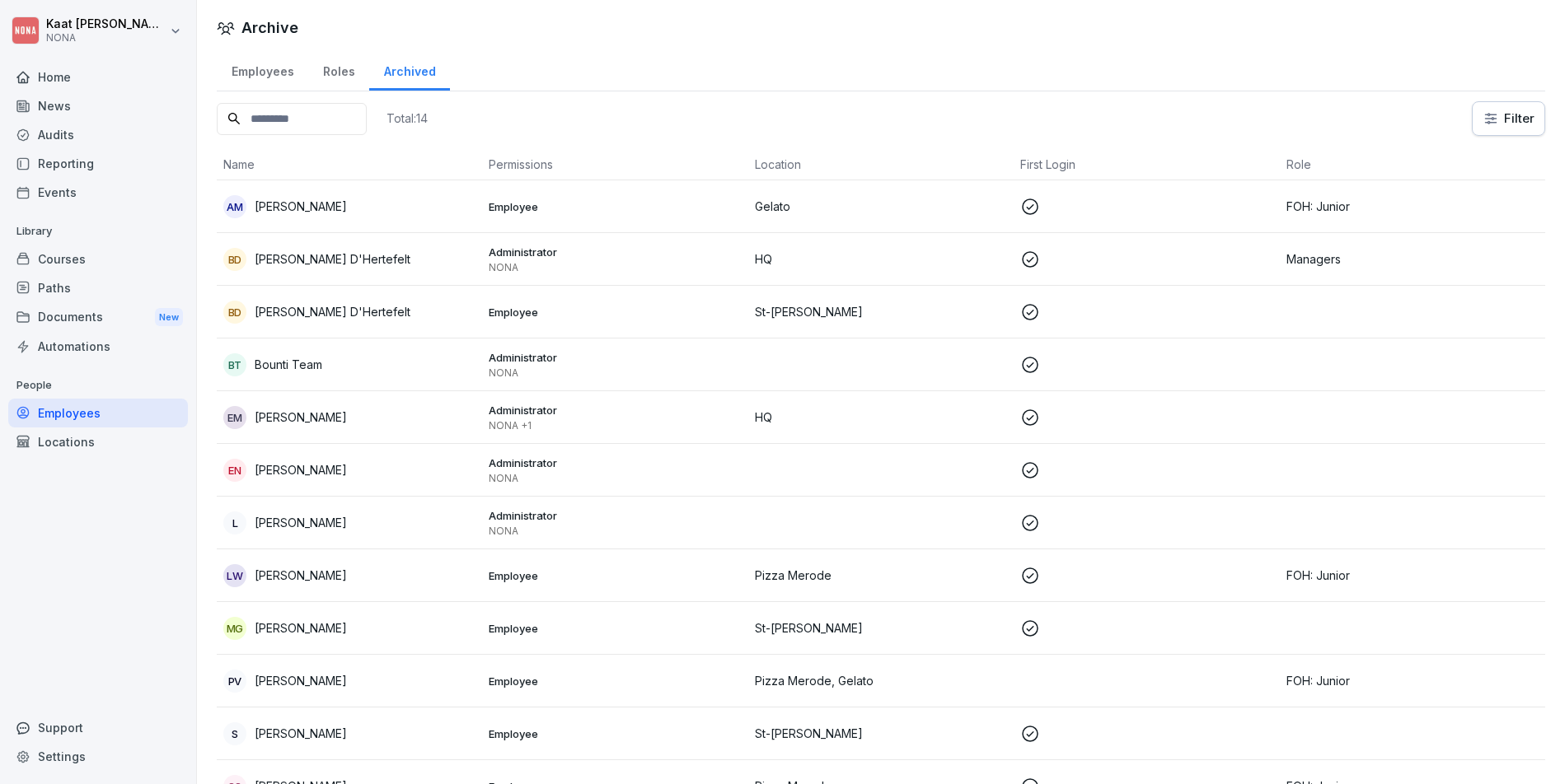
click at [320, 77] on div "Roles" at bounding box center [339, 69] width 61 height 42
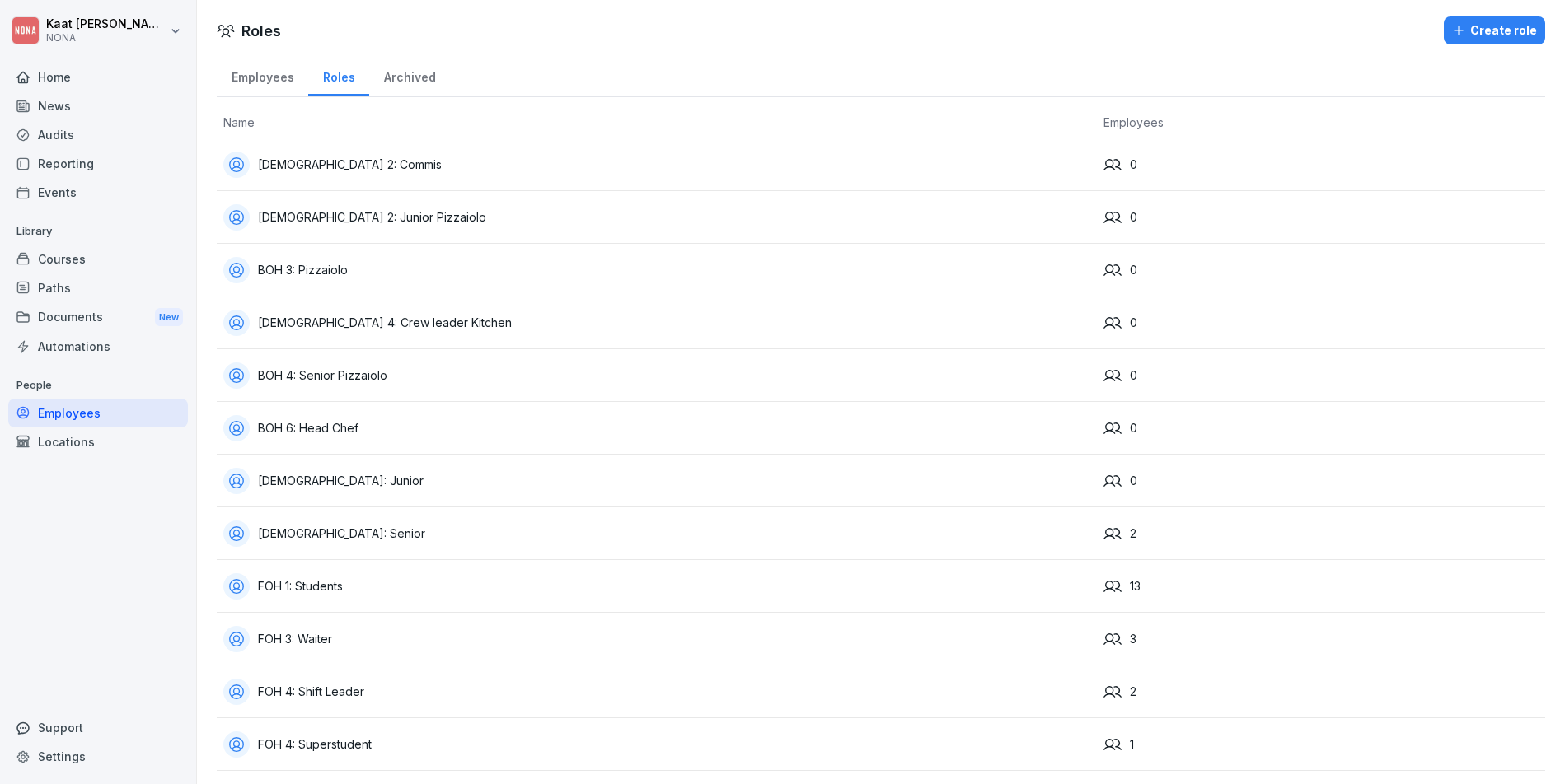
click at [273, 74] on div "Employees" at bounding box center [262, 75] width 91 height 42
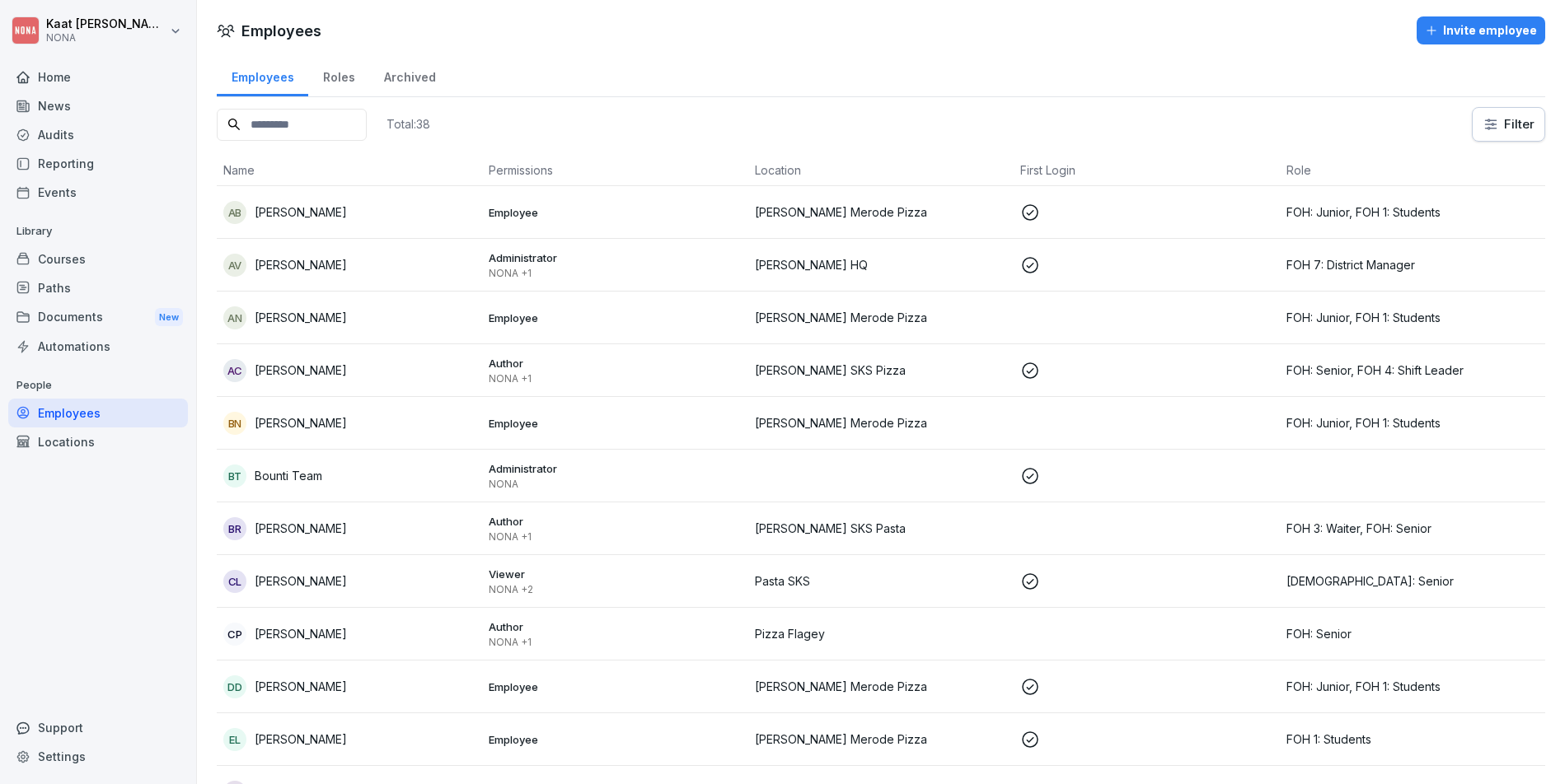
click at [140, 445] on div "Locations" at bounding box center [98, 442] width 180 height 28
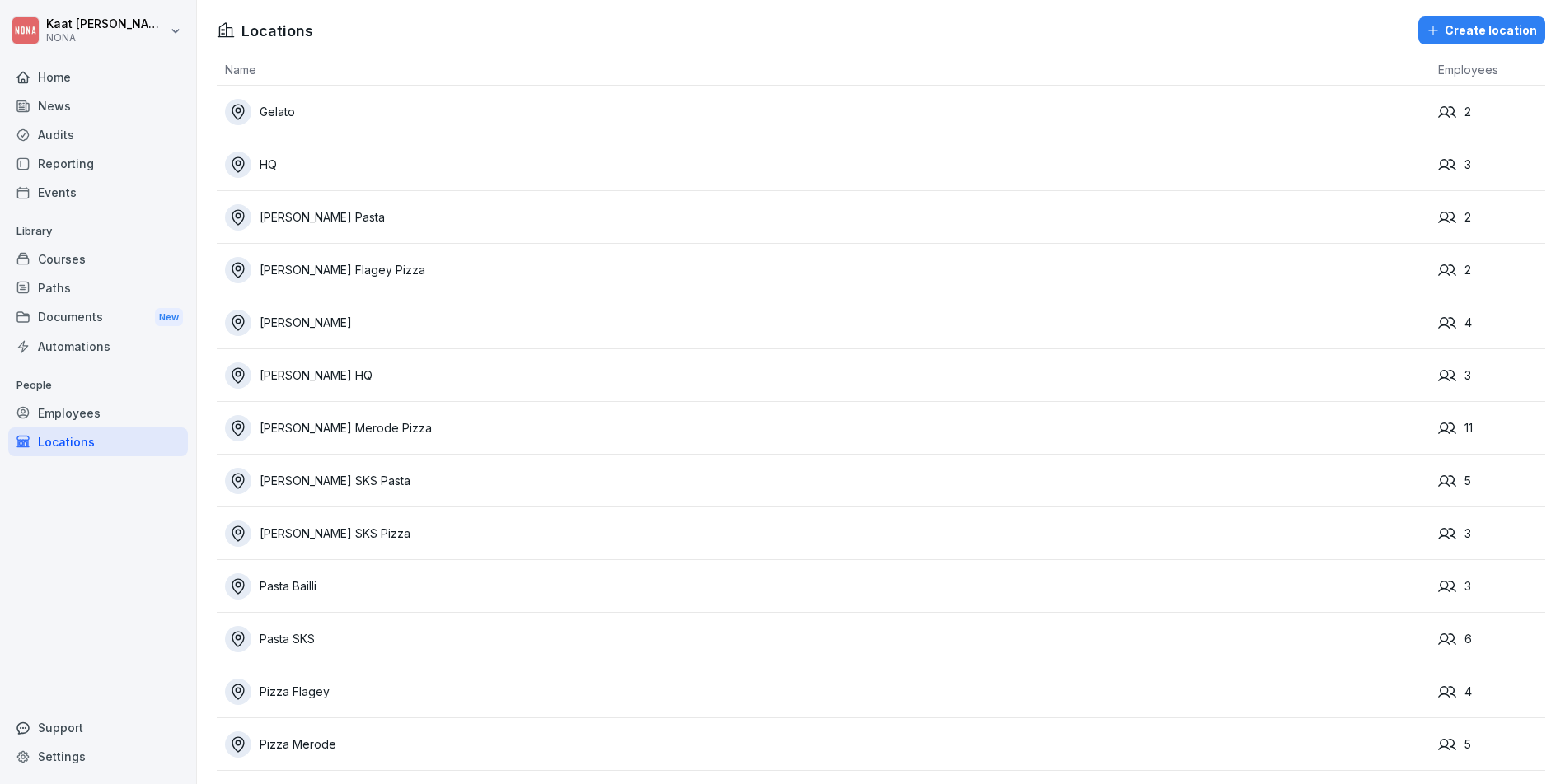
click at [120, 401] on div "Employees" at bounding box center [98, 413] width 180 height 28
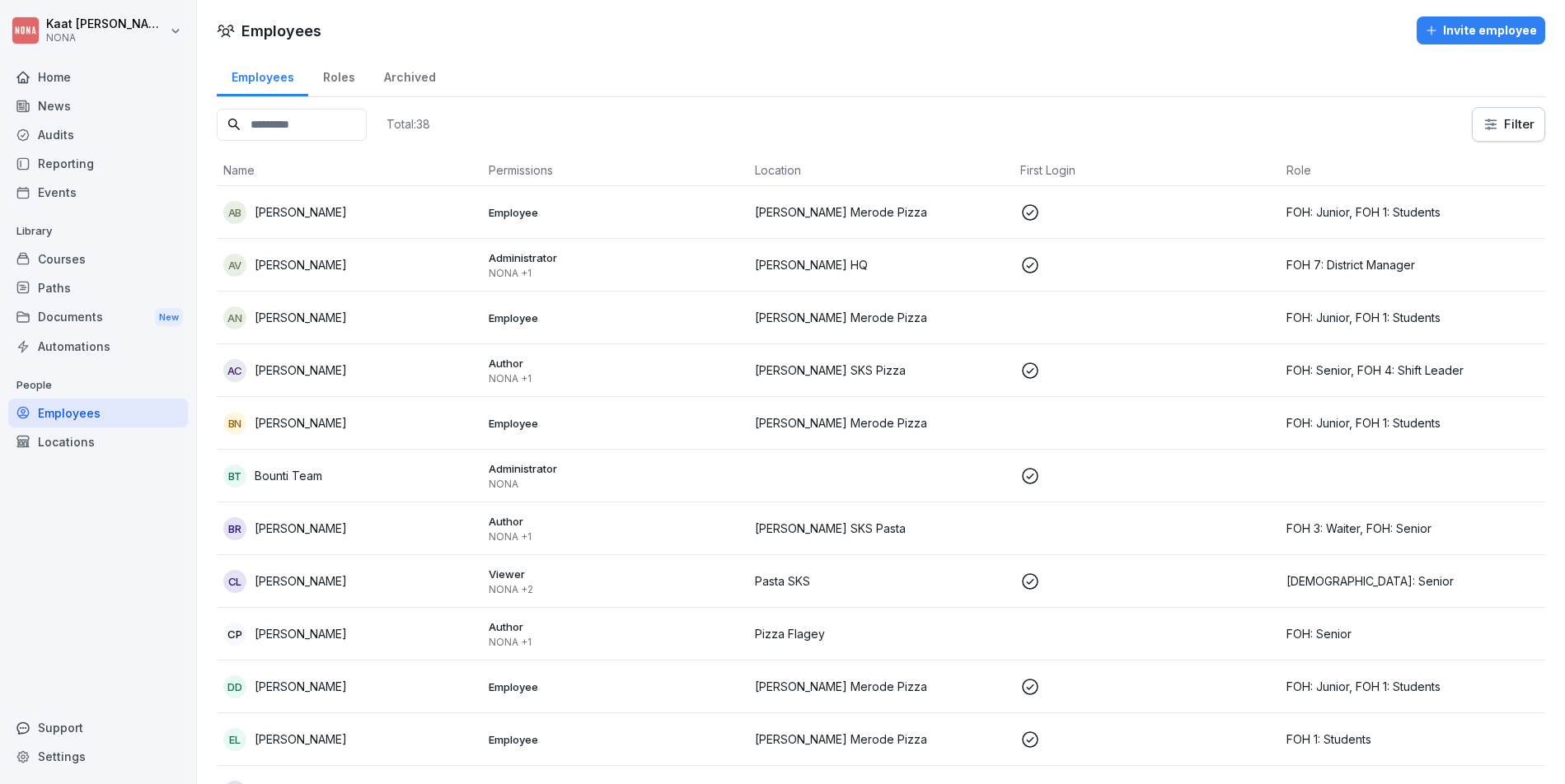
click at [432, 74] on div "Archived" at bounding box center [410, 75] width 81 height 42
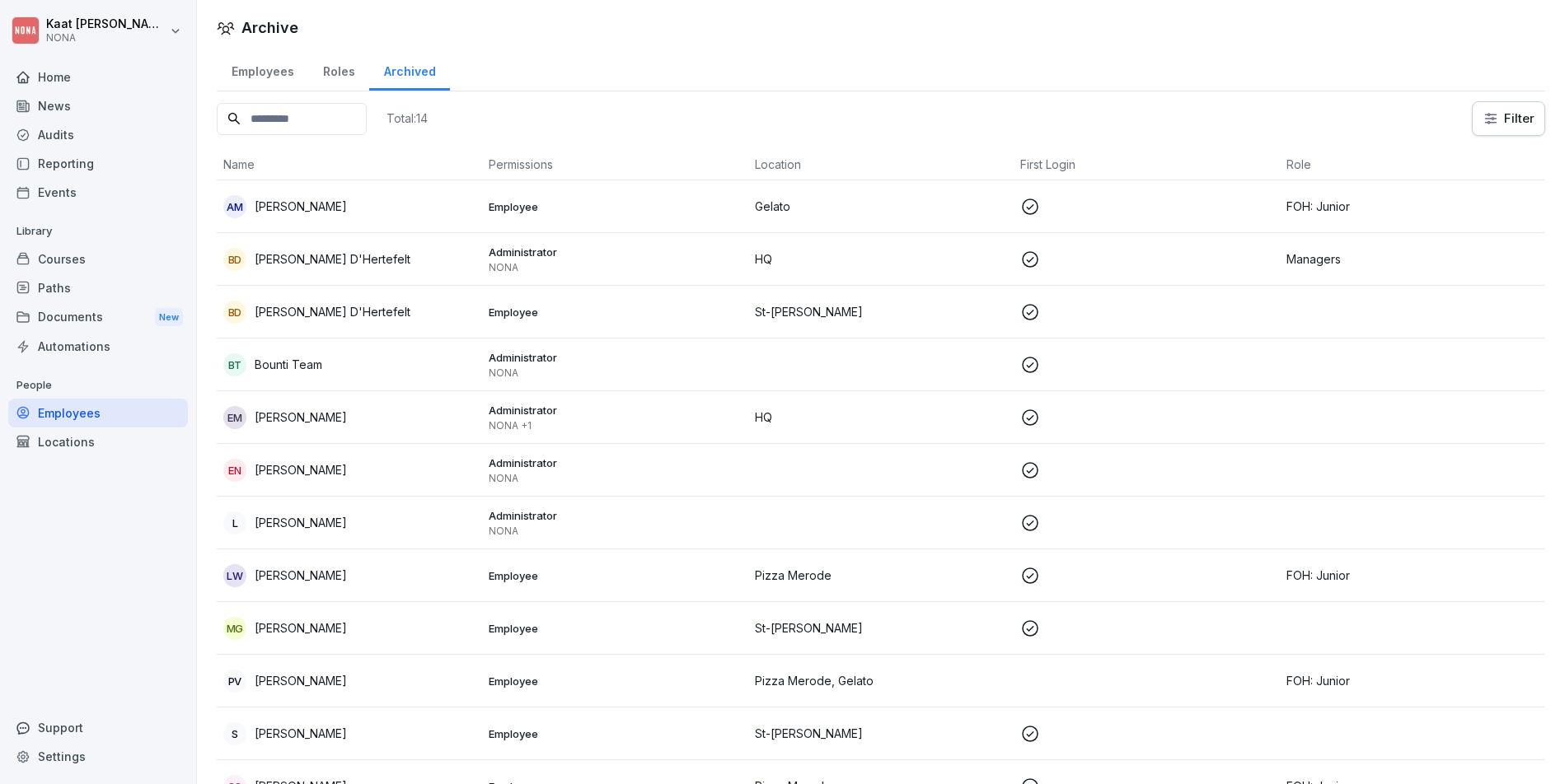
click at [336, 73] on div "Roles" at bounding box center [339, 69] width 61 height 42
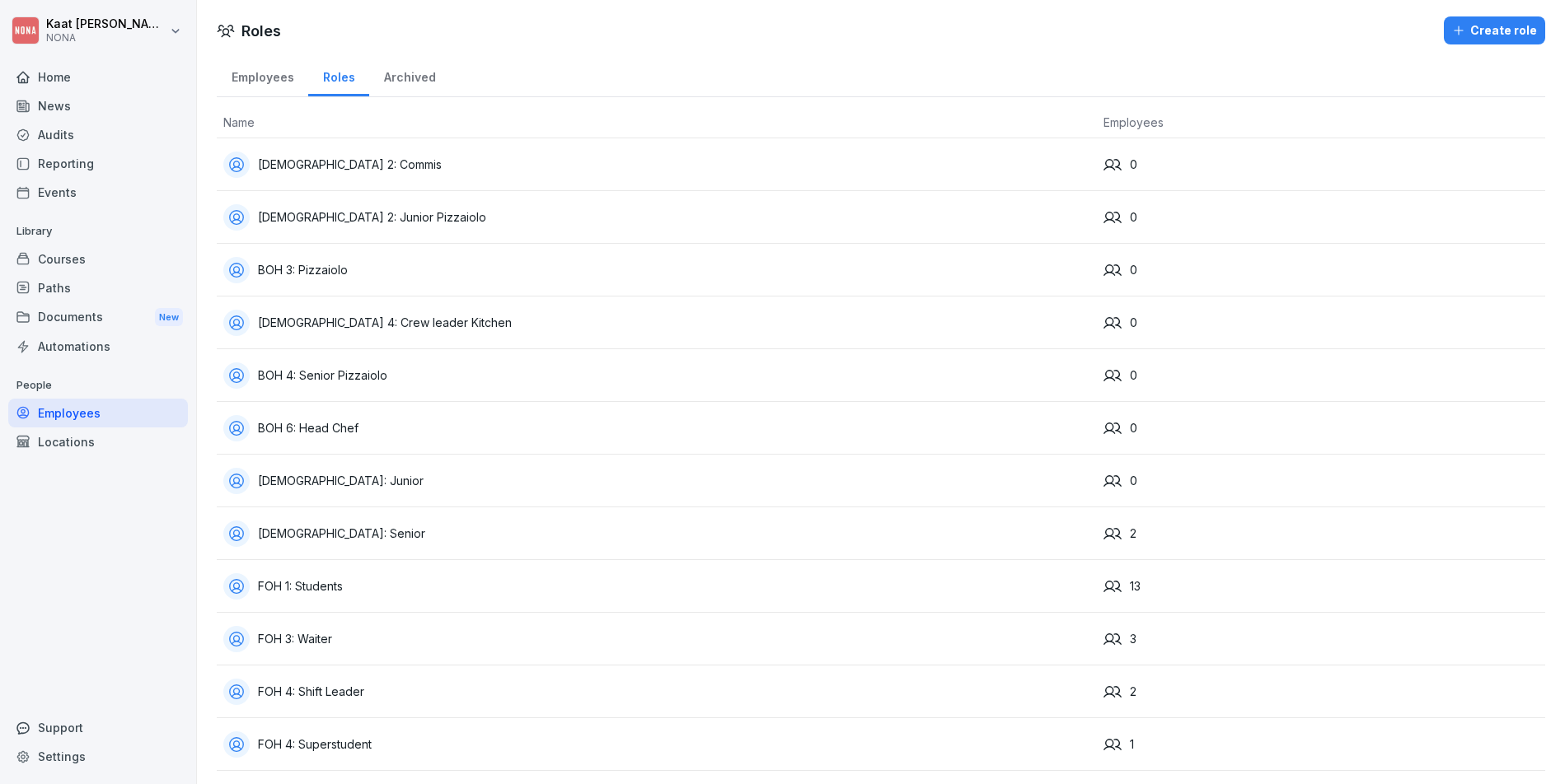
click at [280, 67] on div "Employees" at bounding box center [262, 75] width 91 height 42
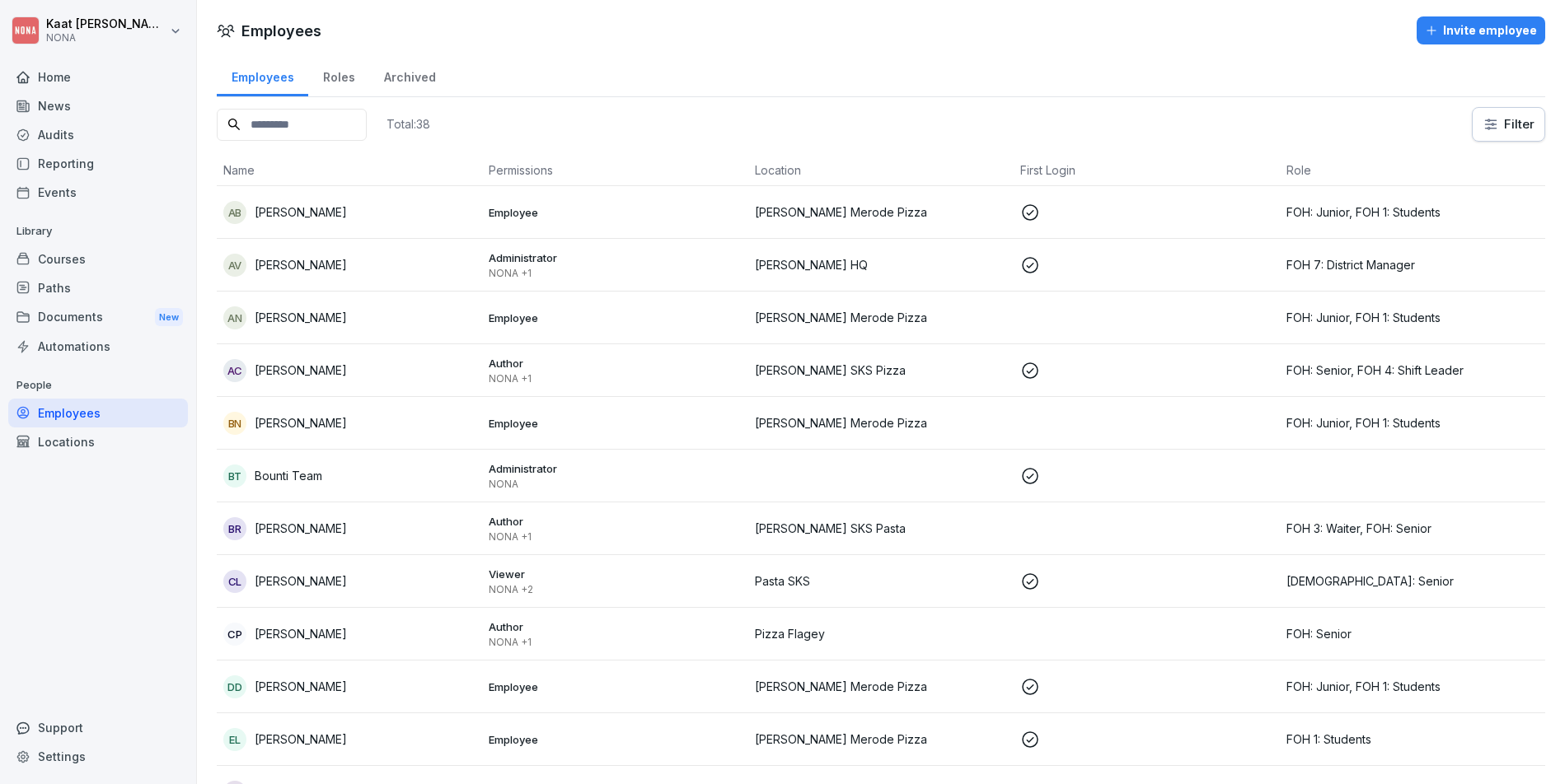
drag, startPoint x: 739, startPoint y: 39, endPoint x: 742, endPoint y: 53, distance: 14.3
click at [739, 40] on div "Employees Invite employee" at bounding box center [881, 31] width 1368 height 28
click at [157, 34] on html "Kaat Vander Cluyzen NONA Home News Audits Reporting Events Library Courses Path…" at bounding box center [782, 392] width 1565 height 784
click at [519, 52] on html "Kaat Vander Cluyzen NONA Home News Audits Reporting Events Library Courses Path…" at bounding box center [782, 392] width 1565 height 784
click at [1511, 110] on html "Kaat Vander Cluyzen NONA Home News Audits Reporting Events Library Courses Path…" at bounding box center [782, 392] width 1565 height 784
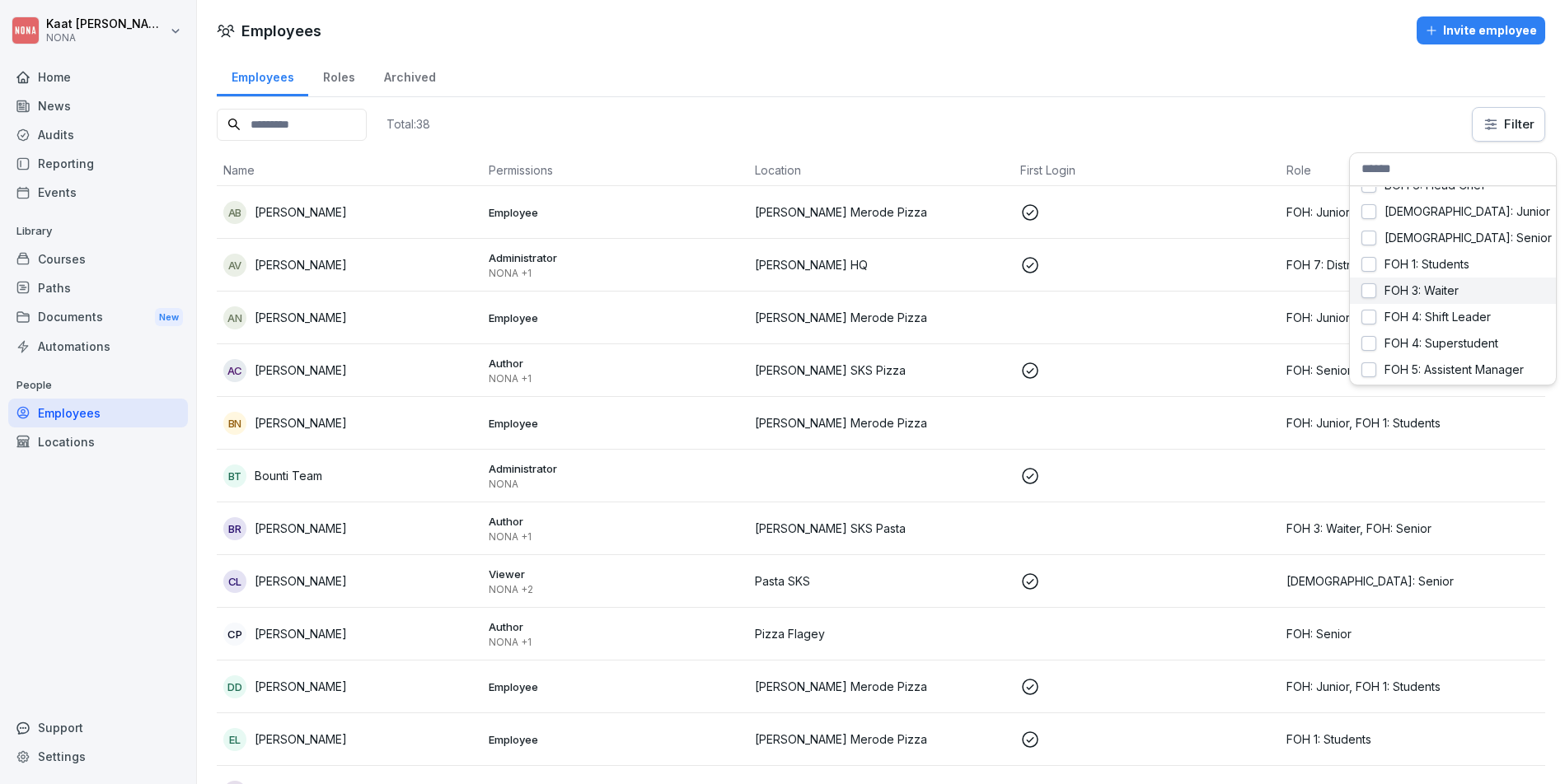
scroll to position [278, 0]
click at [1133, 83] on html "Kaat Vander Cluyzen NONA Home News Audits Reporting Events Library Courses Path…" at bounding box center [782, 392] width 1565 height 784
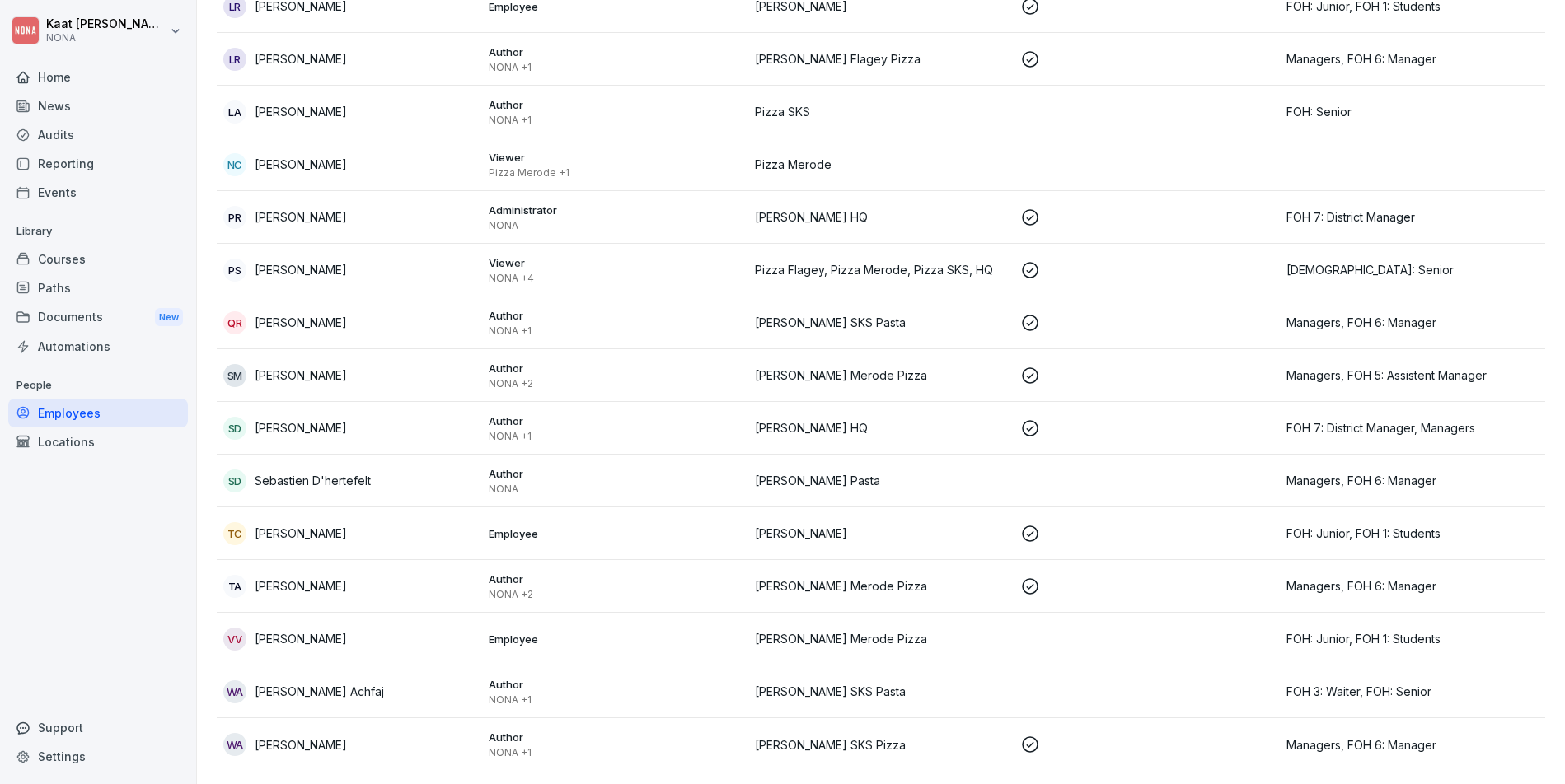
scroll to position [0, 0]
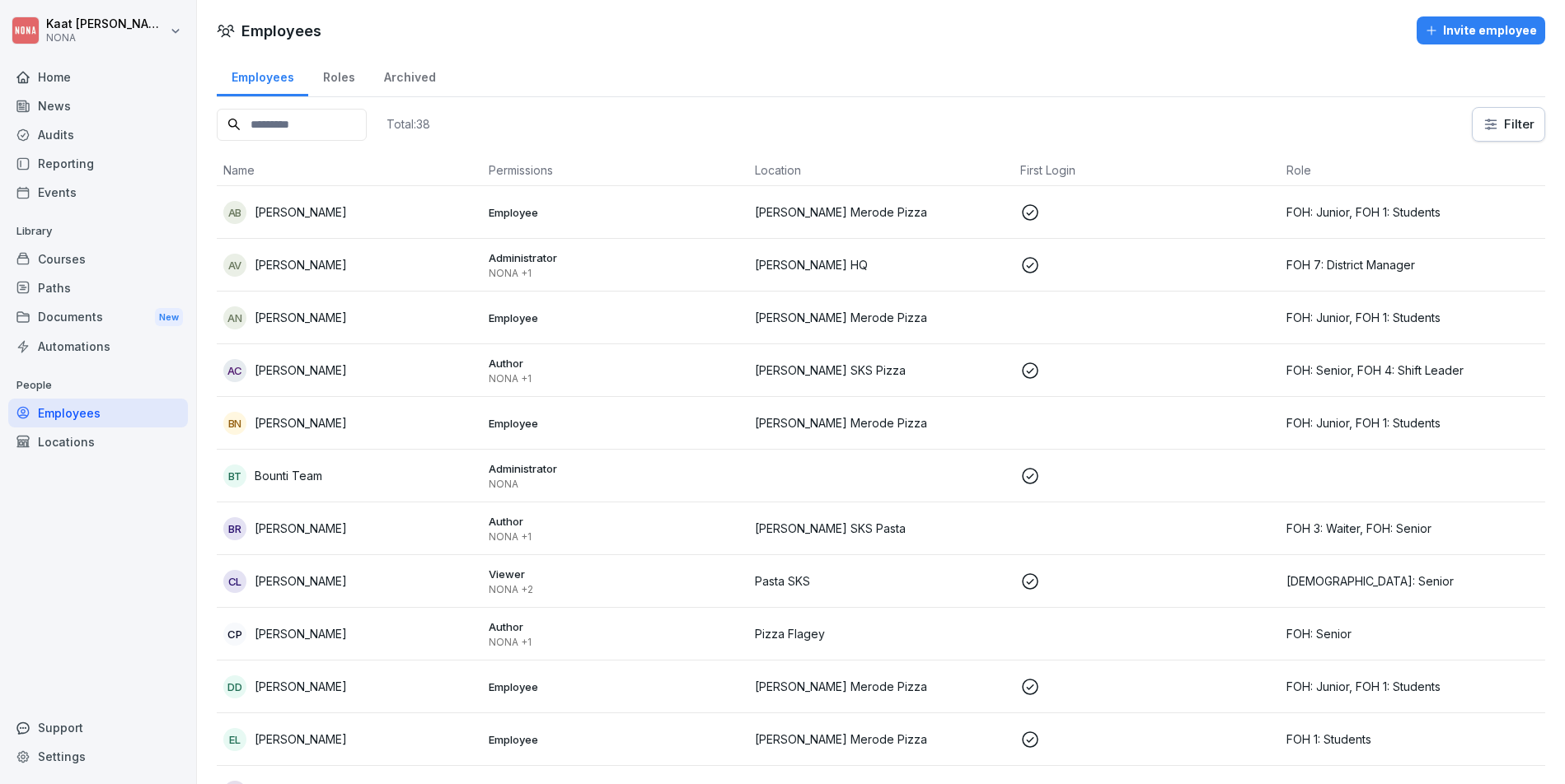
click at [344, 87] on div "Roles" at bounding box center [339, 75] width 61 height 42
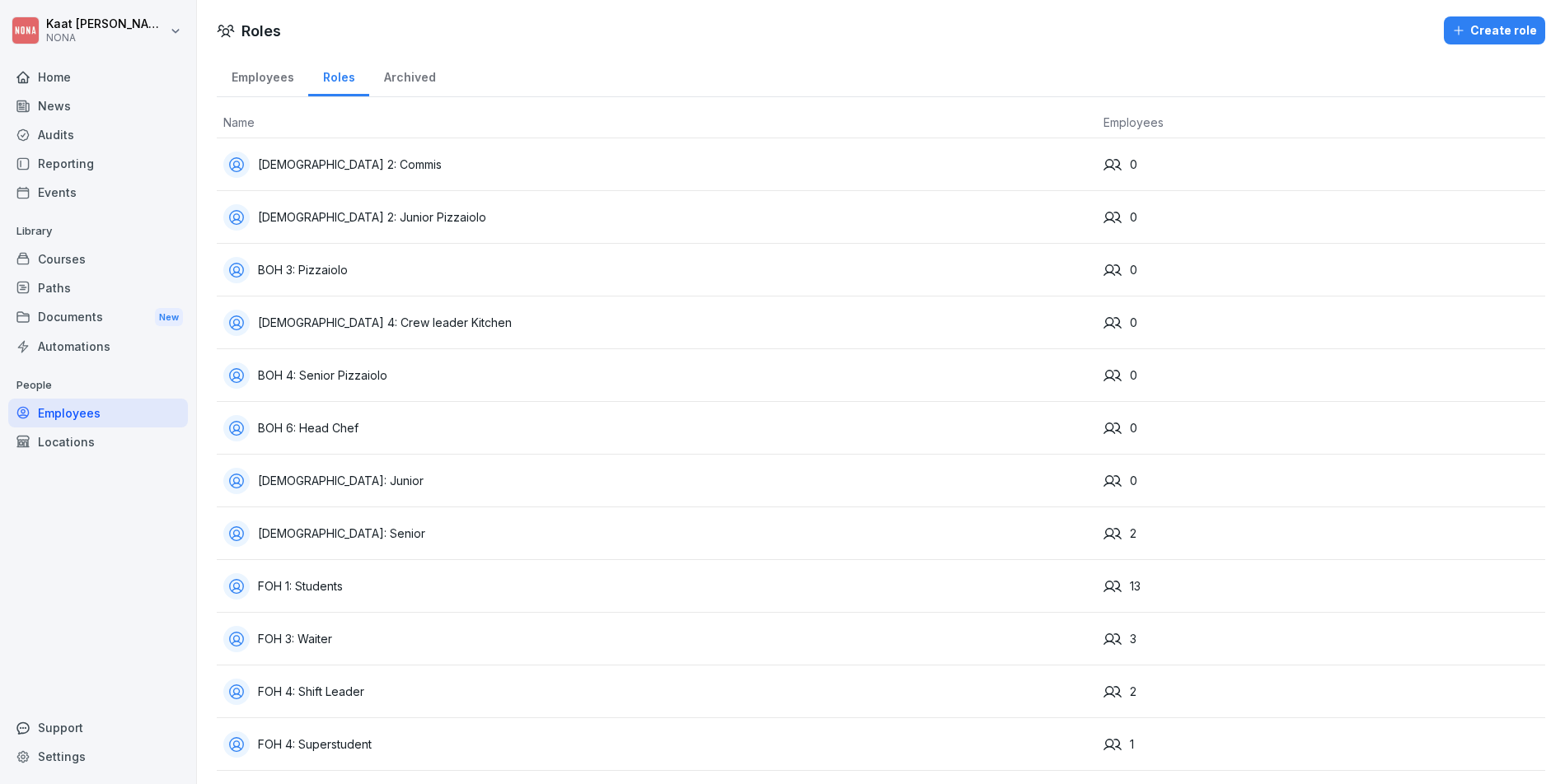
click at [268, 82] on div "Employees" at bounding box center [262, 75] width 91 height 42
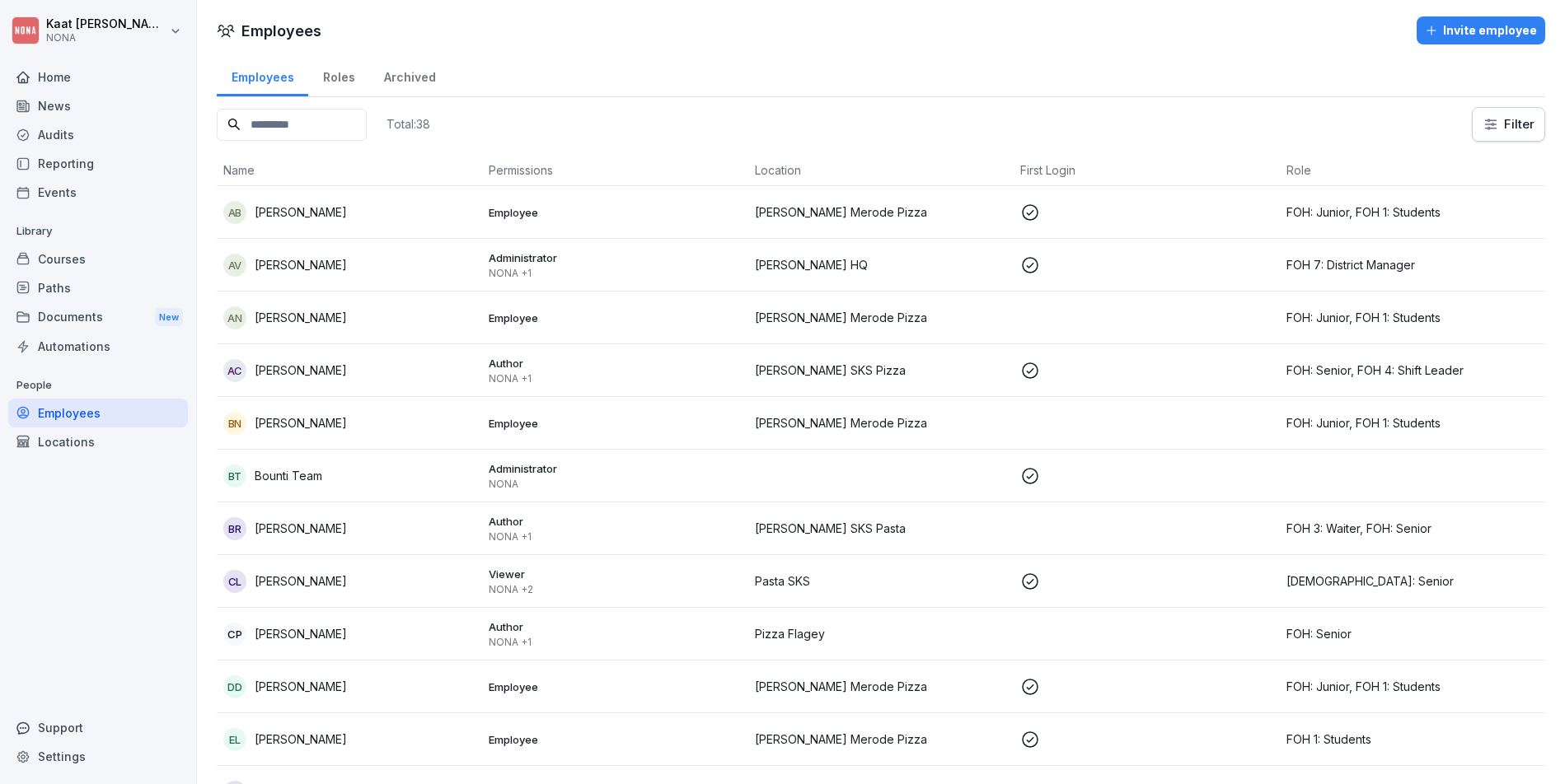
click at [414, 74] on div "Archived" at bounding box center [410, 75] width 81 height 42
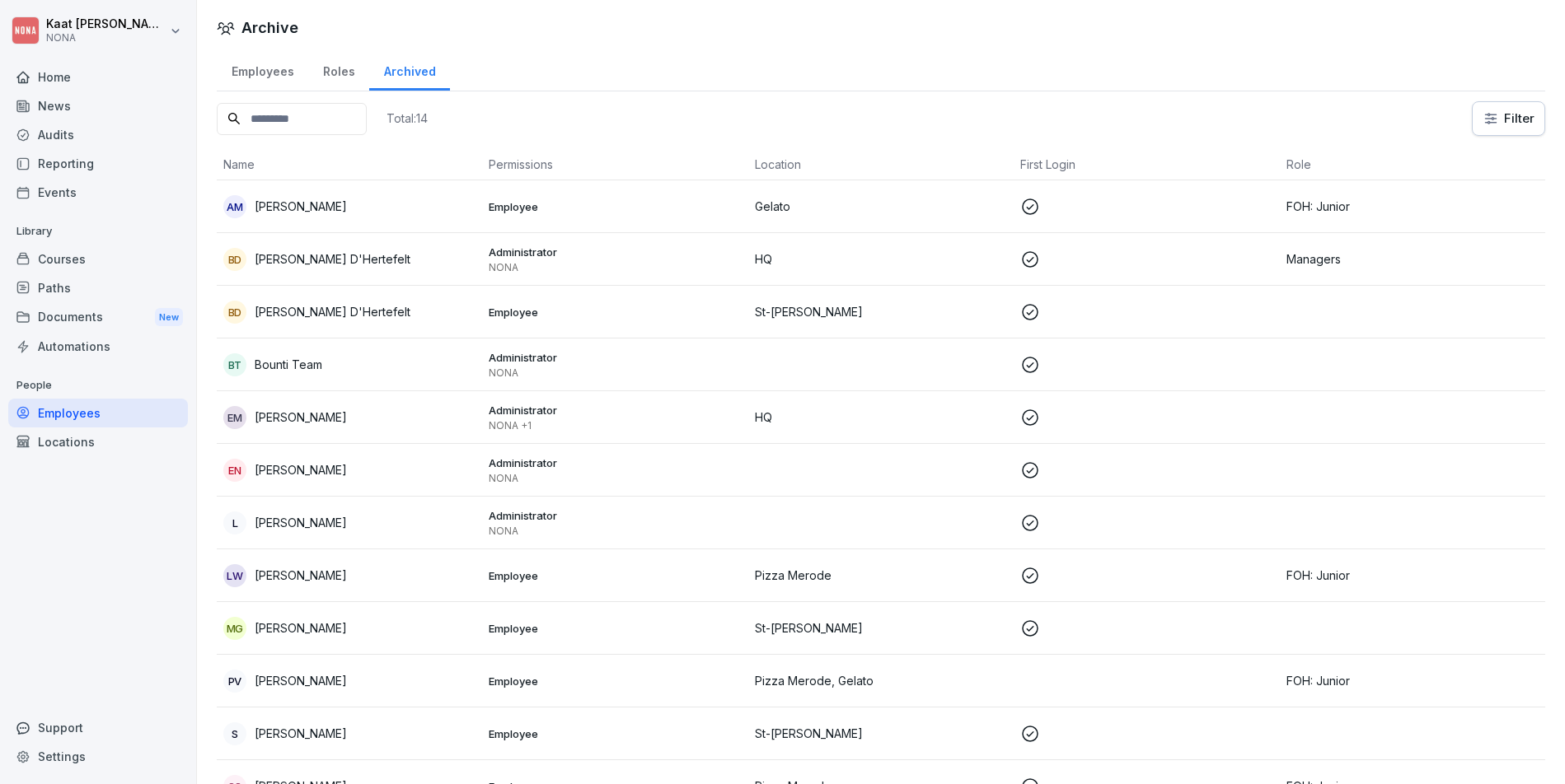
click at [345, 79] on div "Roles" at bounding box center [339, 69] width 61 height 42
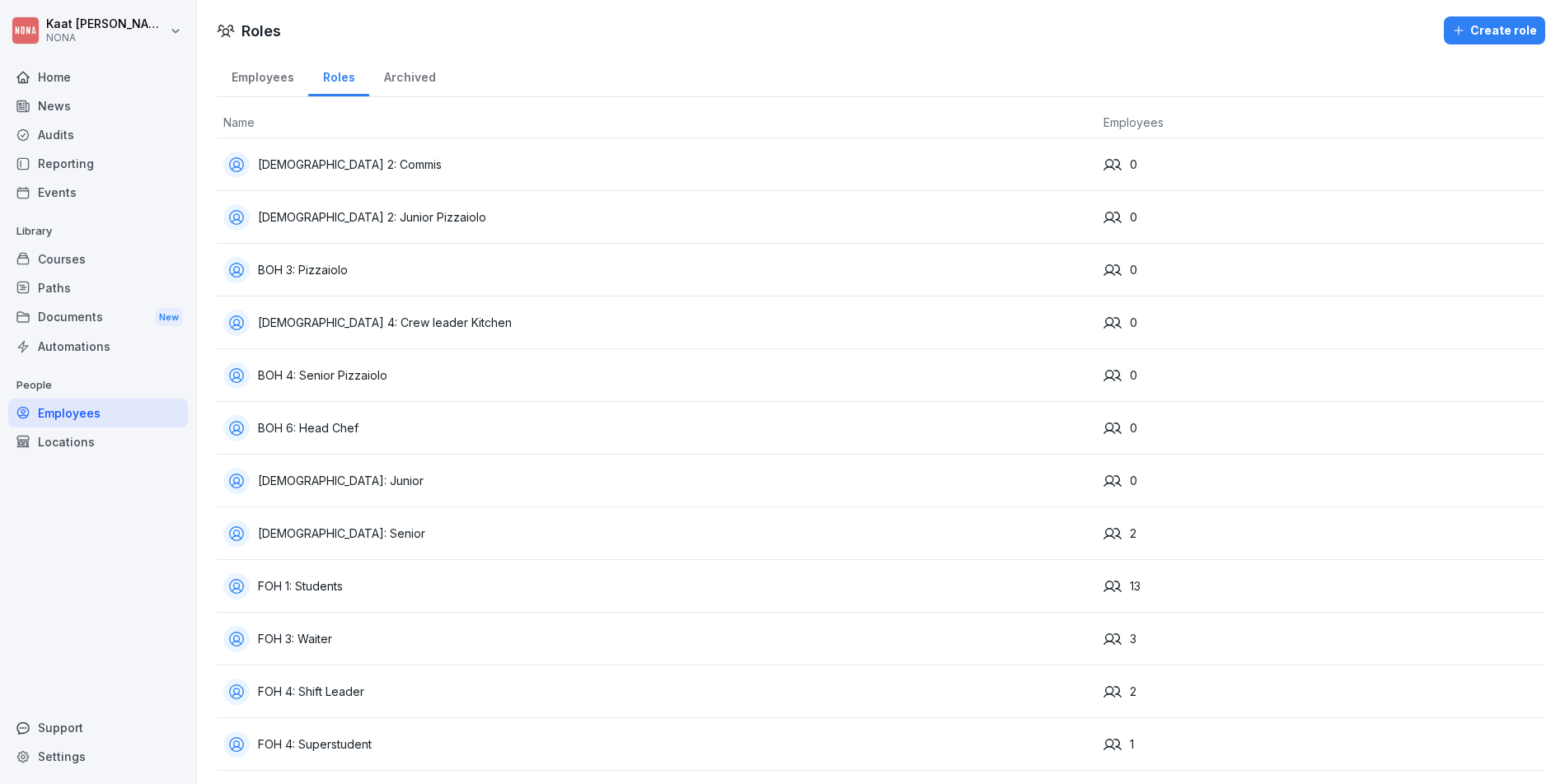
click at [263, 71] on div "Employees" at bounding box center [262, 75] width 91 height 42
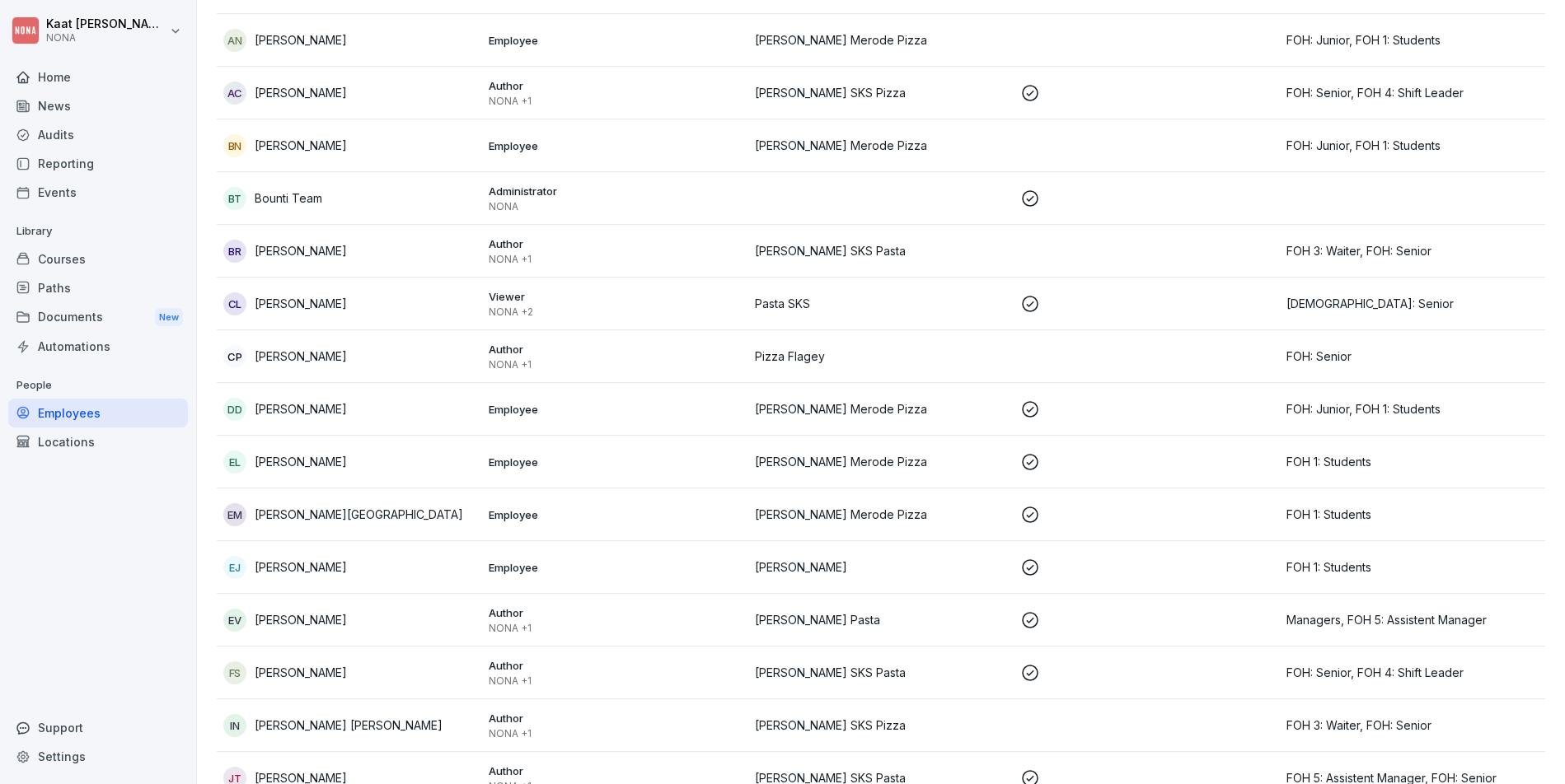
scroll to position [627, 0]
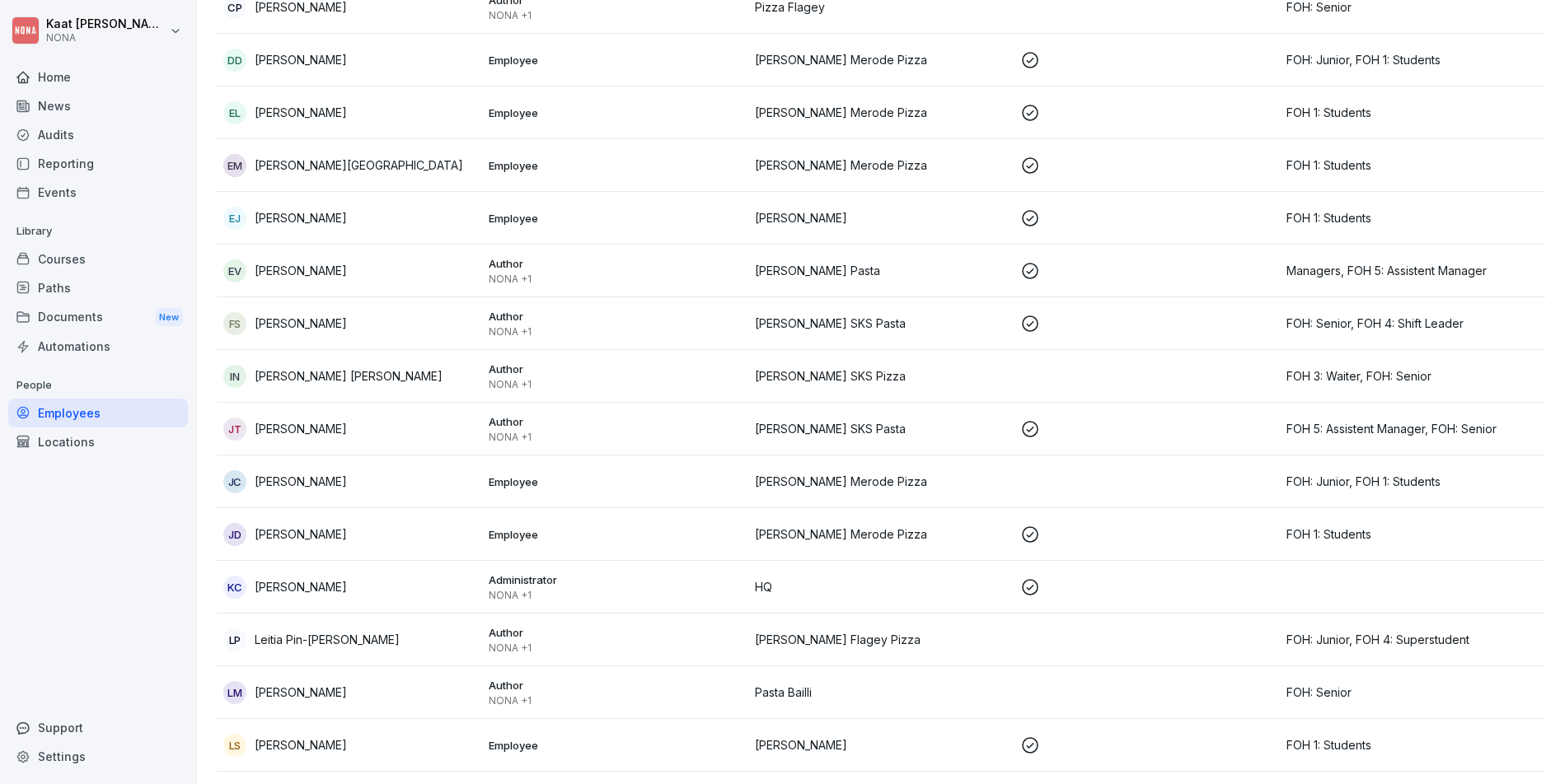
click at [106, 445] on div "Locations" at bounding box center [98, 442] width 180 height 28
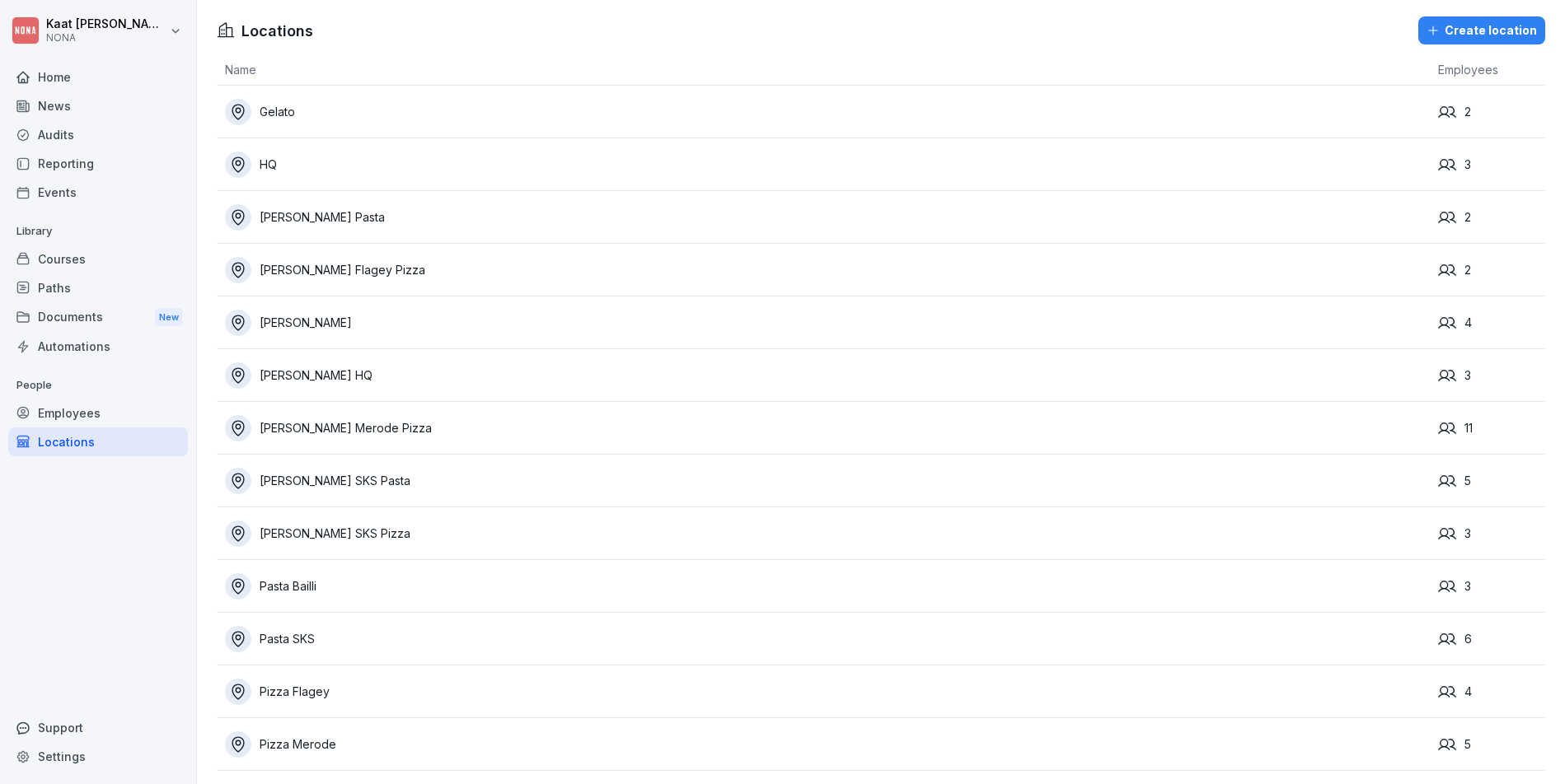
click at [108, 428] on div "Locations" at bounding box center [98, 442] width 180 height 28
click at [97, 408] on div "Employees" at bounding box center [98, 413] width 180 height 28
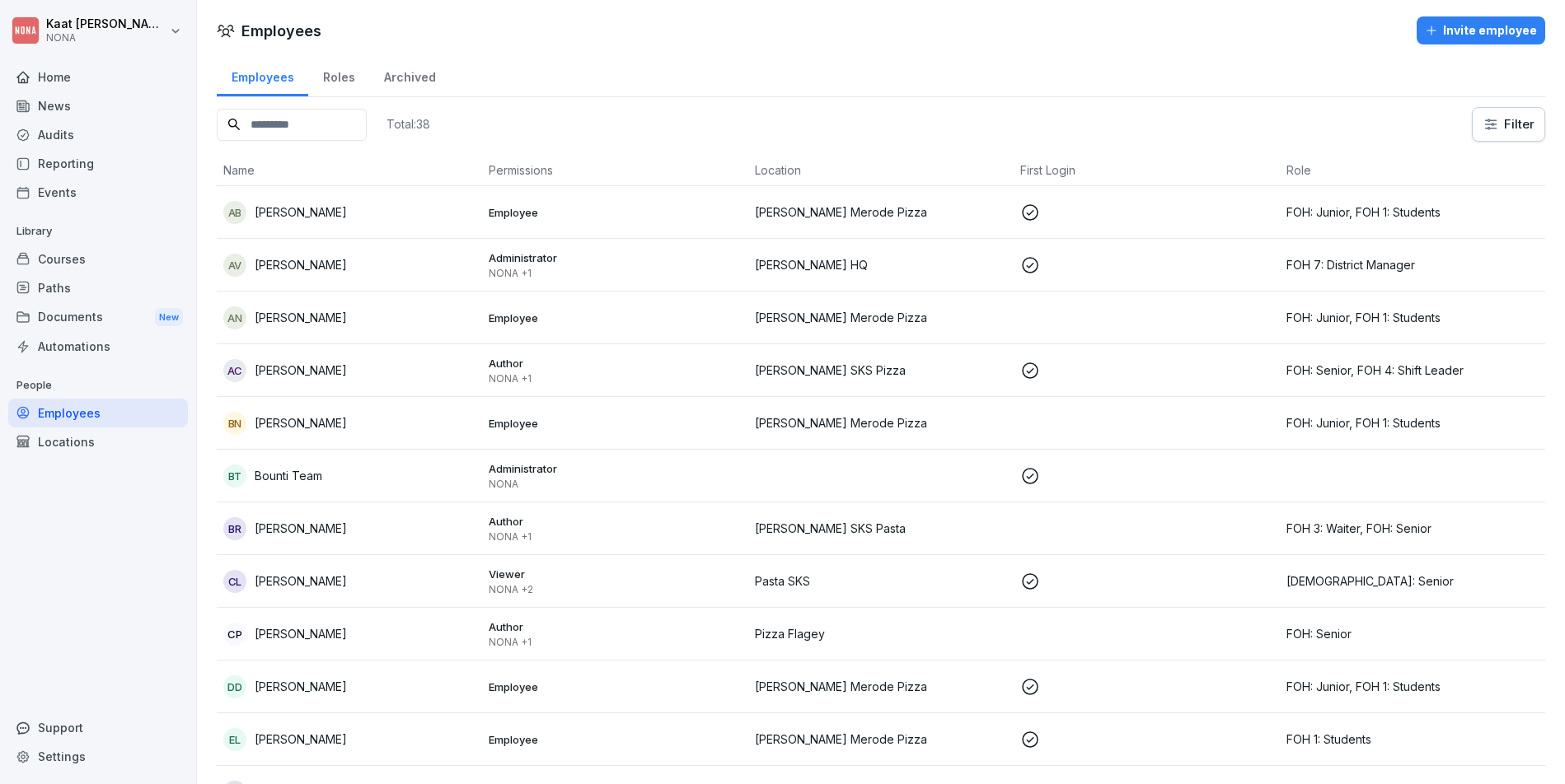
click at [426, 79] on div "Archived" at bounding box center [410, 75] width 81 height 42
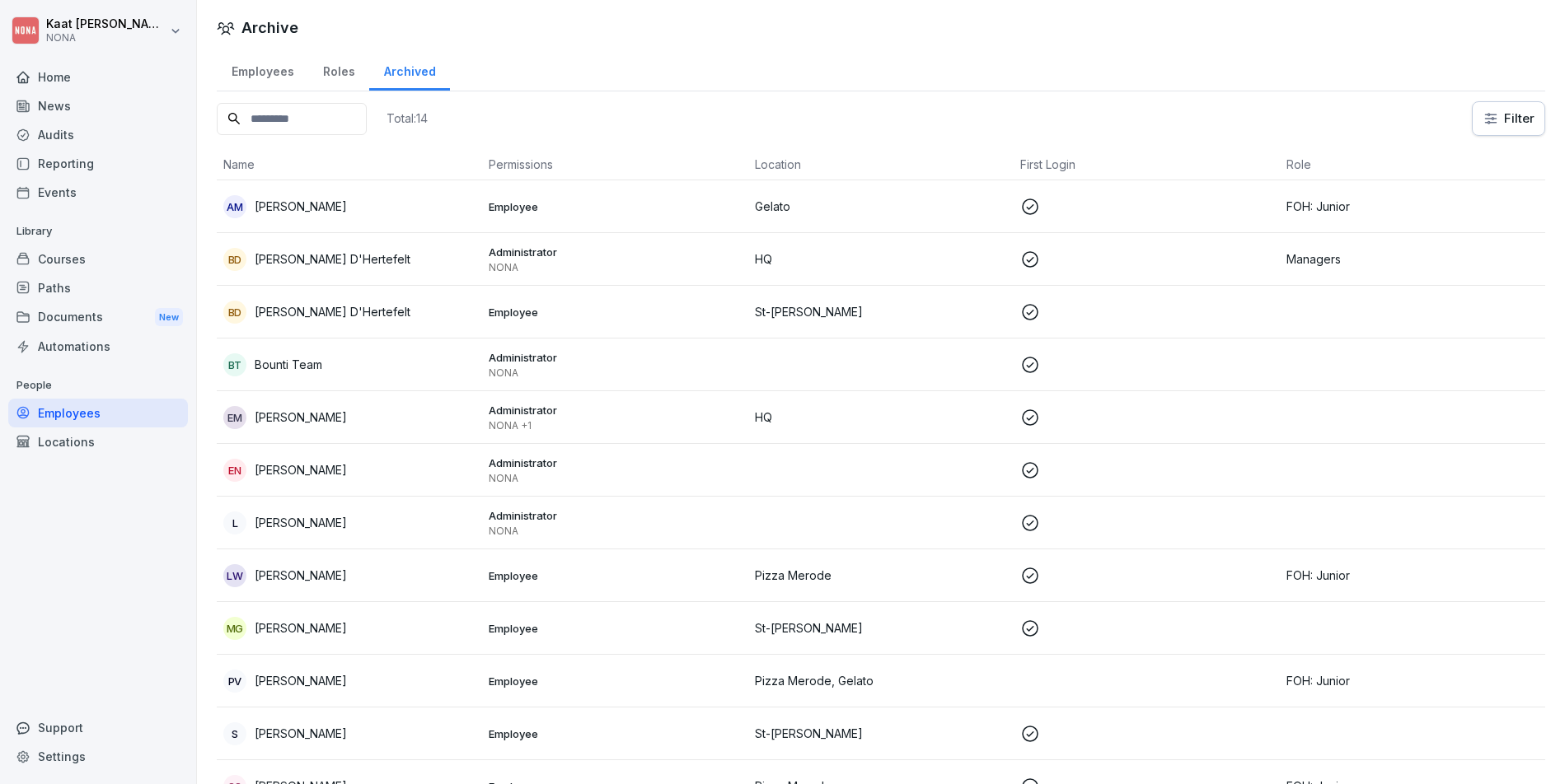
click at [319, 67] on div "Roles" at bounding box center [339, 69] width 61 height 42
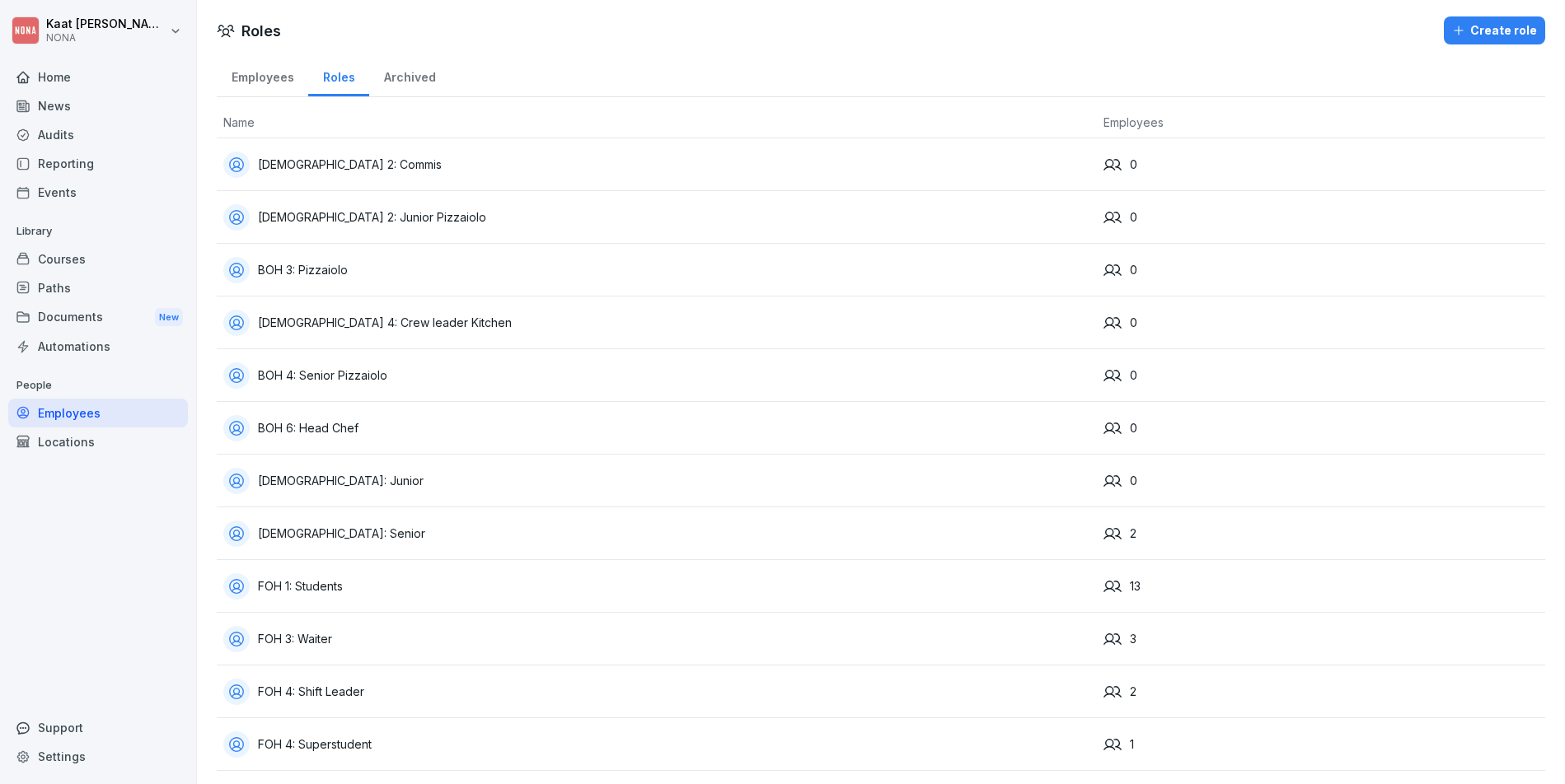
click at [239, 70] on div "Employees" at bounding box center [262, 75] width 91 height 42
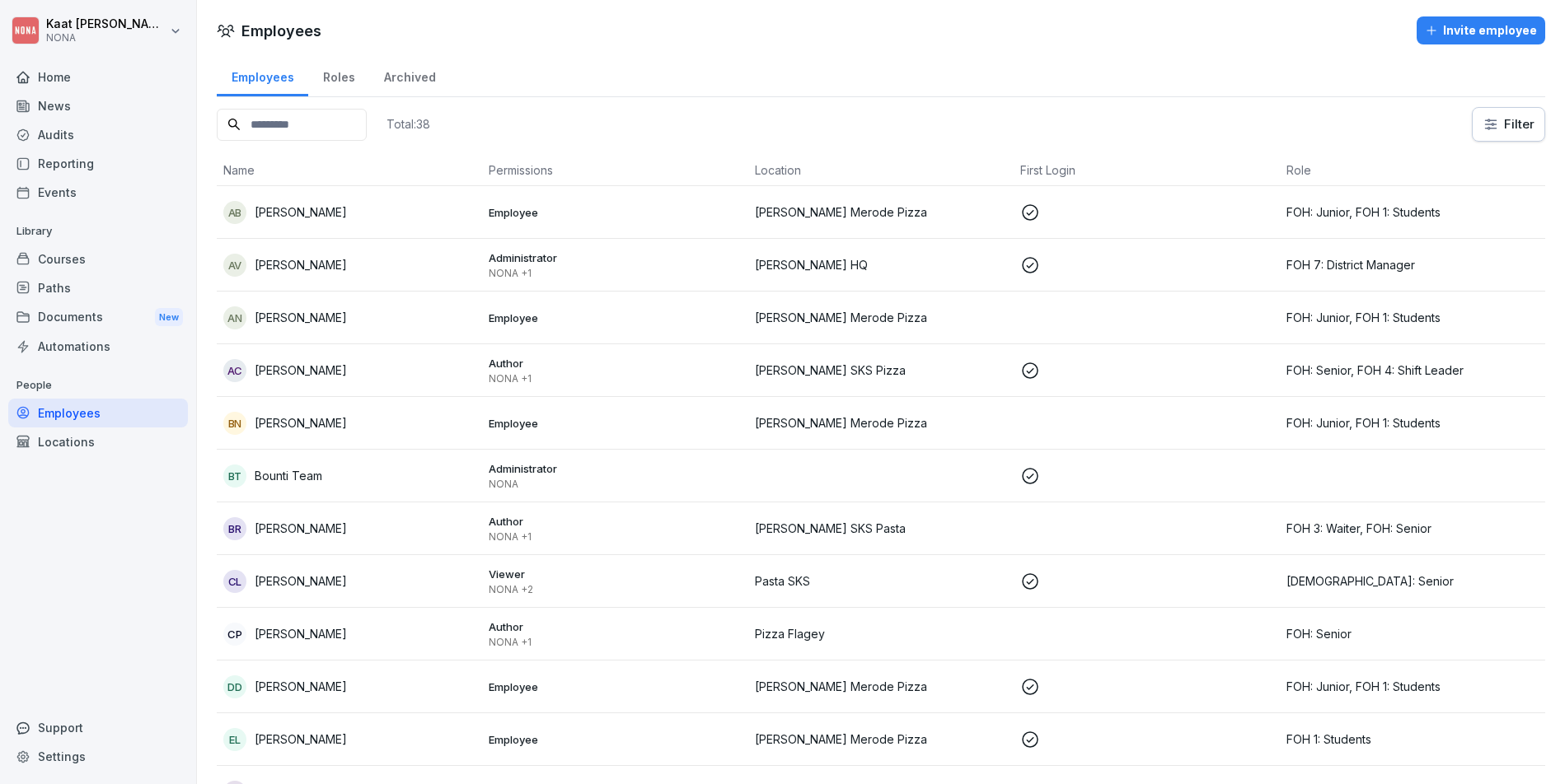
click at [660, 74] on div "Employees Roles Archived" at bounding box center [880, 75] width 1328 height 43
click at [78, 430] on div "Locations" at bounding box center [98, 442] width 180 height 28
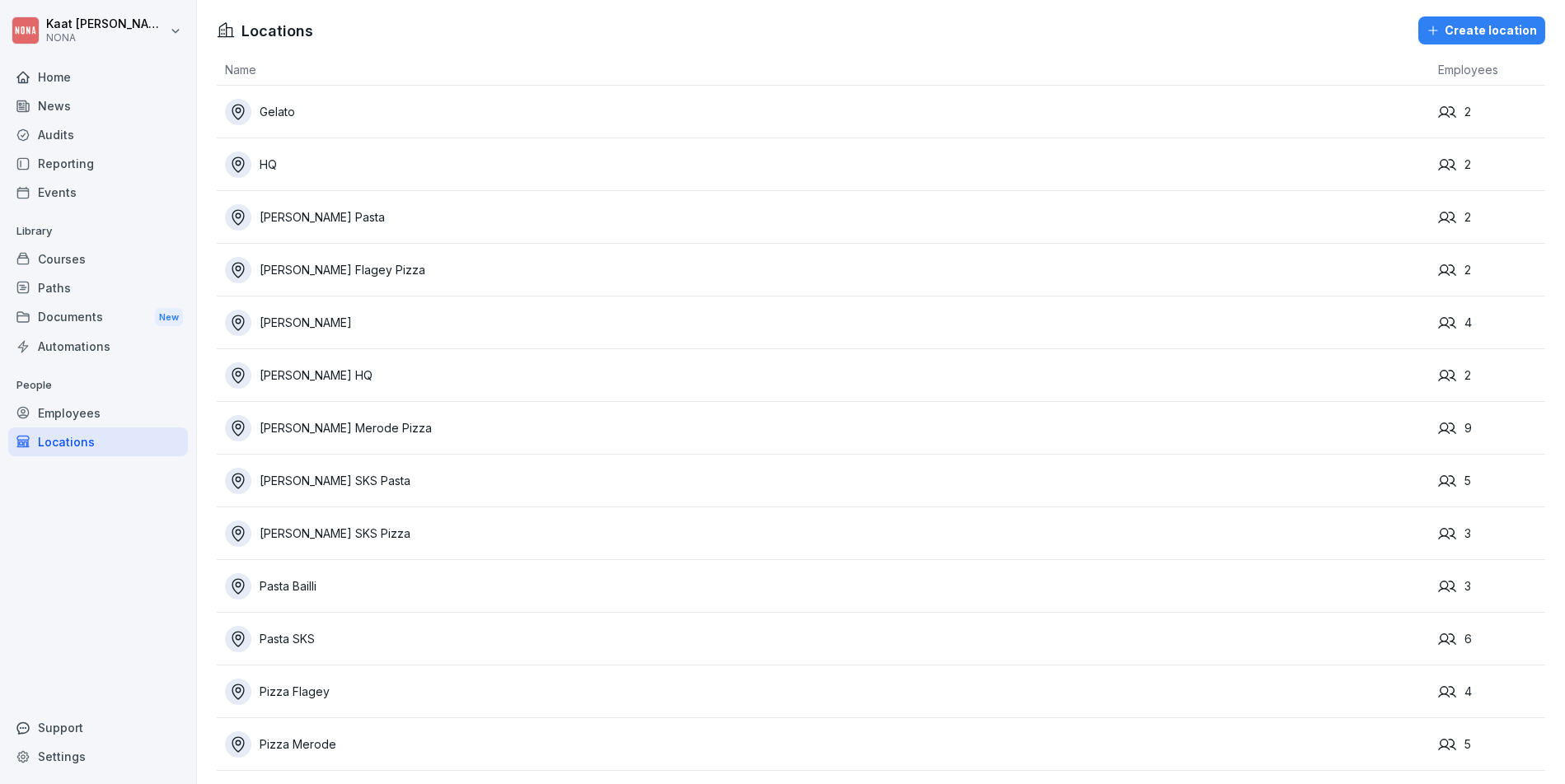
click at [93, 414] on div "Employees" at bounding box center [98, 413] width 180 height 28
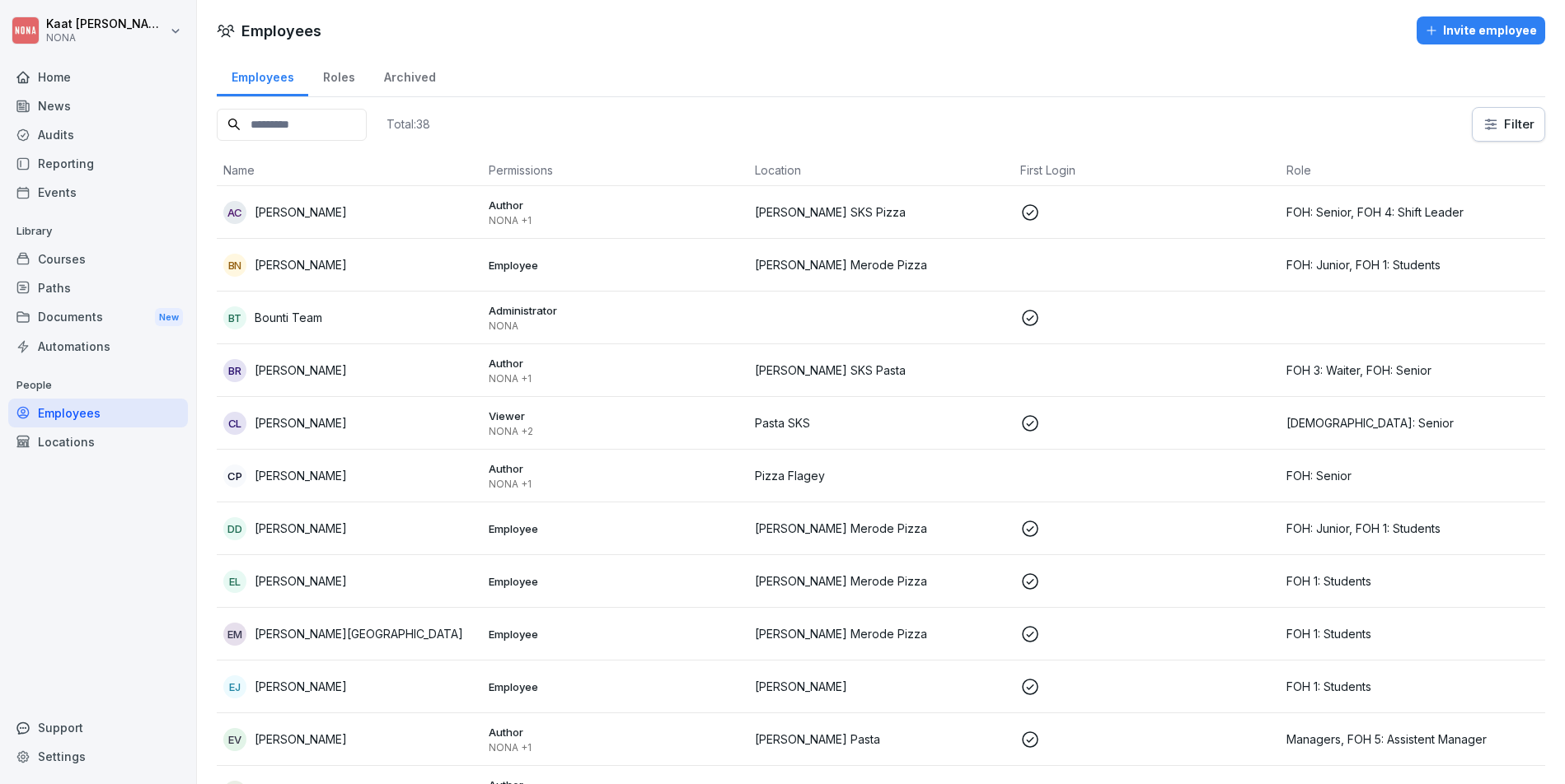
click at [343, 84] on div "Roles" at bounding box center [339, 75] width 61 height 42
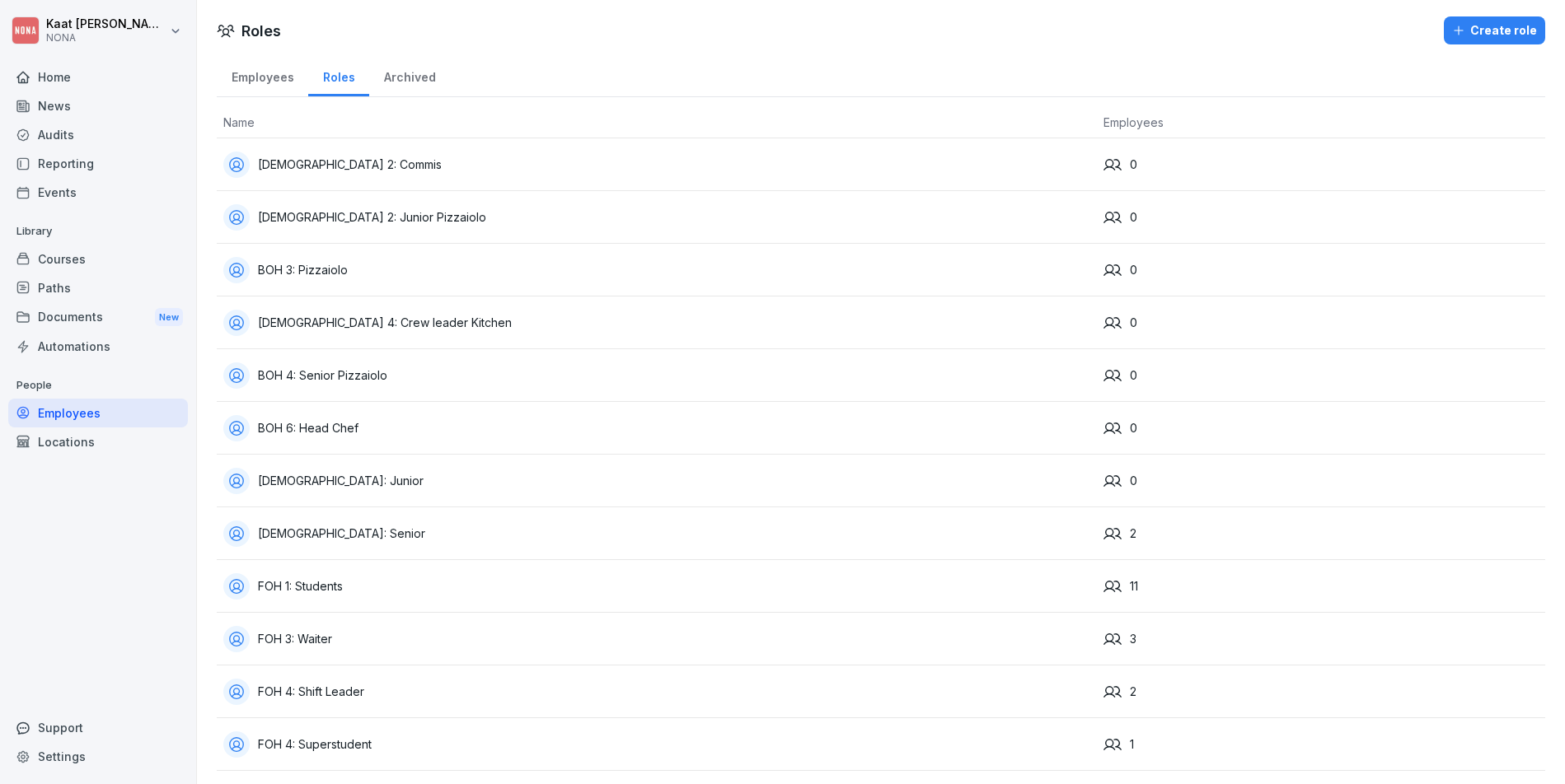
click at [274, 79] on div "Employees" at bounding box center [262, 75] width 91 height 42
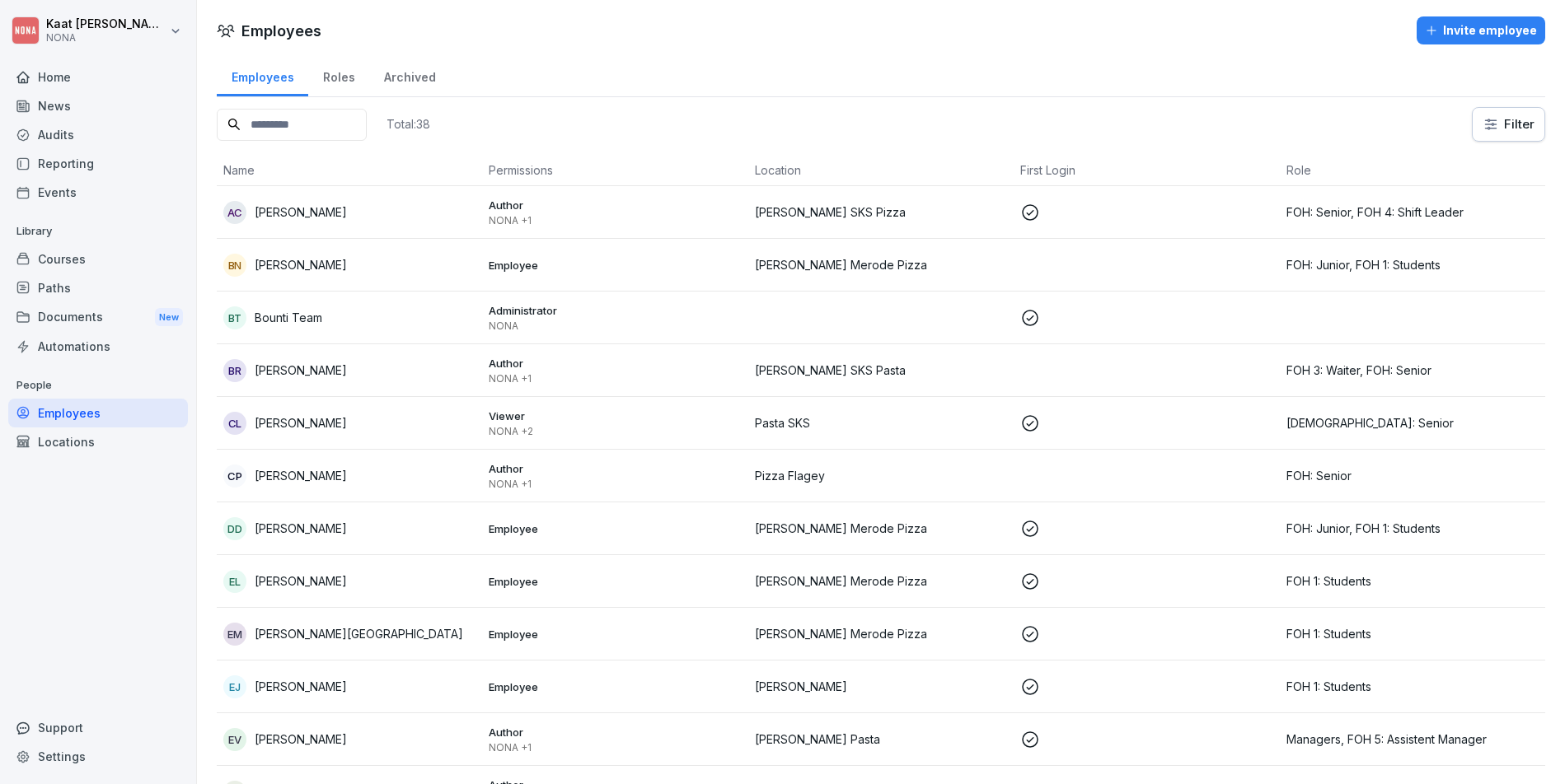
click at [495, 127] on div "Total: 38 Filter" at bounding box center [880, 124] width 1328 height 34
click at [785, 139] on div "Total: 38 Filter" at bounding box center [880, 124] width 1328 height 34
click at [420, 78] on div "Archived" at bounding box center [410, 75] width 81 height 42
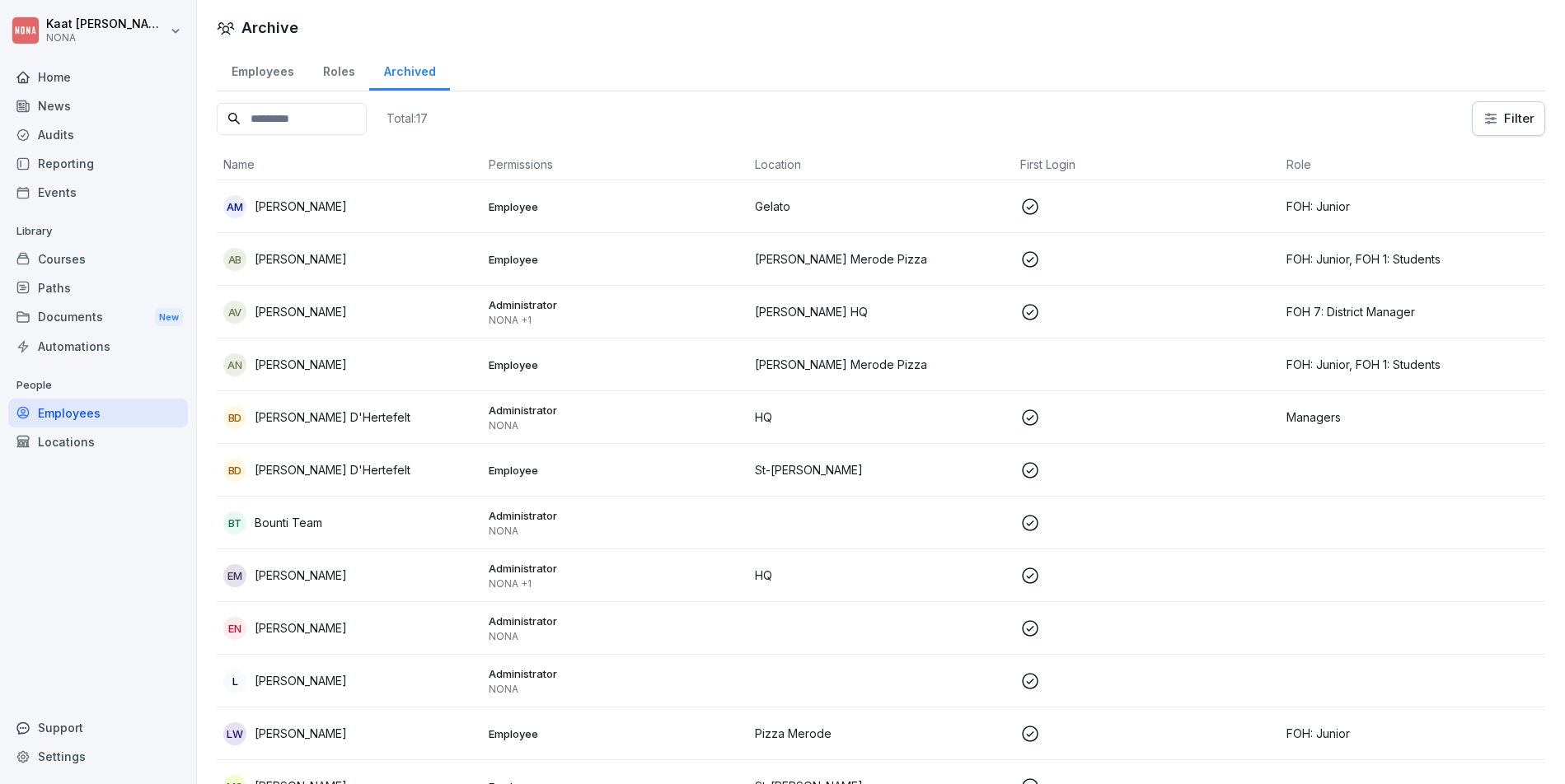
click at [334, 74] on div "Roles" at bounding box center [339, 69] width 61 height 42
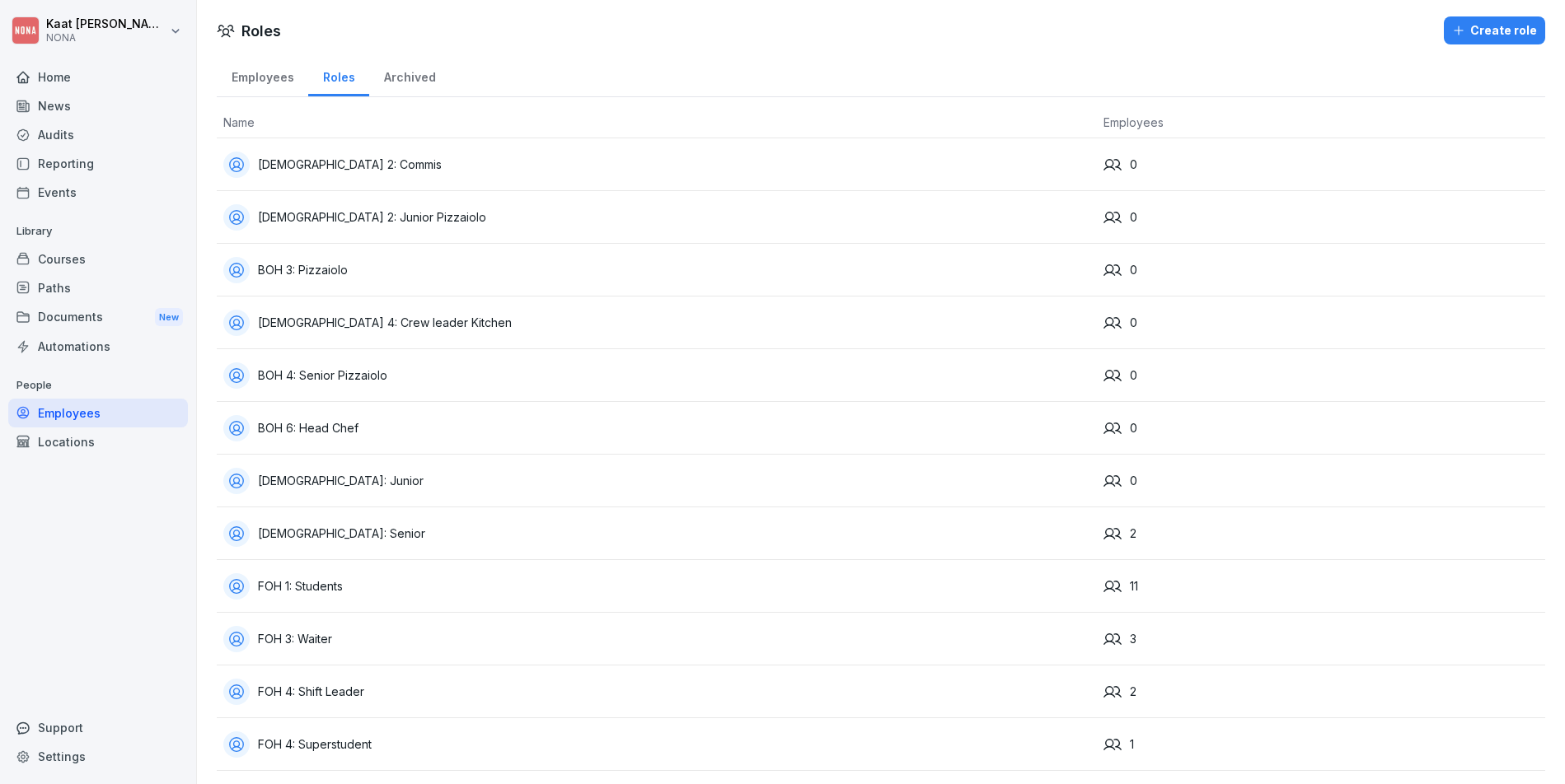
click at [254, 75] on div "Employees" at bounding box center [262, 75] width 91 height 42
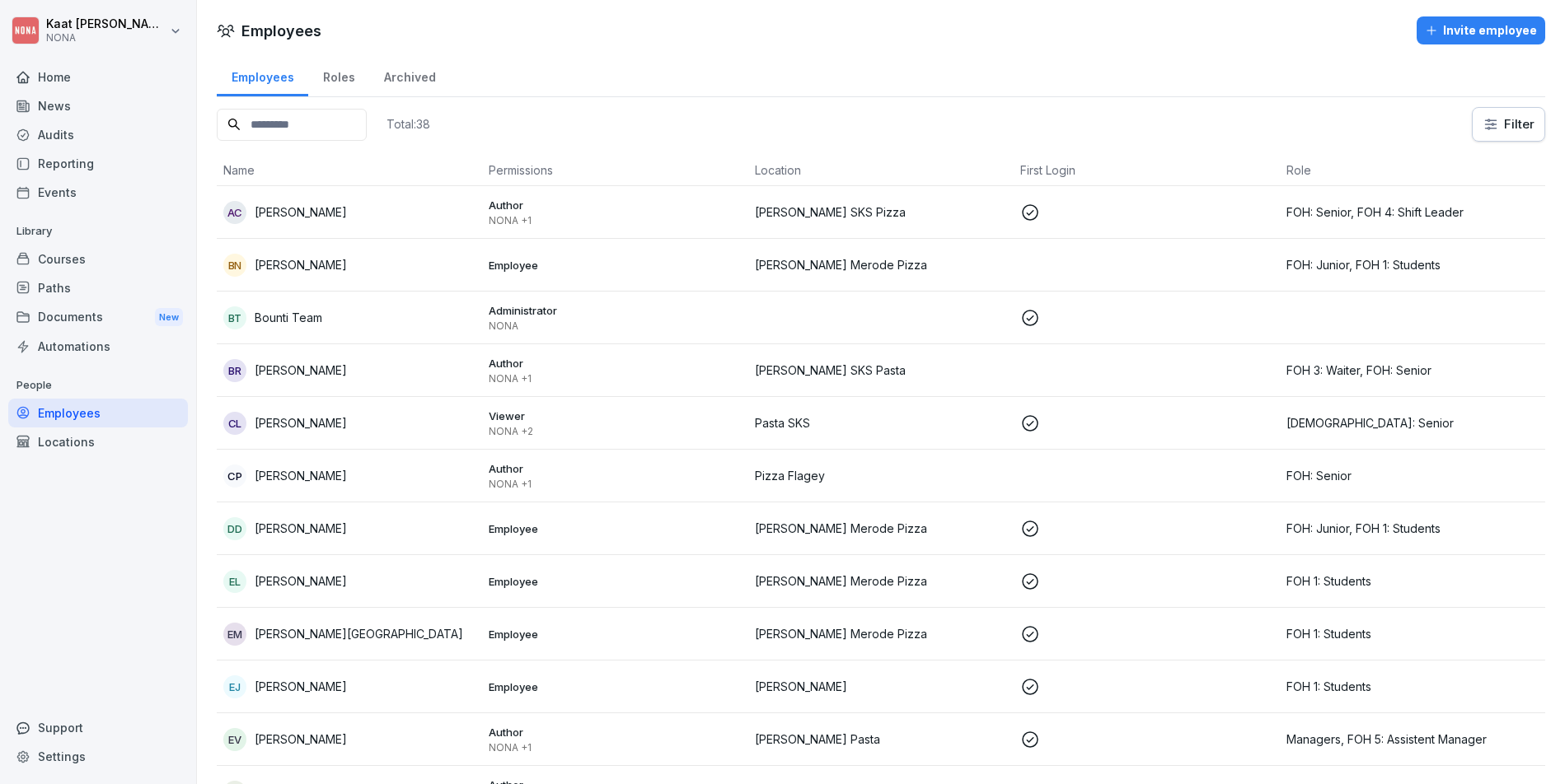
click at [397, 74] on div "Archived" at bounding box center [410, 75] width 81 height 42
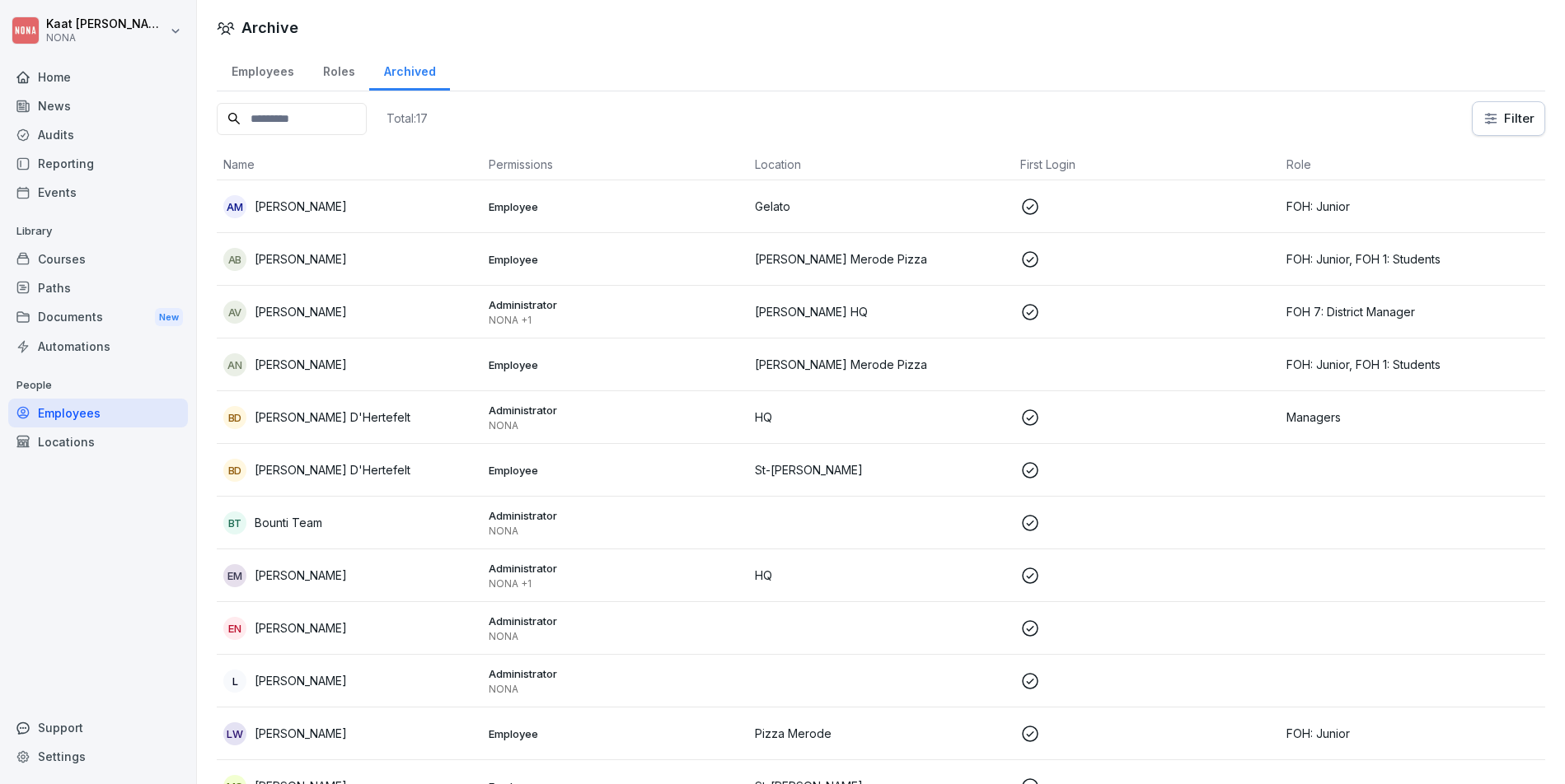
click at [274, 61] on div "Employees" at bounding box center [262, 69] width 91 height 42
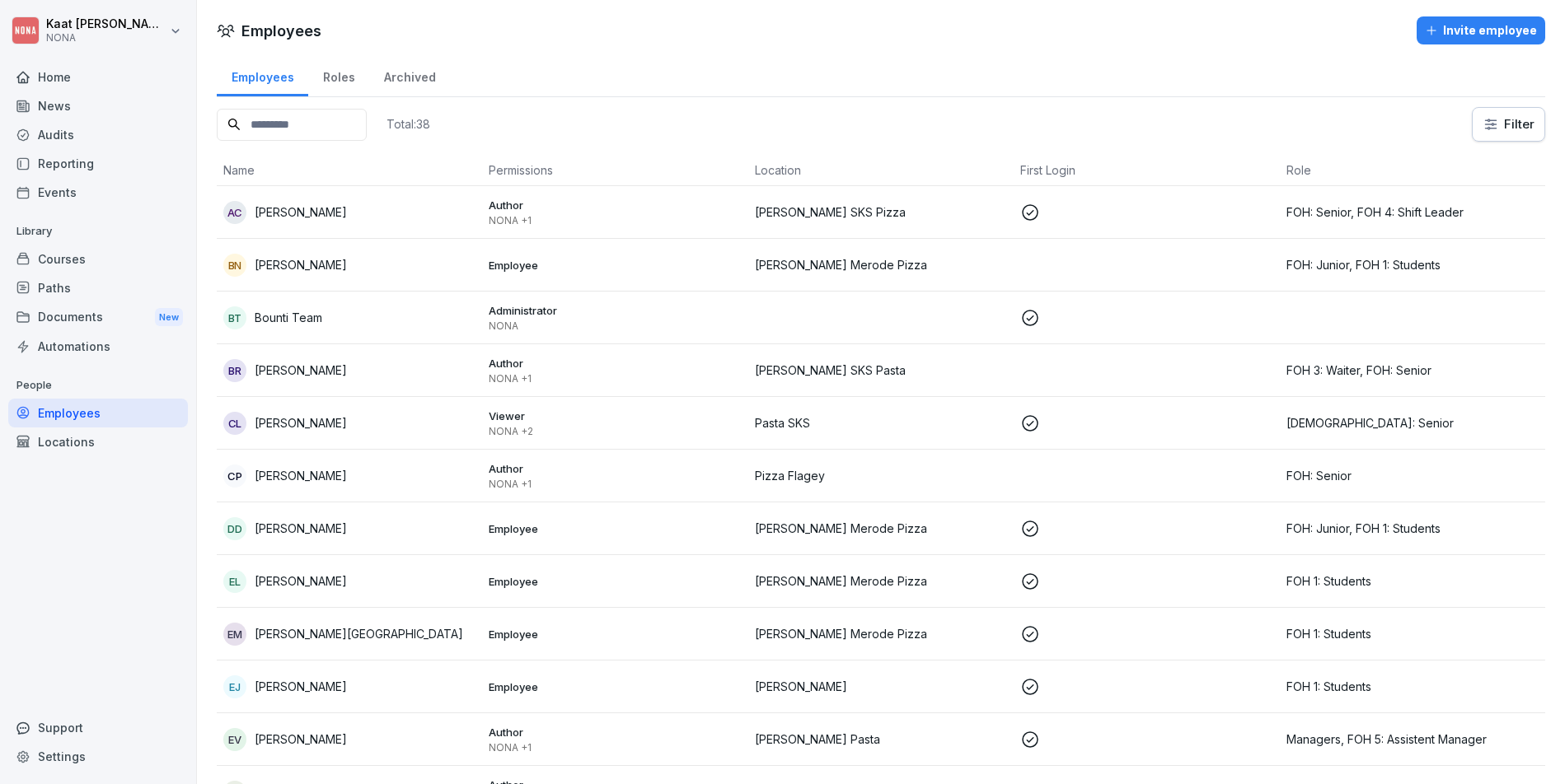
click at [106, 442] on div "Locations" at bounding box center [98, 442] width 180 height 28
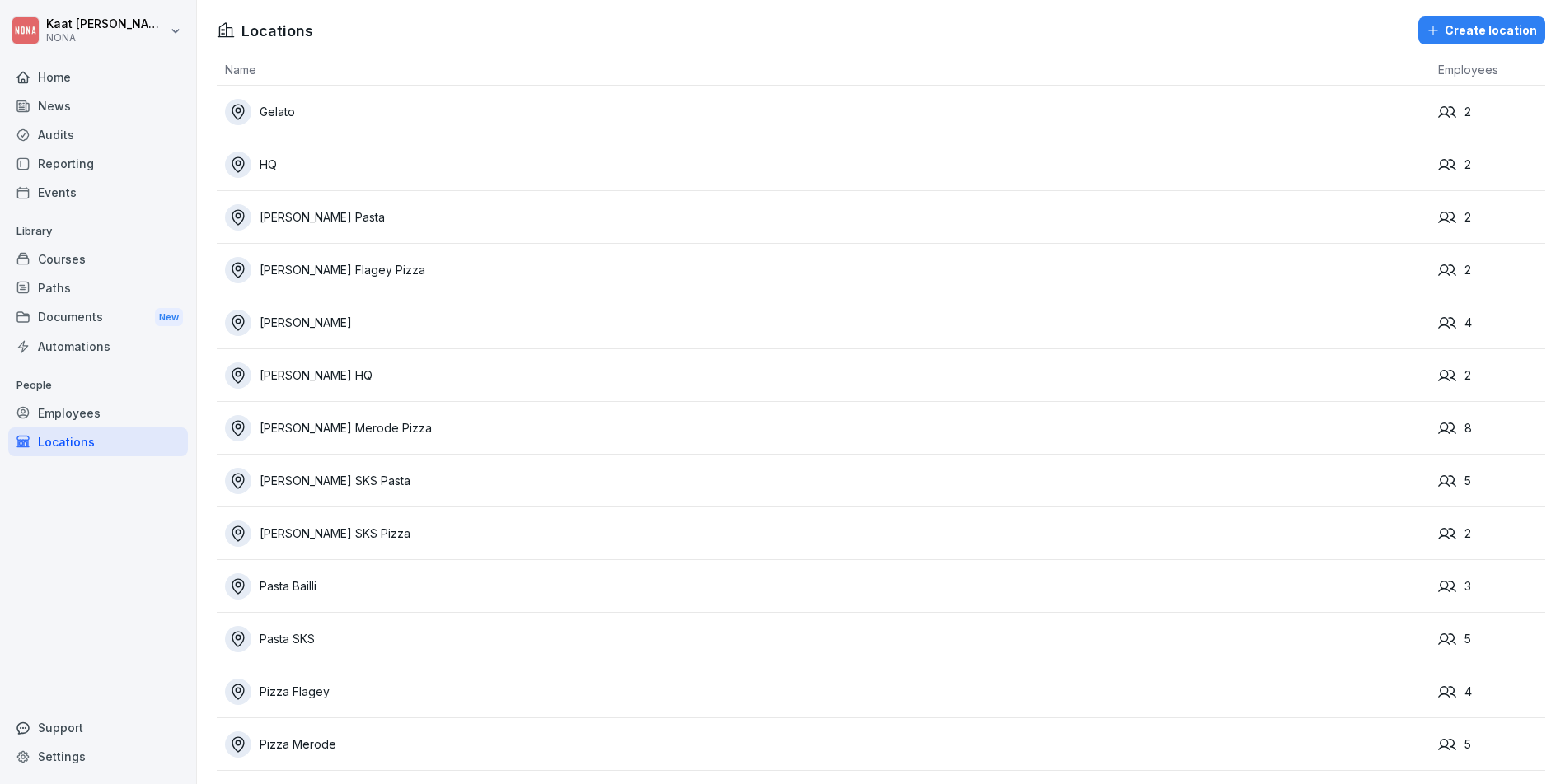
click at [110, 417] on div "Employees" at bounding box center [98, 413] width 180 height 28
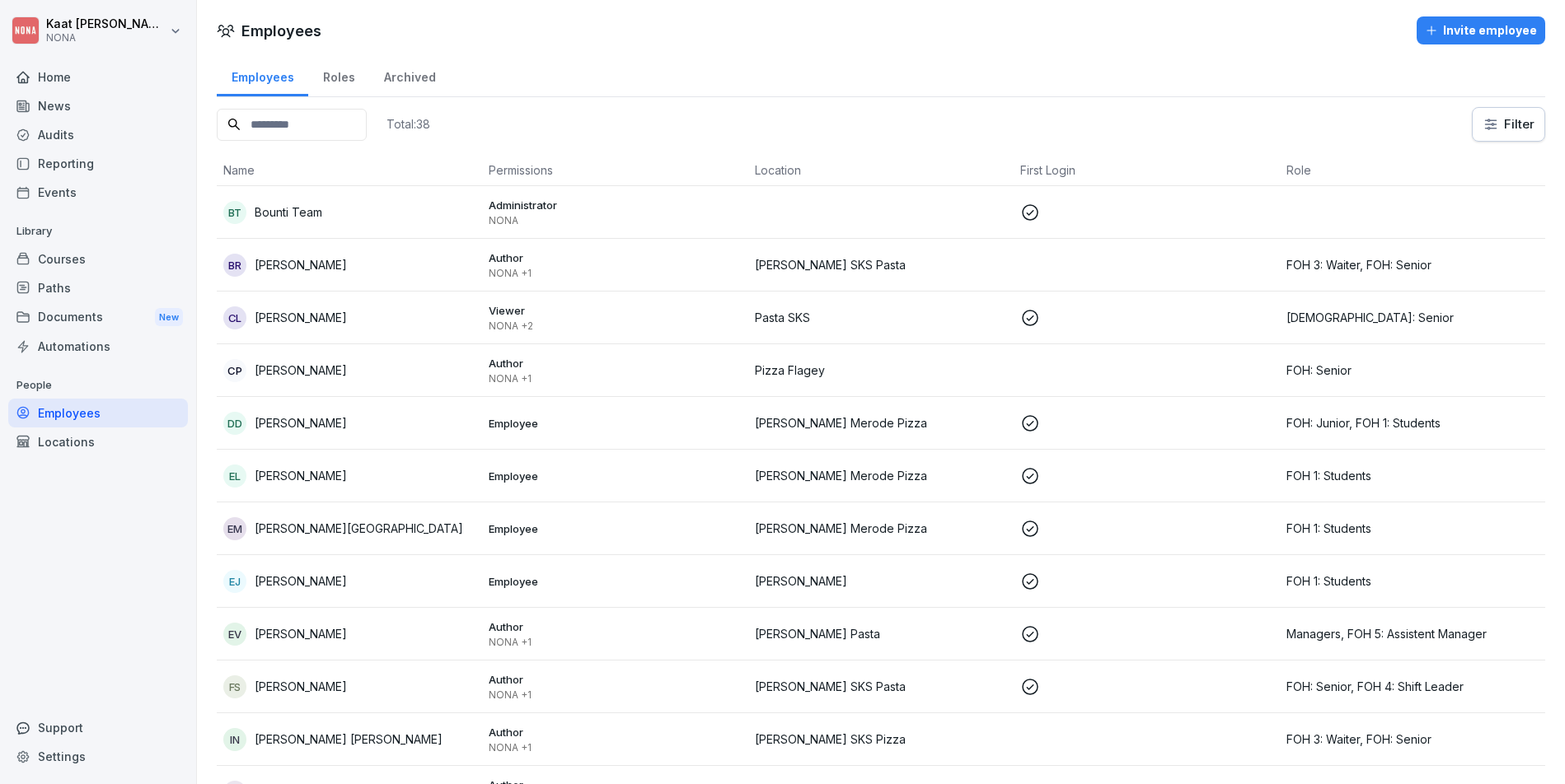
click at [403, 84] on div "Archived" at bounding box center [410, 75] width 81 height 42
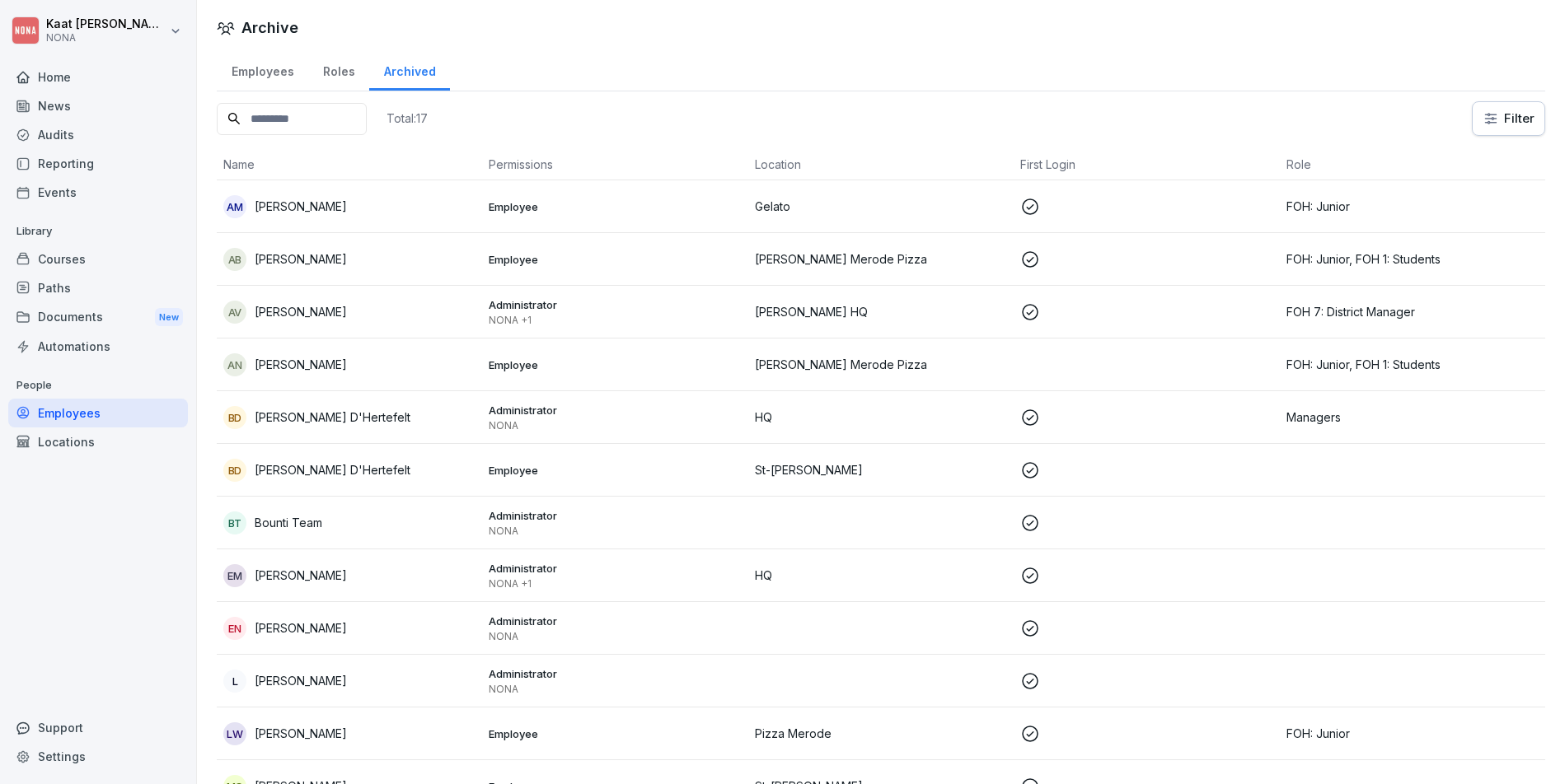
click at [259, 66] on div "Employees" at bounding box center [262, 69] width 91 height 42
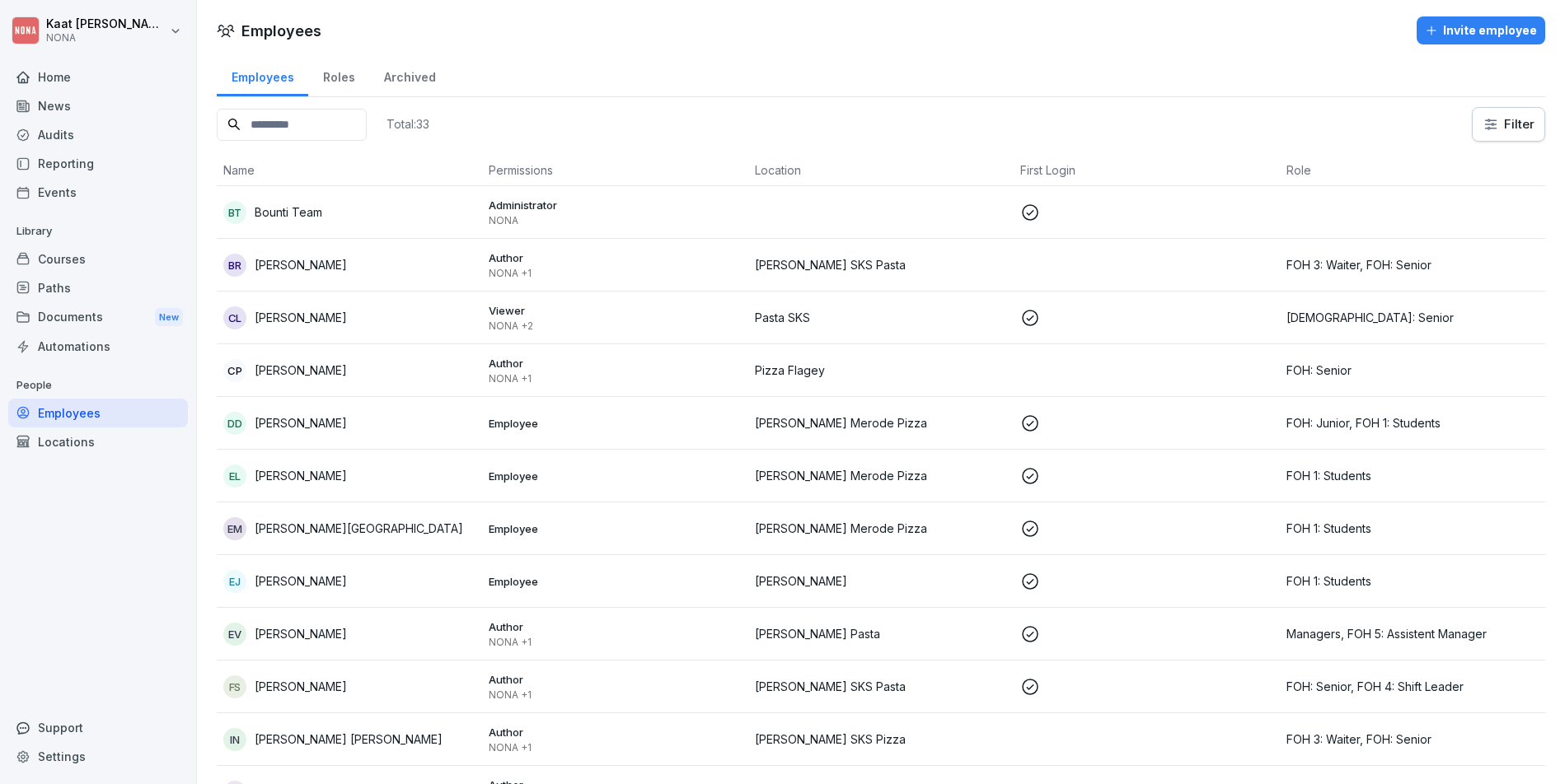
click at [340, 78] on div "Roles" at bounding box center [339, 75] width 61 height 42
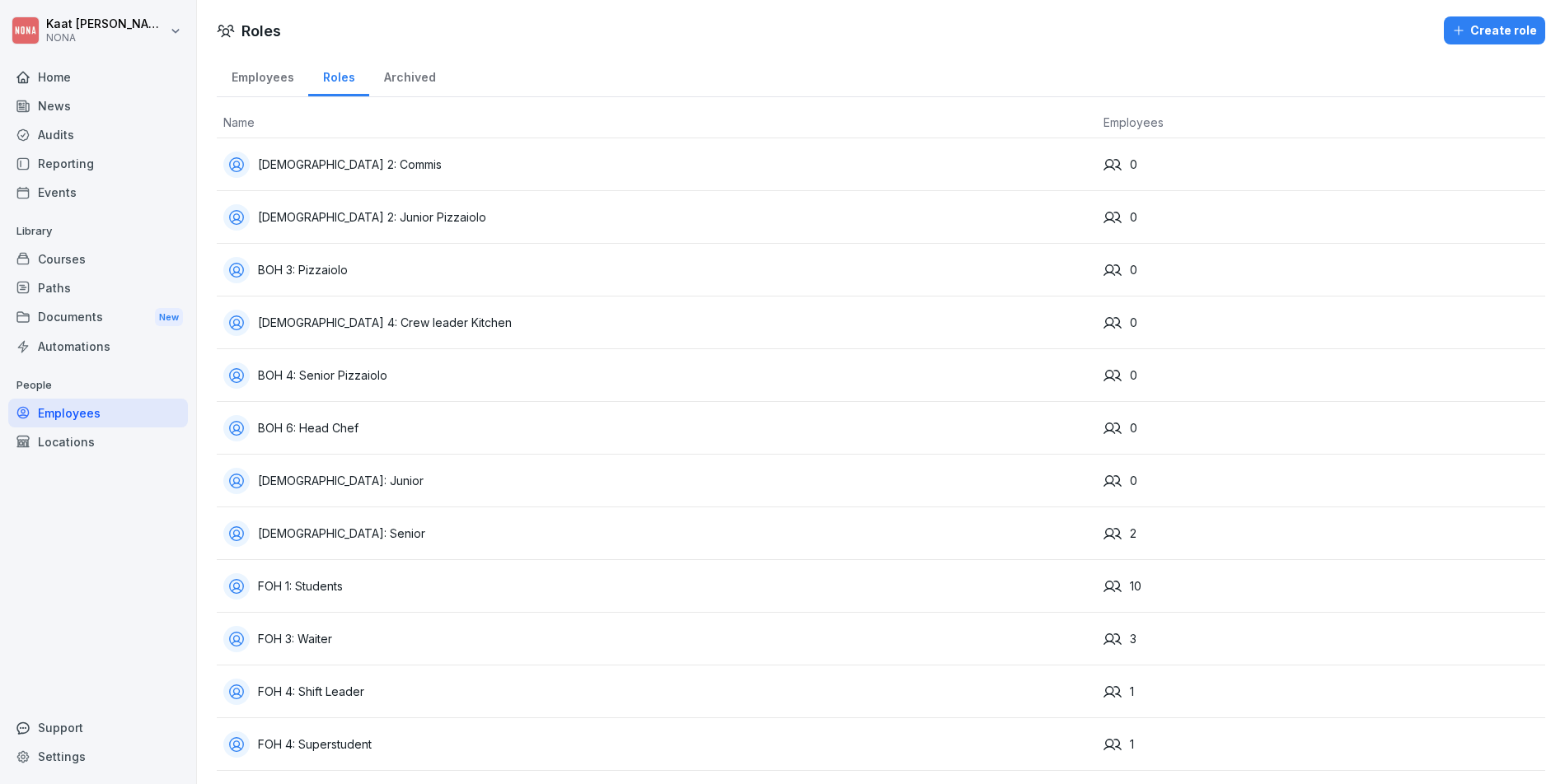
click at [271, 82] on div "Employees" at bounding box center [262, 75] width 91 height 42
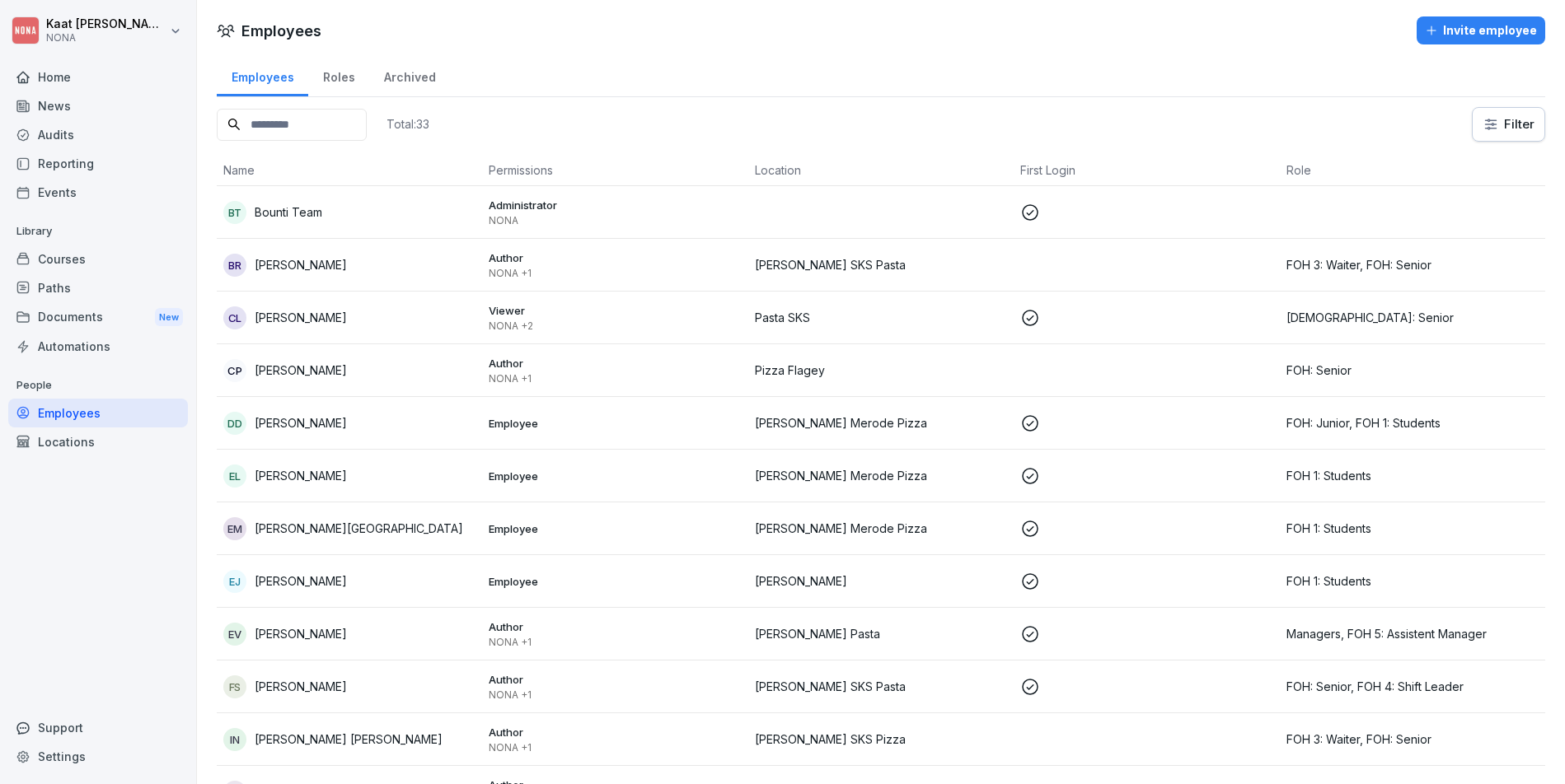
click at [521, 87] on div "Employees Roles Archived" at bounding box center [880, 75] width 1328 height 43
click at [1058, 130] on div "Total: 33 Filter" at bounding box center [880, 124] width 1328 height 34
click at [135, 437] on div "Locations" at bounding box center [98, 442] width 180 height 28
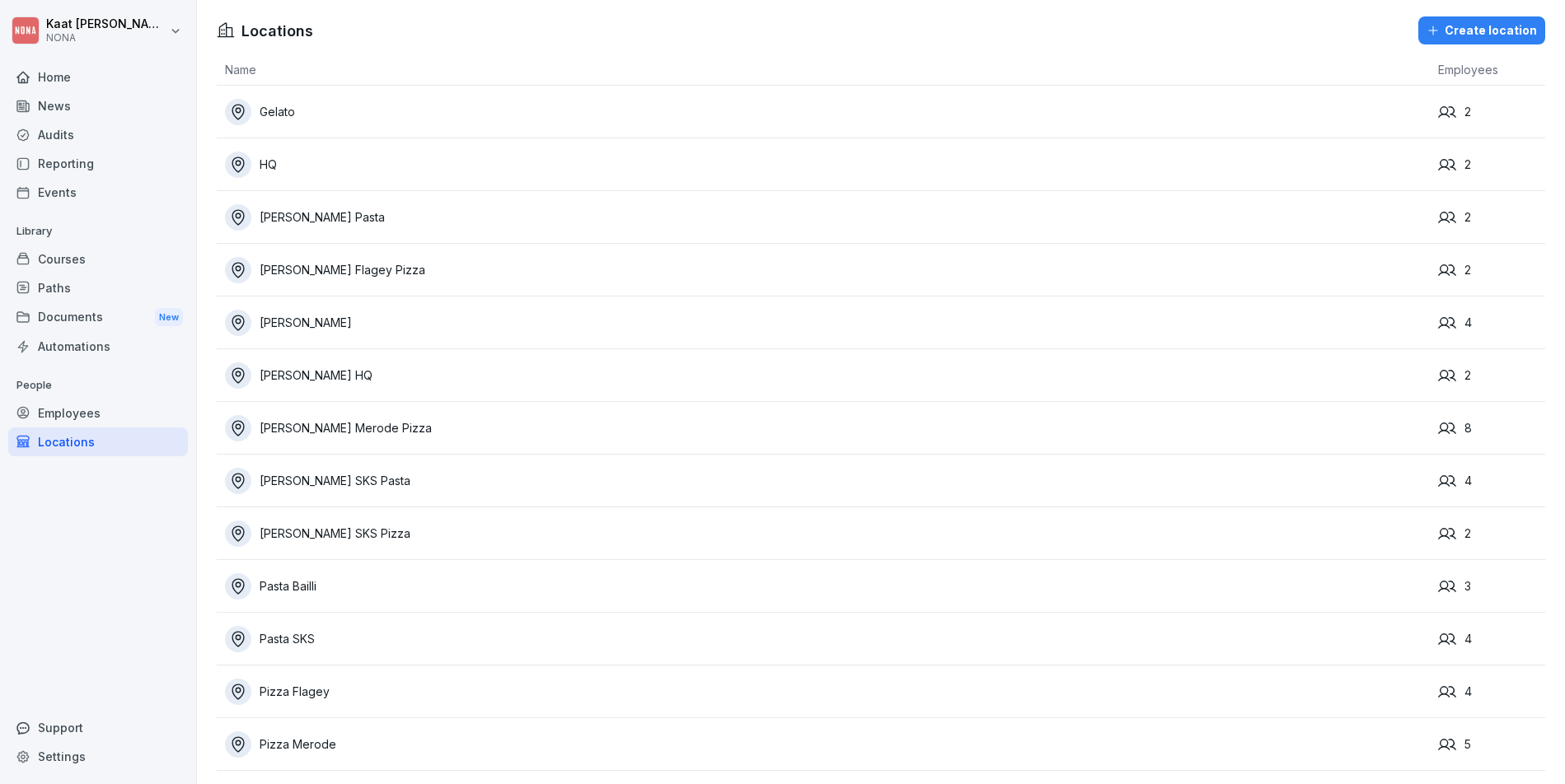
click at [130, 415] on div "Employees" at bounding box center [98, 413] width 180 height 28
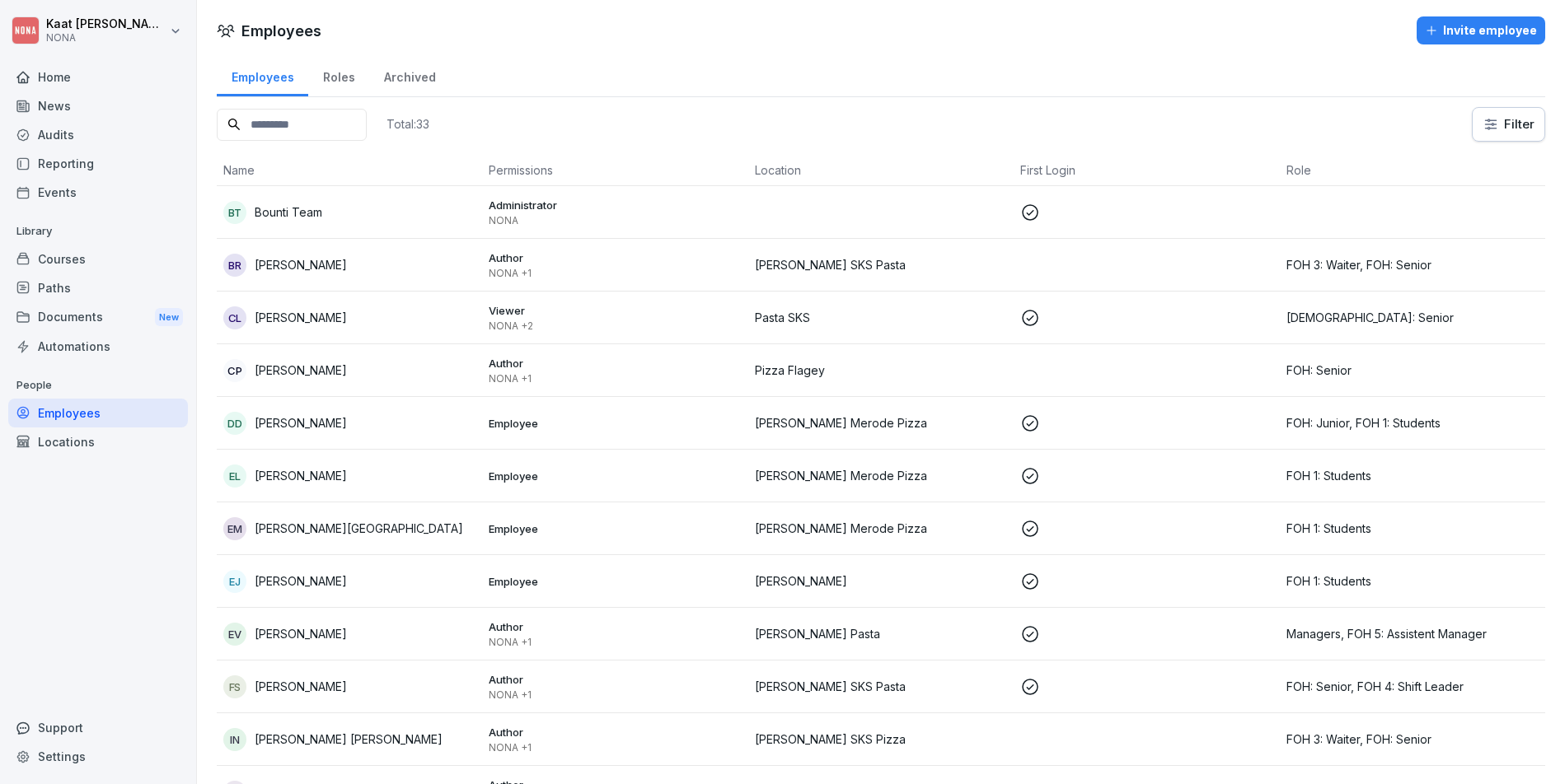
click at [393, 79] on div "Archived" at bounding box center [410, 75] width 81 height 42
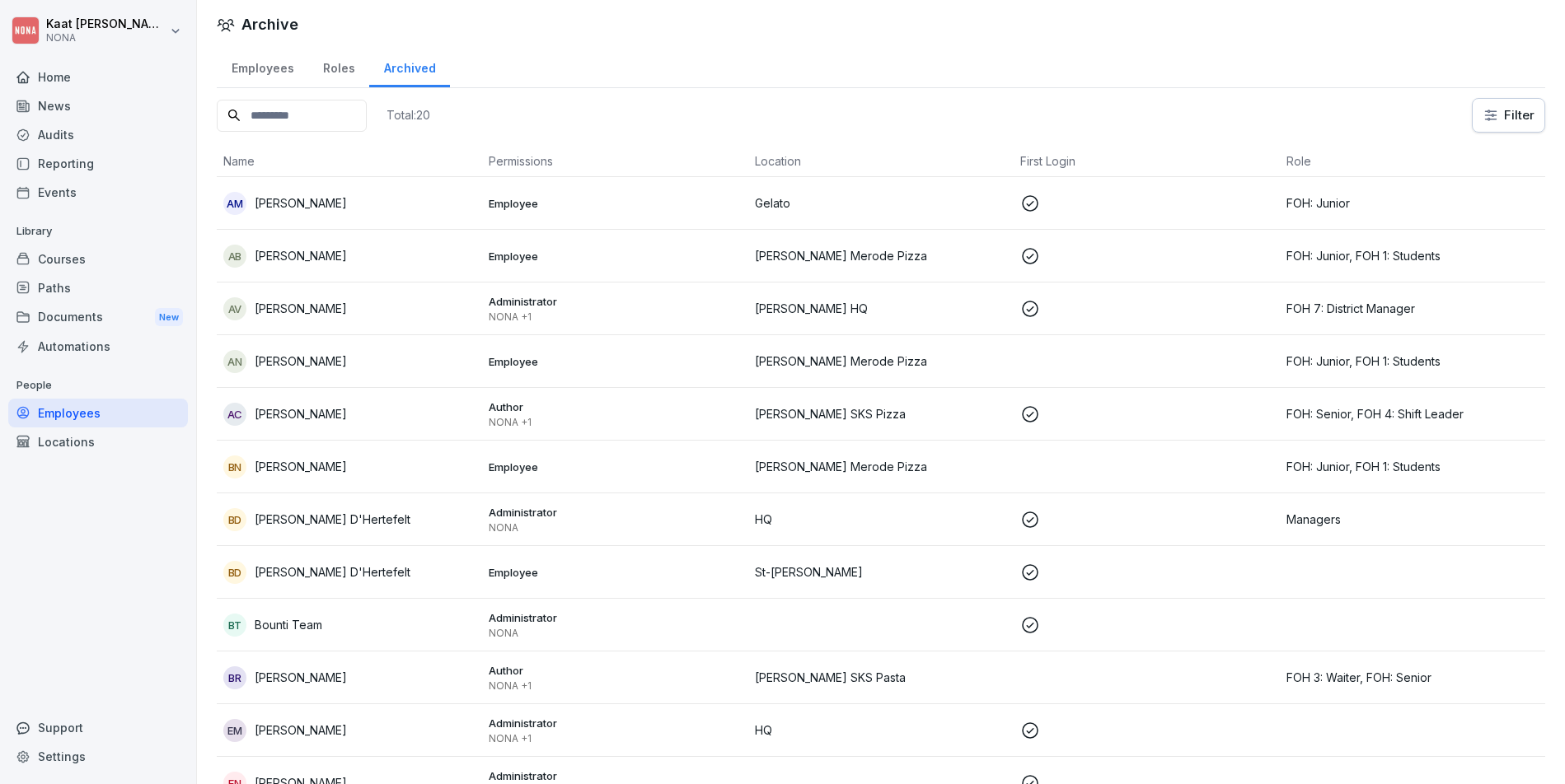
scroll to position [7, 0]
click at [263, 54] on div "Employees" at bounding box center [262, 63] width 91 height 42
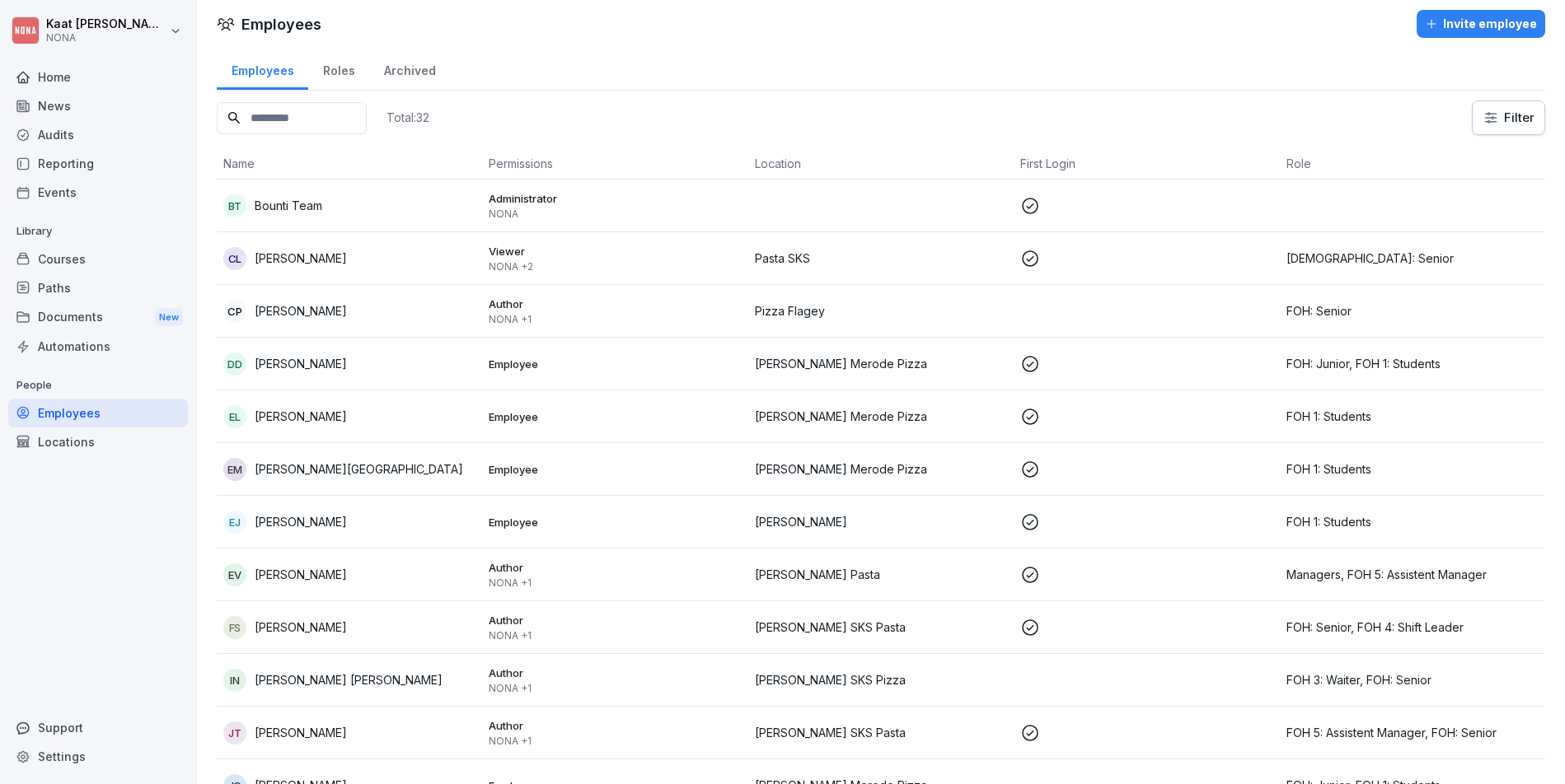
click at [410, 62] on div "Archived" at bounding box center [410, 69] width 81 height 42
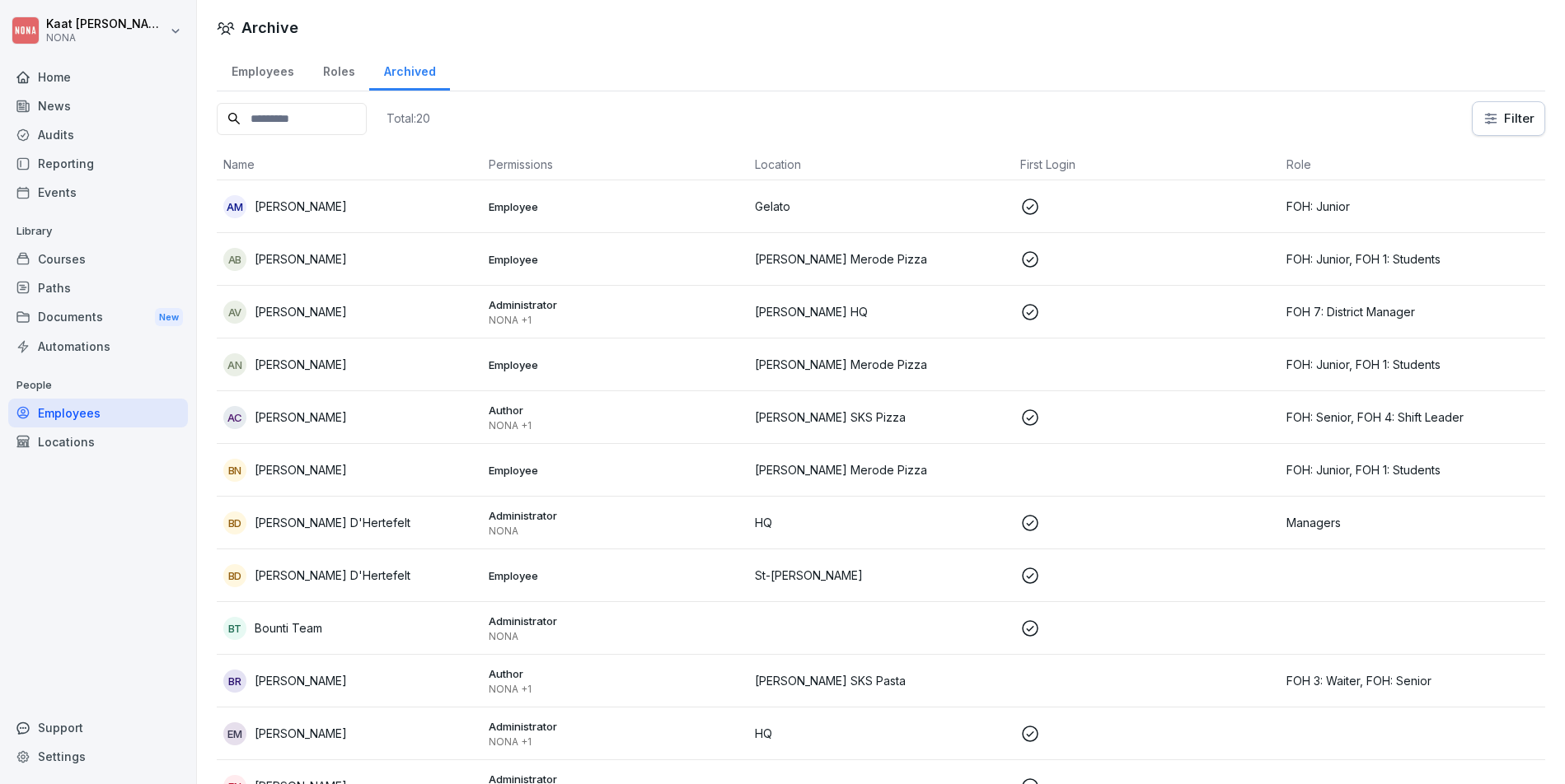
click at [248, 66] on div "Employees" at bounding box center [262, 69] width 91 height 42
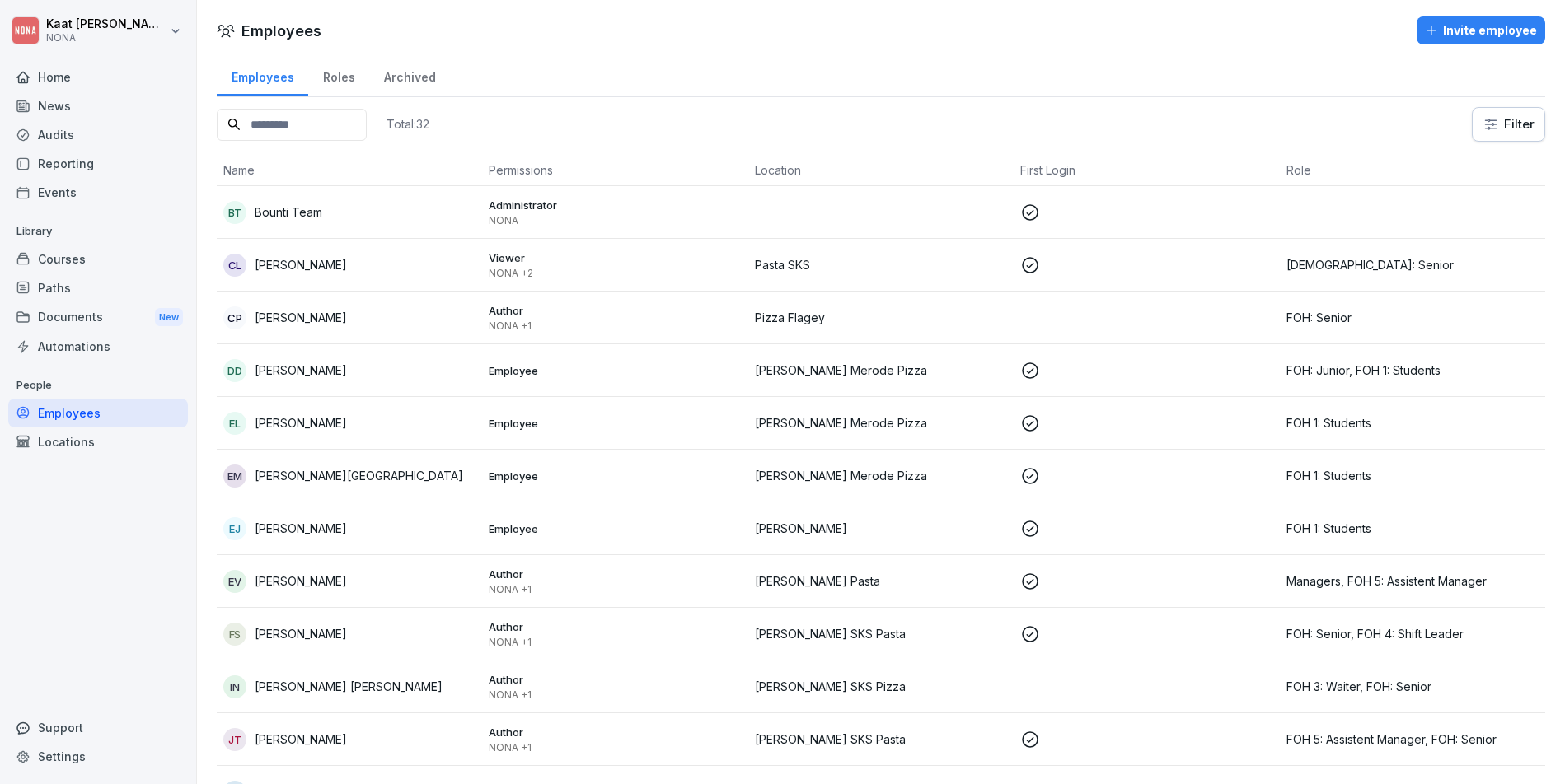
click at [404, 83] on div "Archived" at bounding box center [410, 75] width 81 height 42
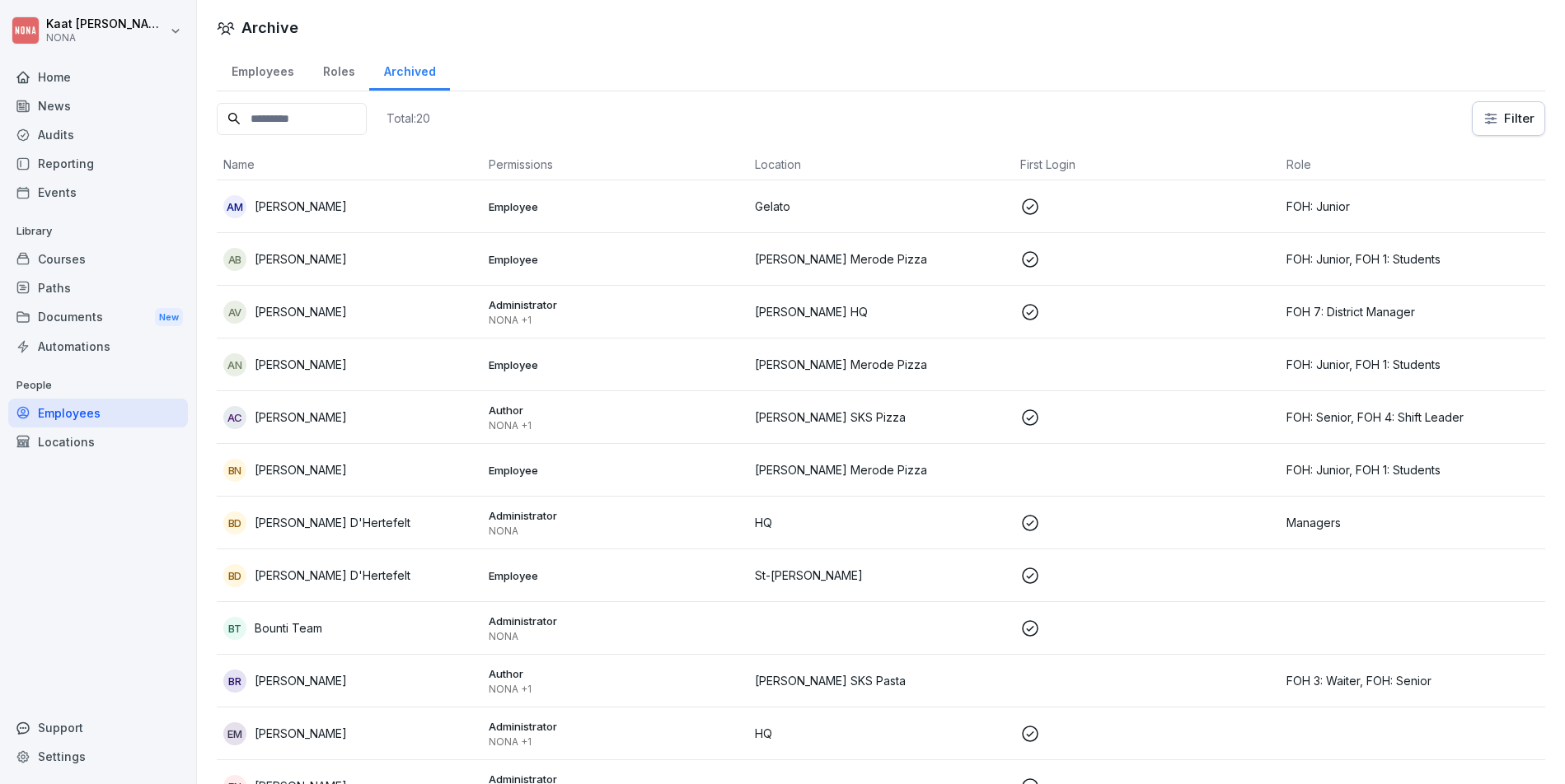
click at [302, 75] on div "Employees" at bounding box center [262, 69] width 91 height 42
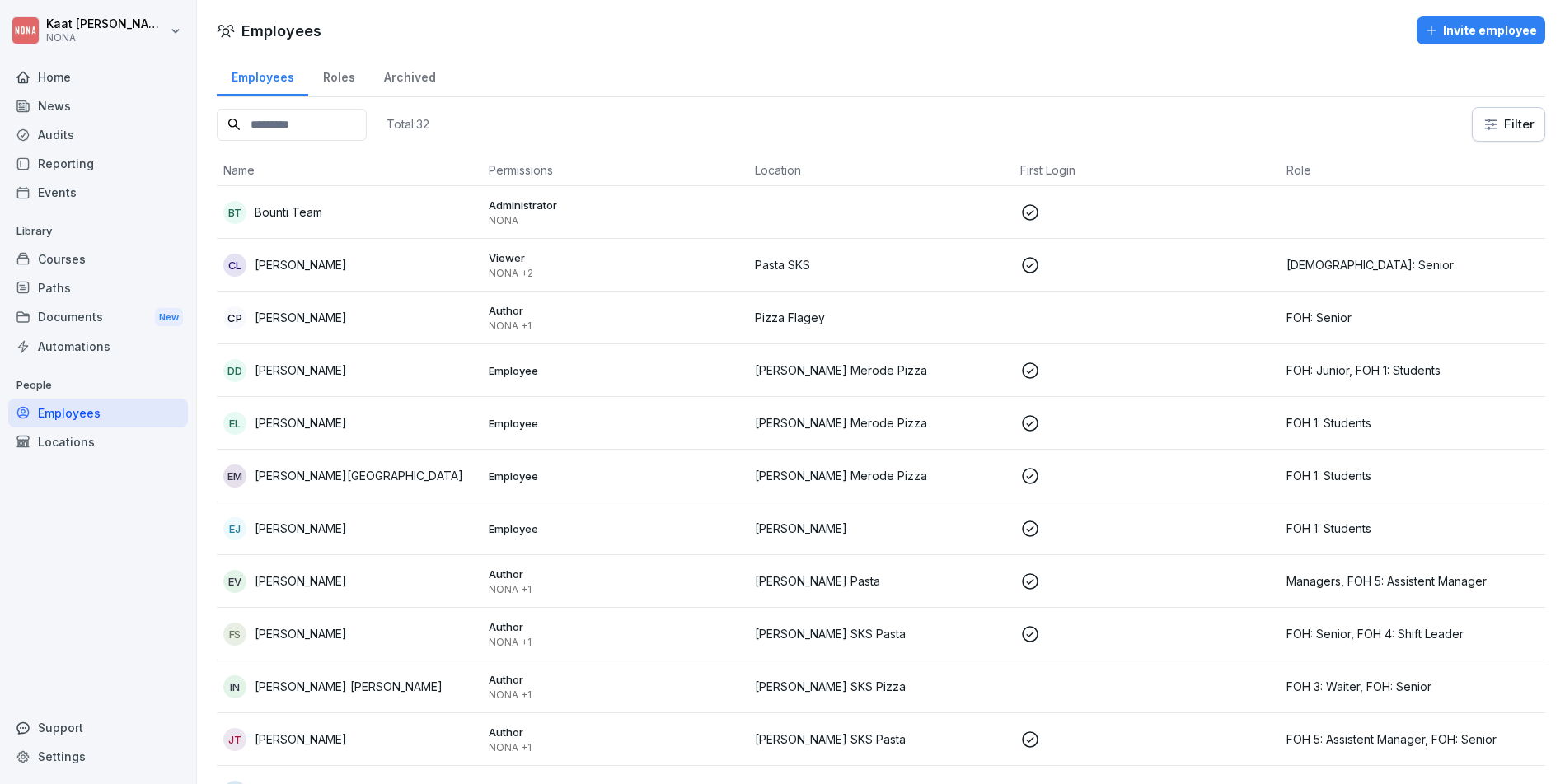
click at [332, 73] on div "Roles" at bounding box center [339, 75] width 61 height 42
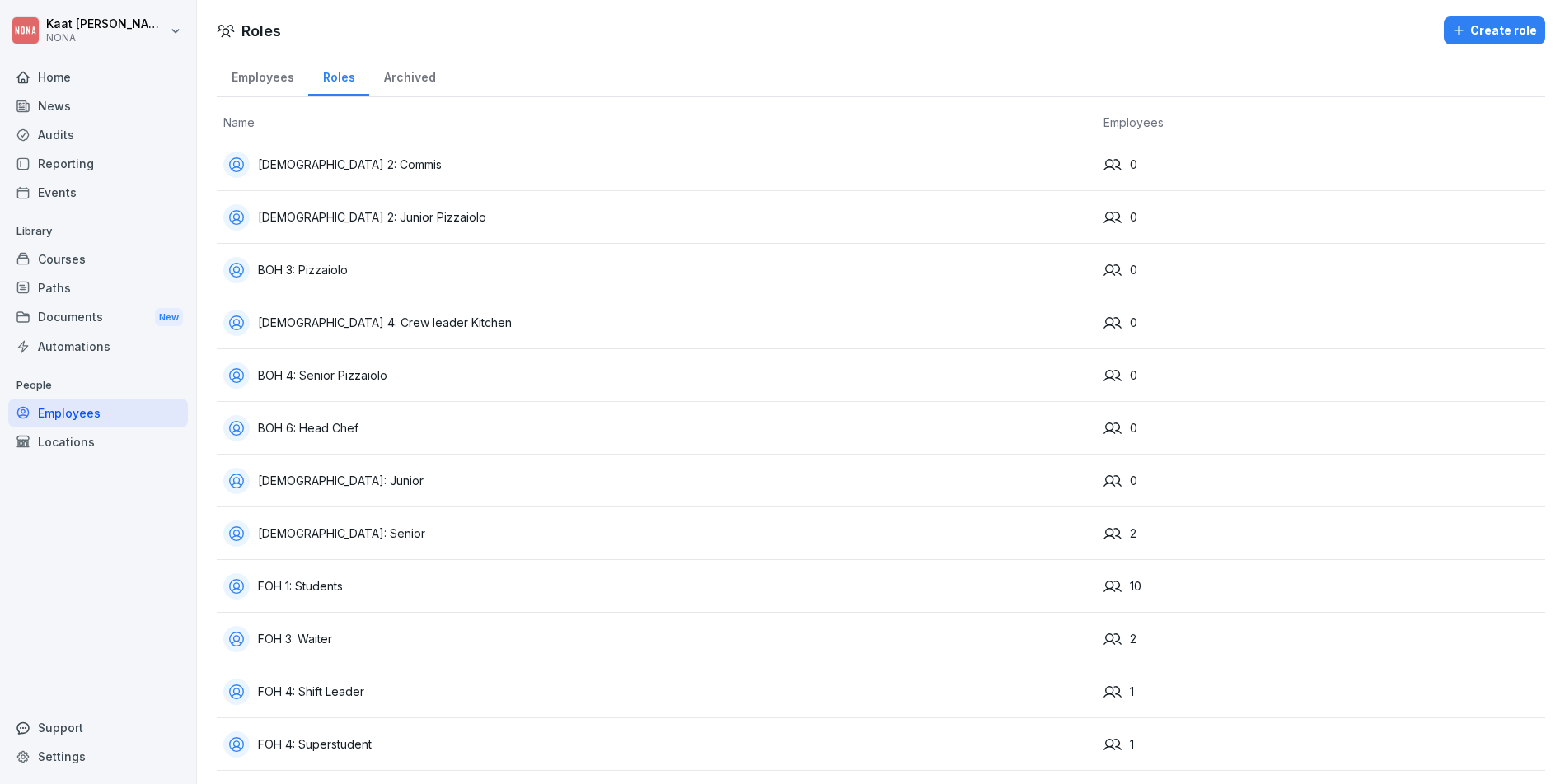
click at [283, 74] on div "Employees" at bounding box center [262, 75] width 91 height 42
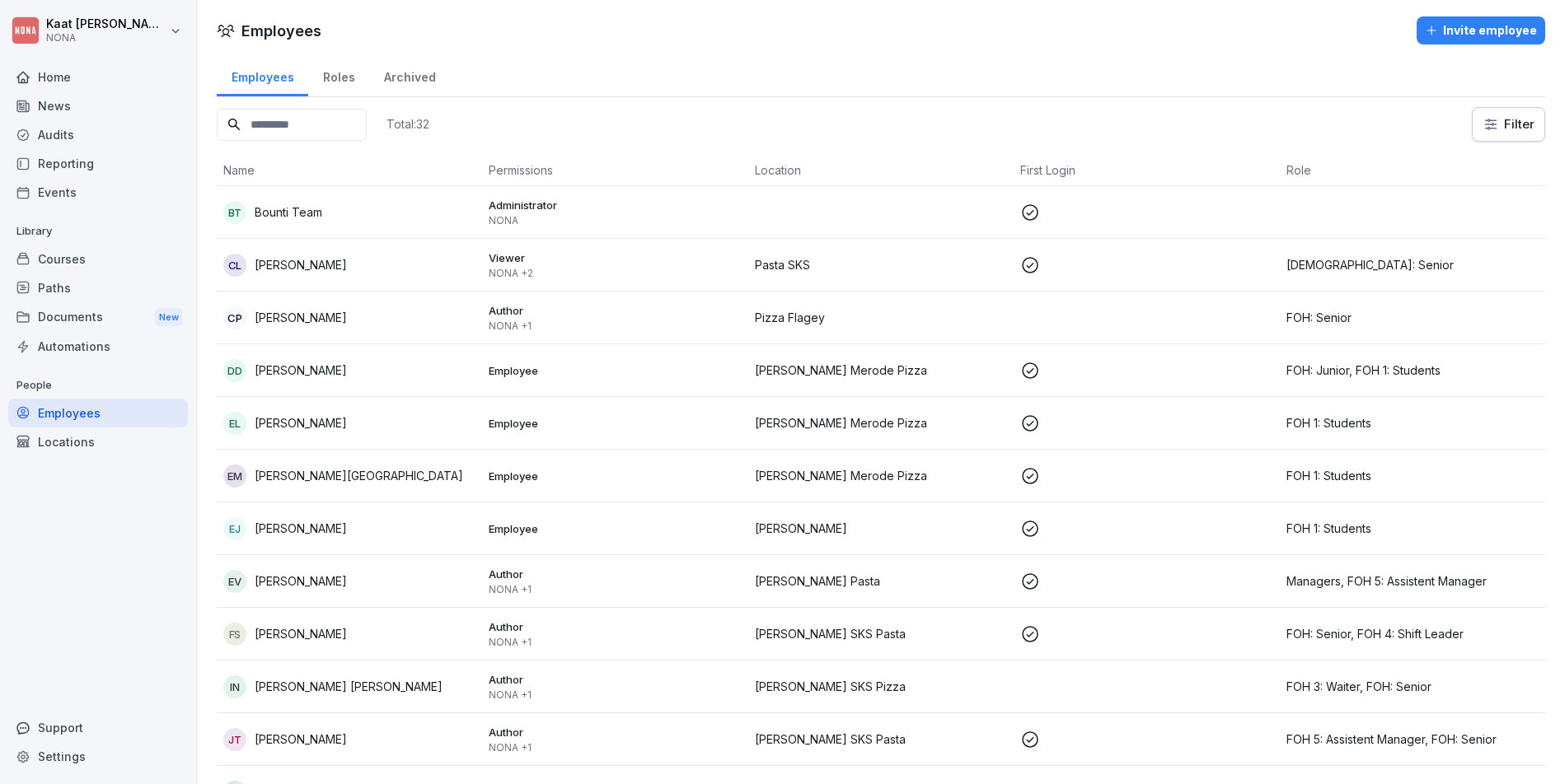
click at [543, 89] on div "Employees Roles Archived" at bounding box center [880, 75] width 1328 height 43
click at [100, 428] on div "Locations" at bounding box center [98, 442] width 180 height 28
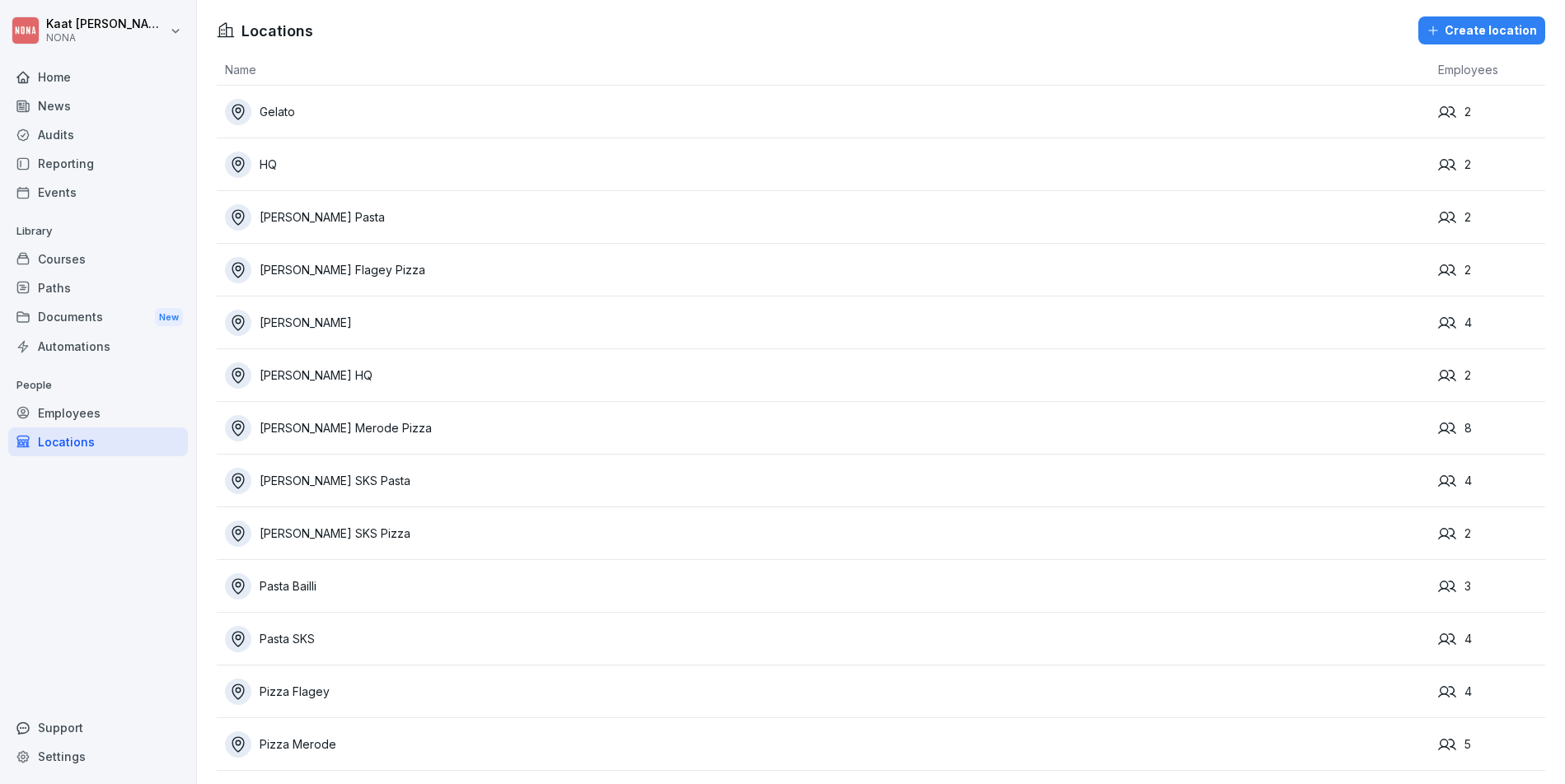
click at [105, 419] on div "Employees" at bounding box center [98, 413] width 180 height 28
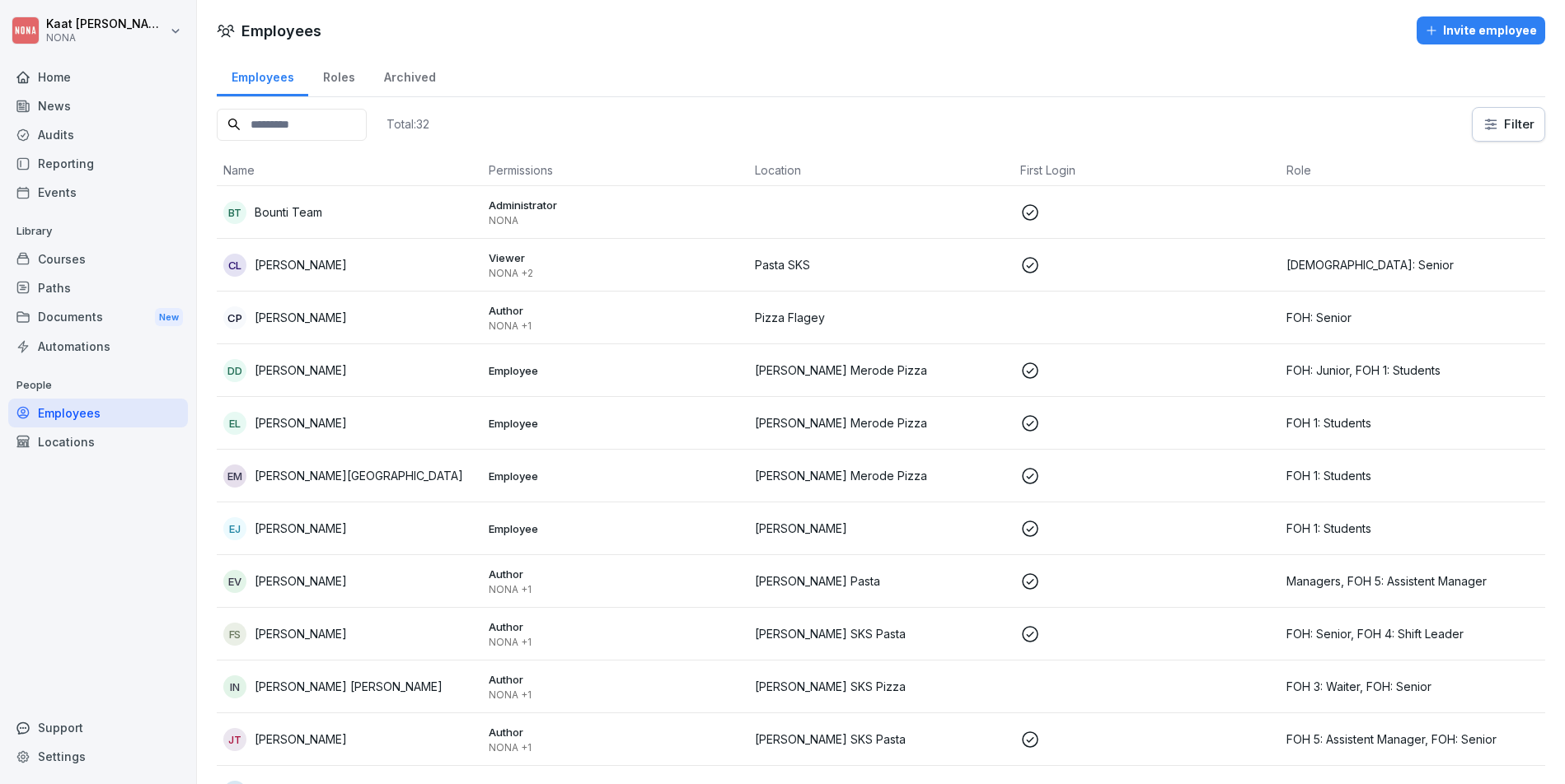
click at [523, 110] on div "Total: 32 Filter" at bounding box center [880, 124] width 1328 height 34
